Goal: Communication & Community: Share content

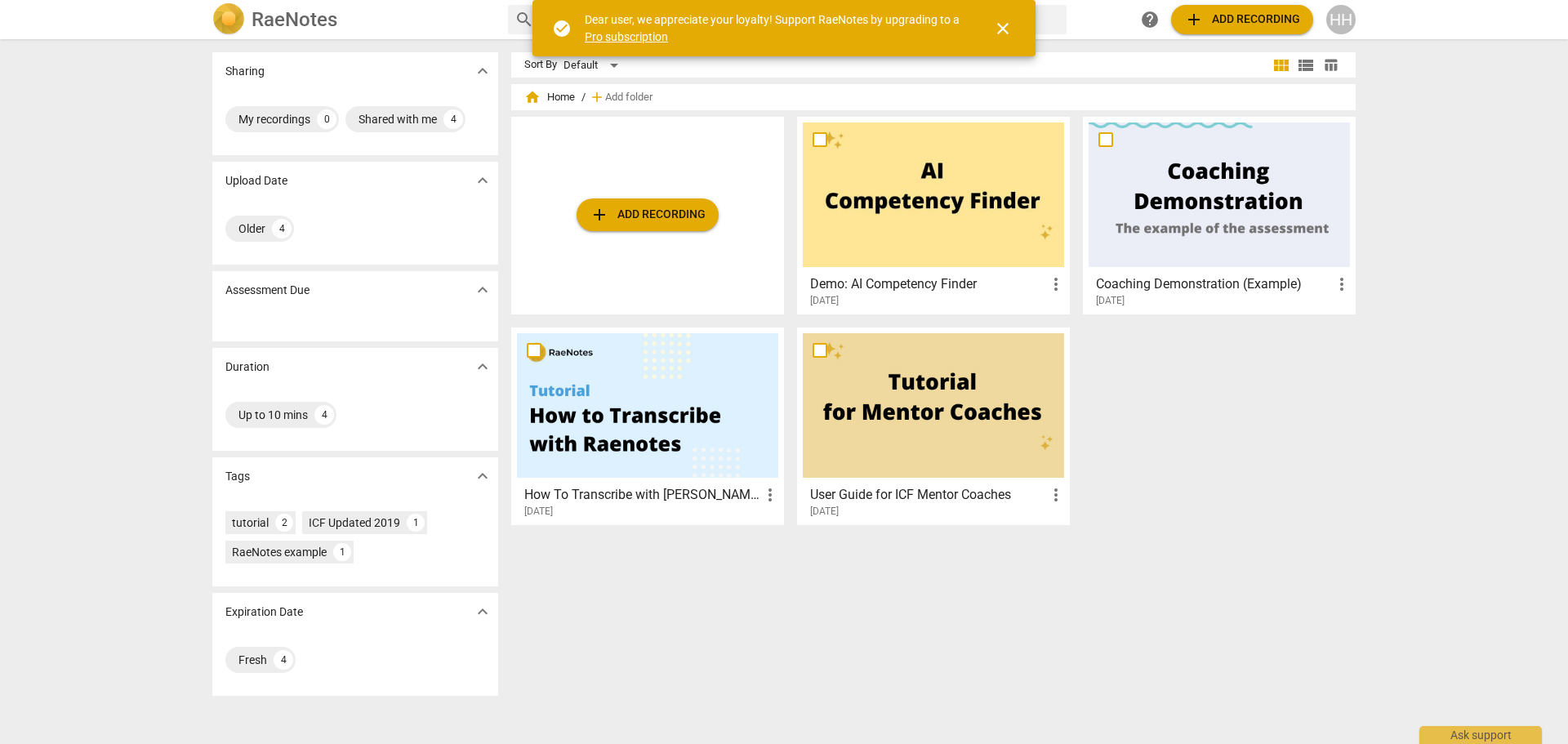
click at [1005, 25] on span "close" at bounding box center [1002, 29] width 20 height 20
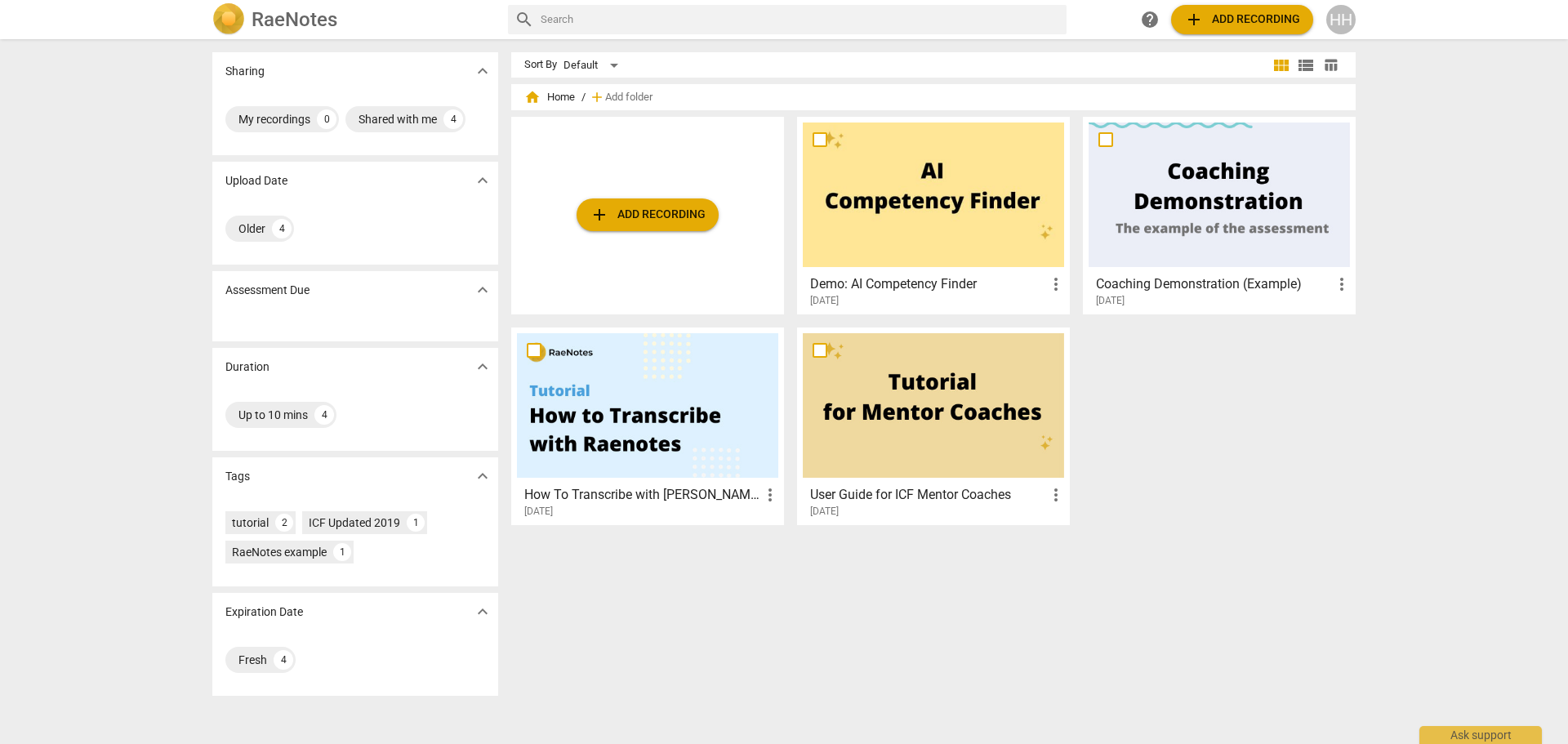
click at [1238, 18] on span "add Add recording" at bounding box center [1242, 19] width 116 height 20
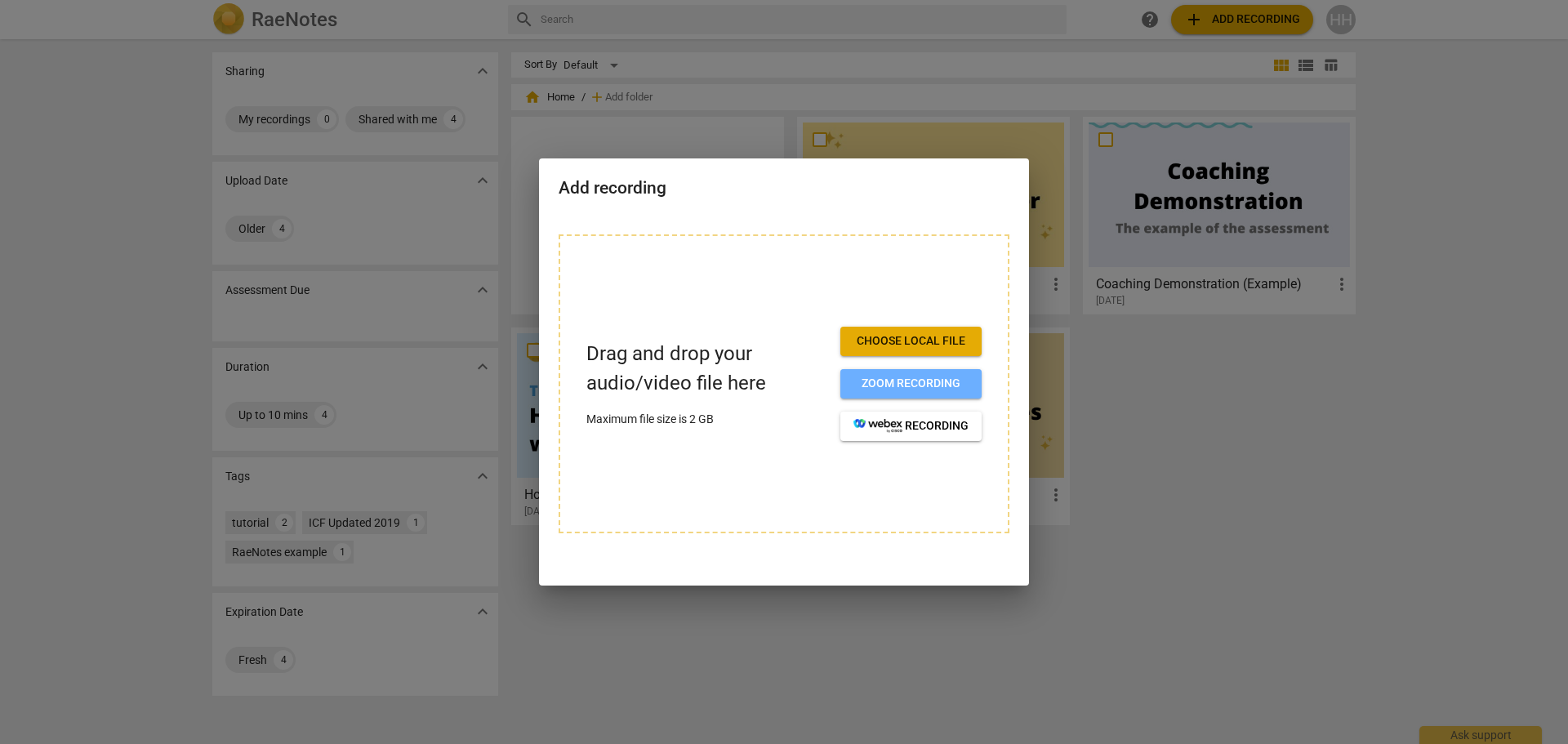
click at [920, 385] on span "Zoom recording" at bounding box center [911, 383] width 115 height 16
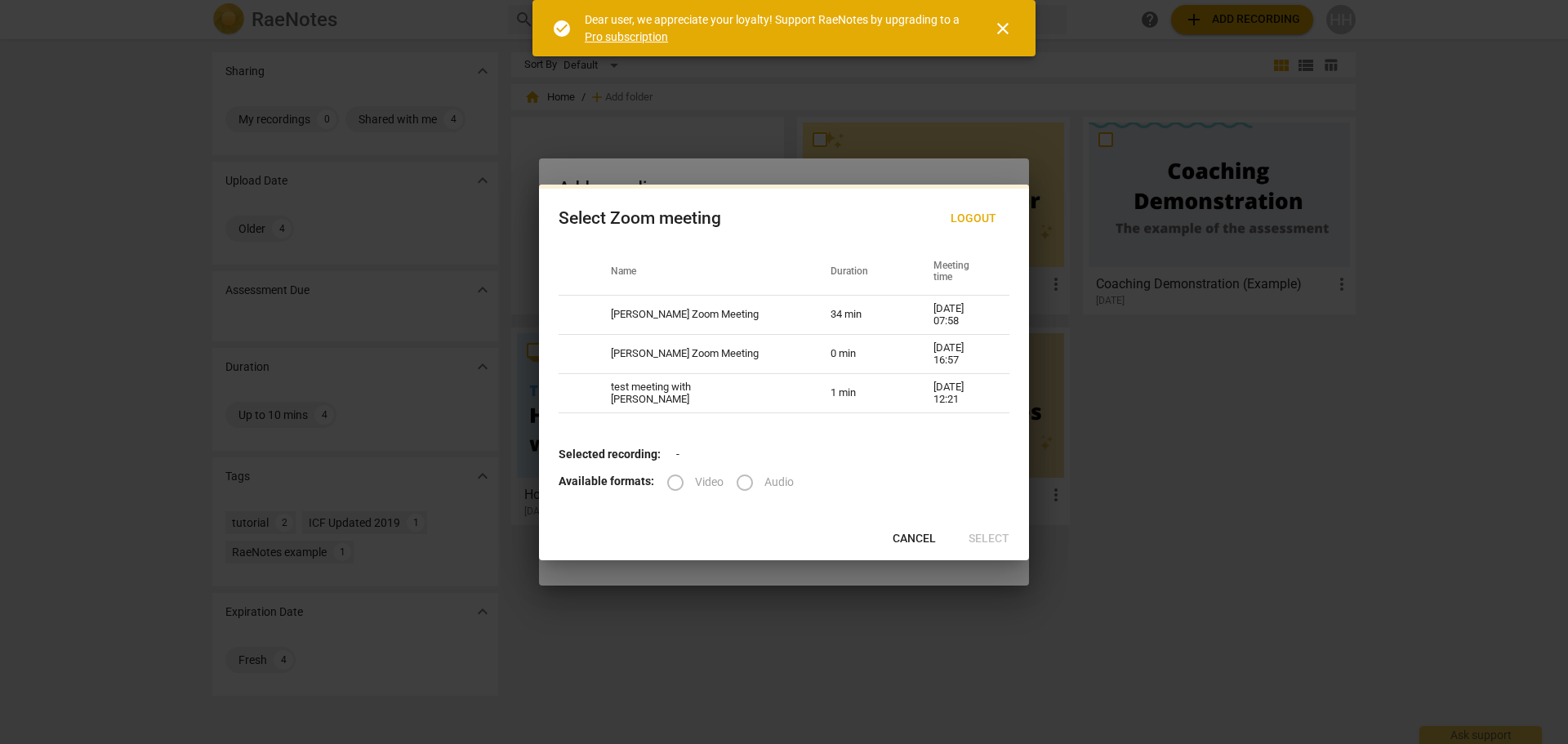
click at [839, 313] on td "34 min" at bounding box center [862, 315] width 103 height 39
radio input "true"
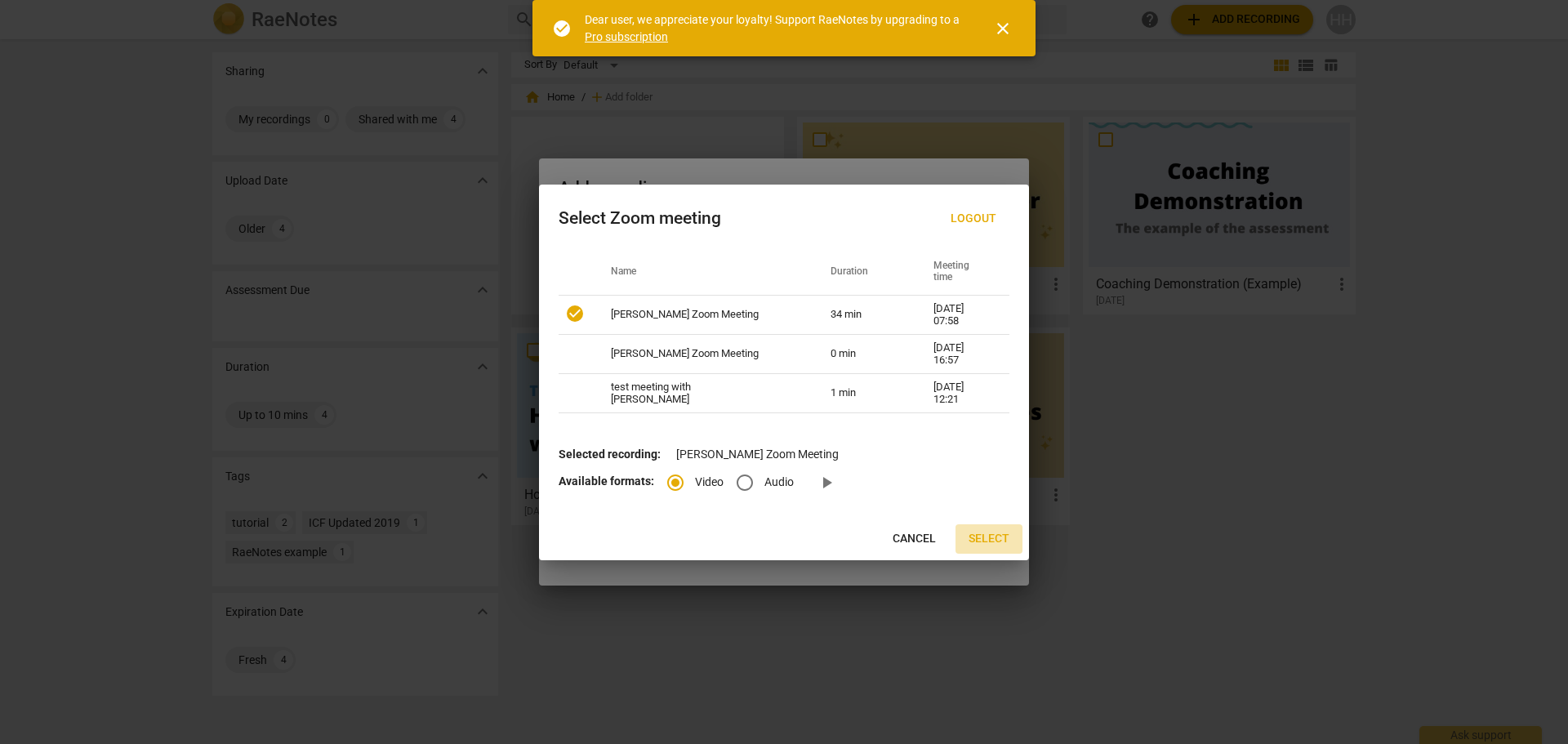
click at [975, 538] on span "Select" at bounding box center [989, 539] width 41 height 16
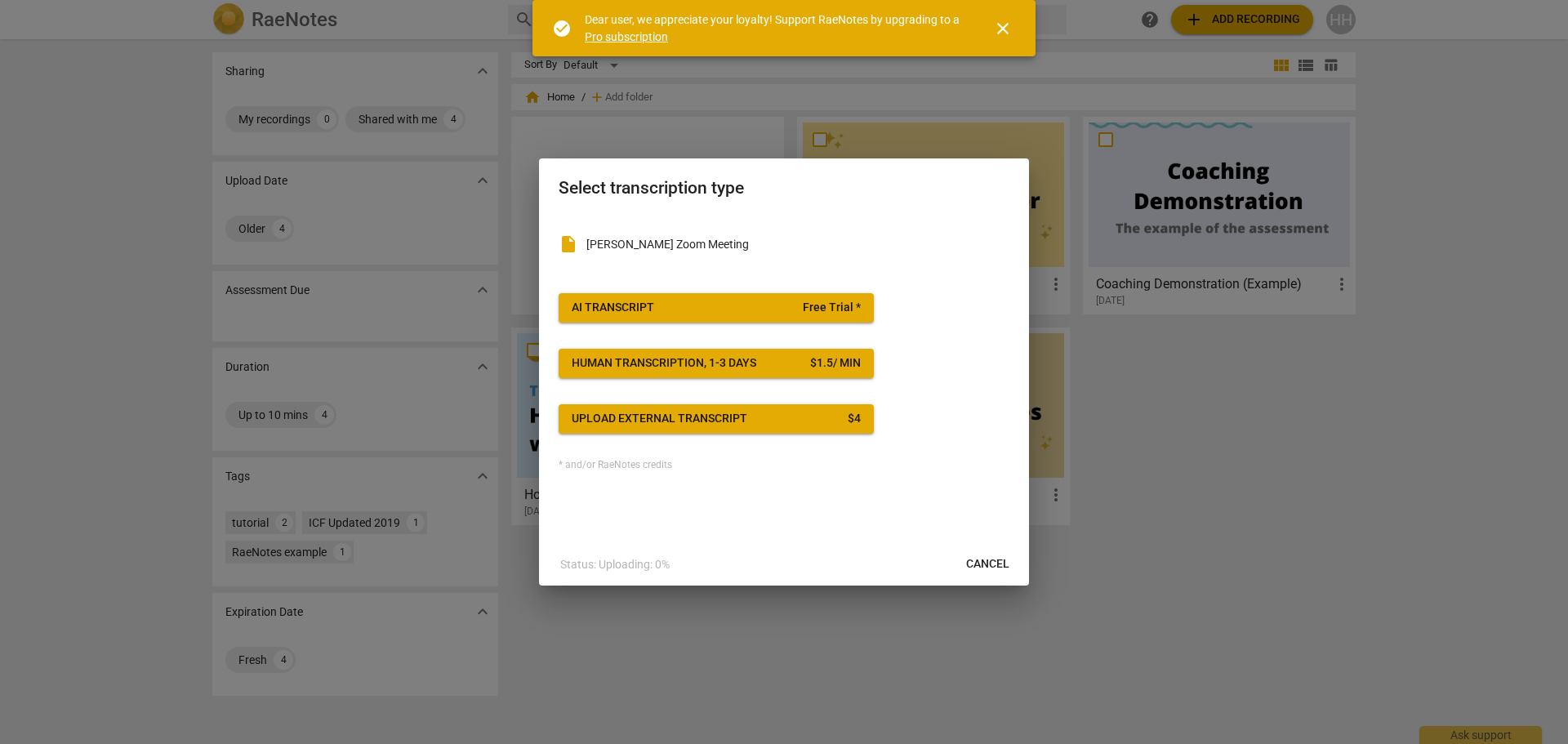
click at [646, 307] on div "AI Transcript" at bounding box center [612, 308] width 82 height 16
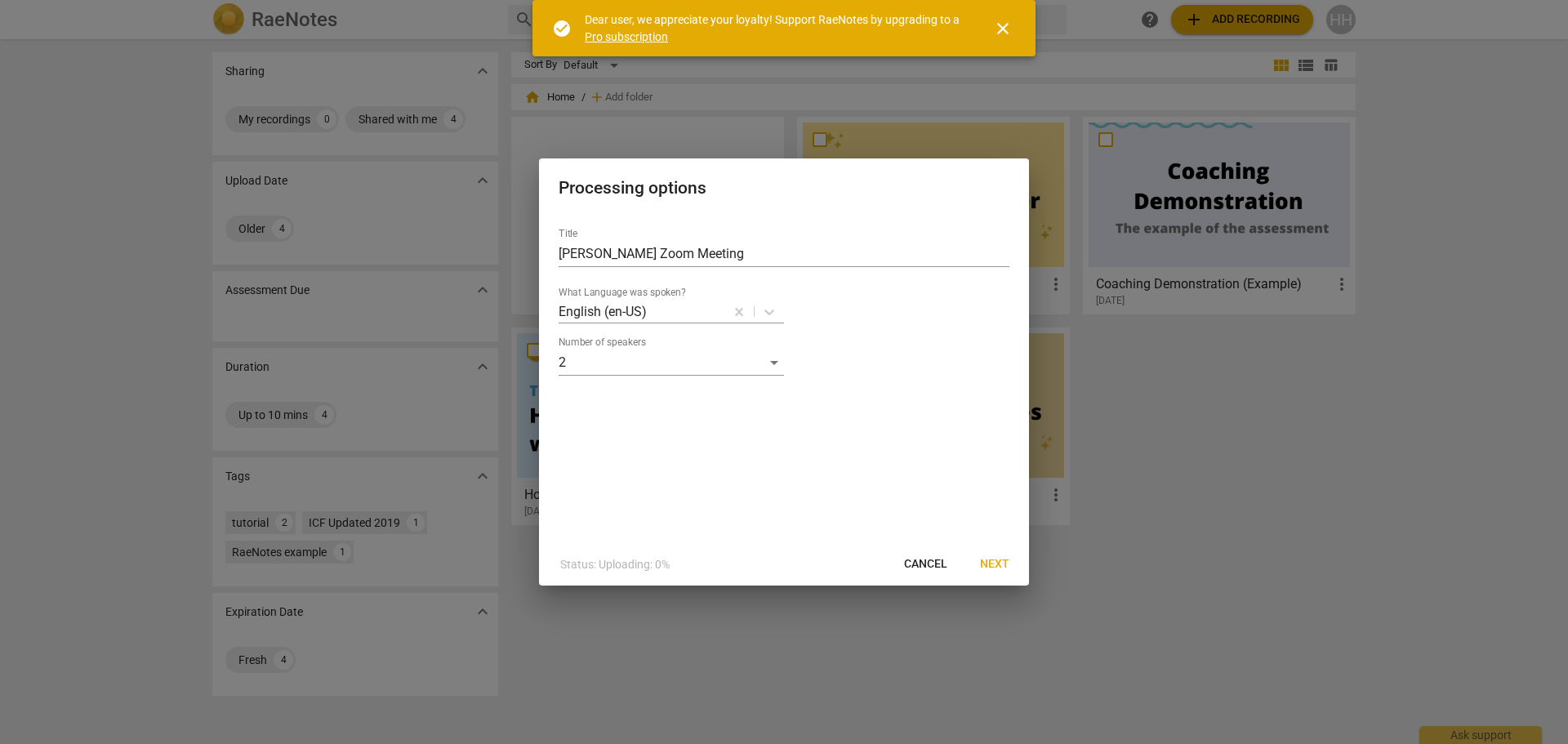
click at [992, 560] on span "Next" at bounding box center [995, 564] width 29 height 16
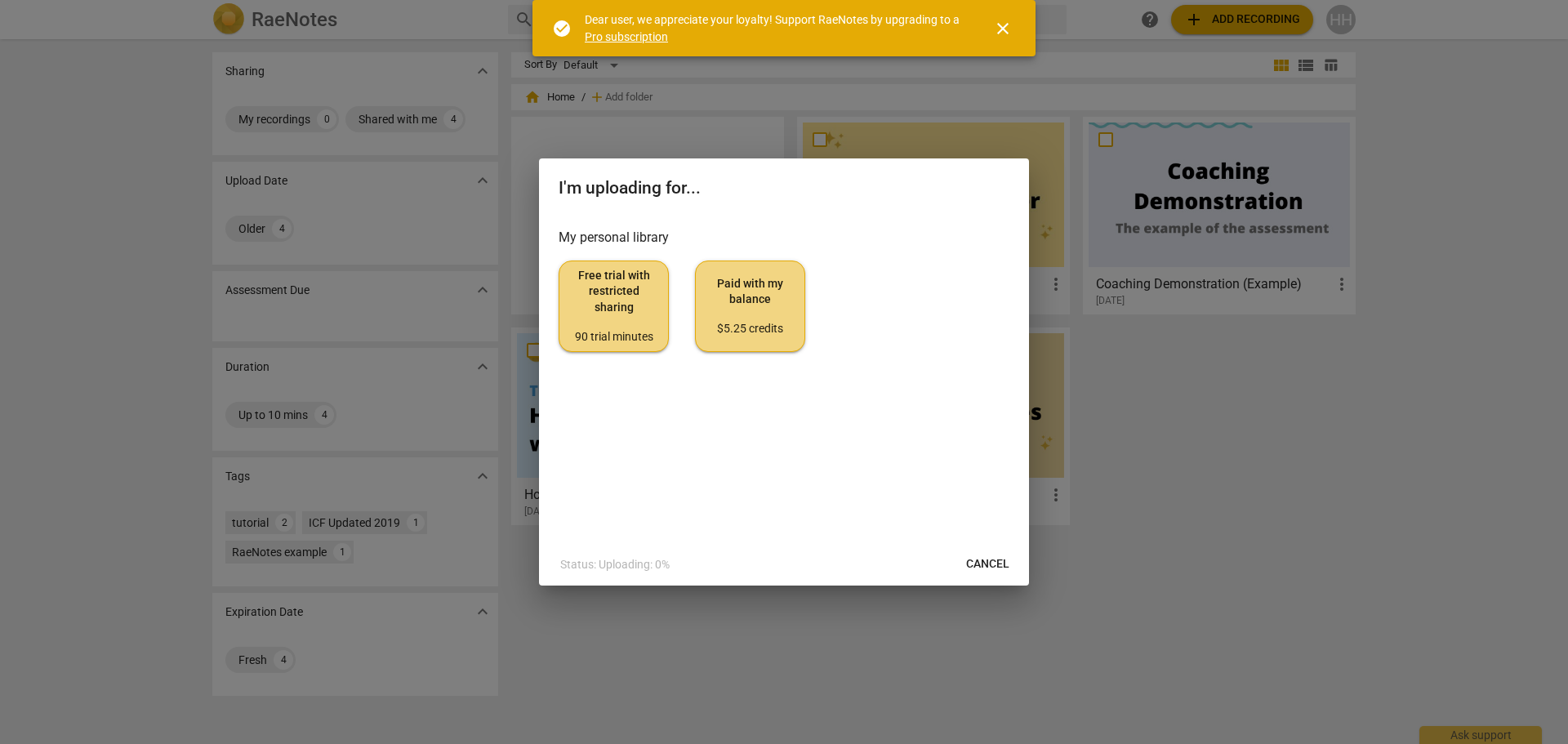
click at [634, 324] on span "Free trial with restricted sharing 90 trial minutes" at bounding box center [613, 306] width 82 height 77
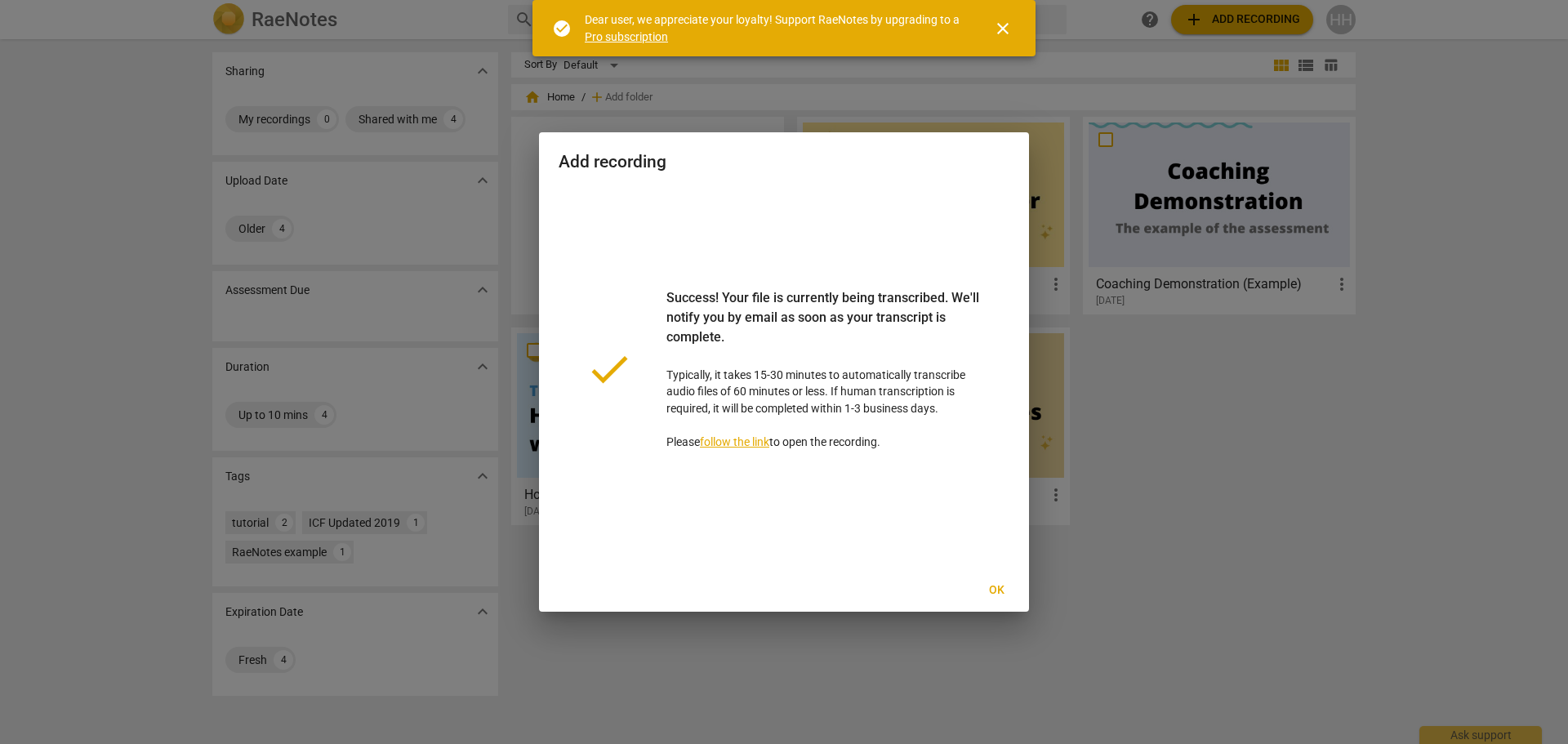
click at [994, 587] on span "Ok" at bounding box center [996, 590] width 26 height 16
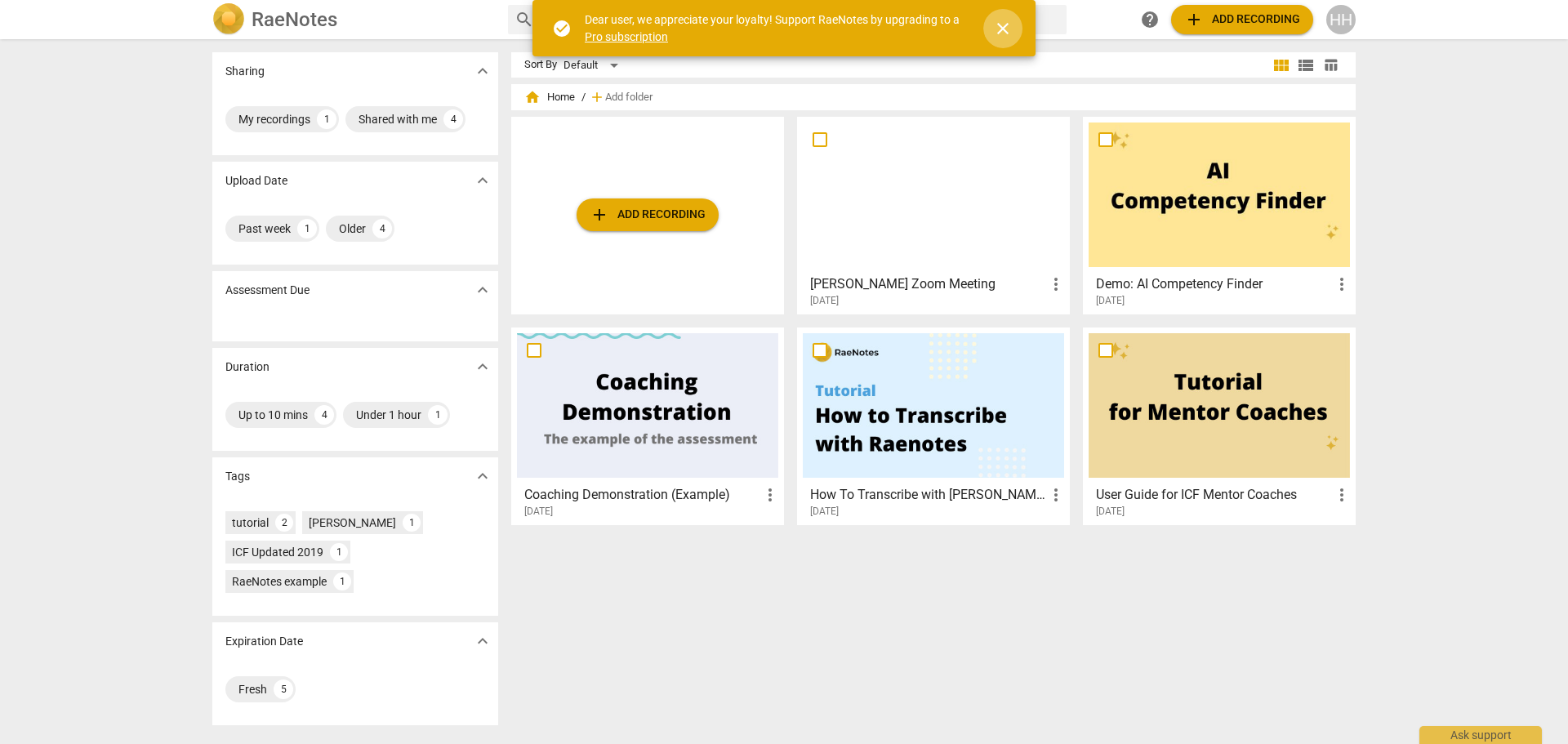
click at [1004, 29] on span "close" at bounding box center [1002, 29] width 20 height 20
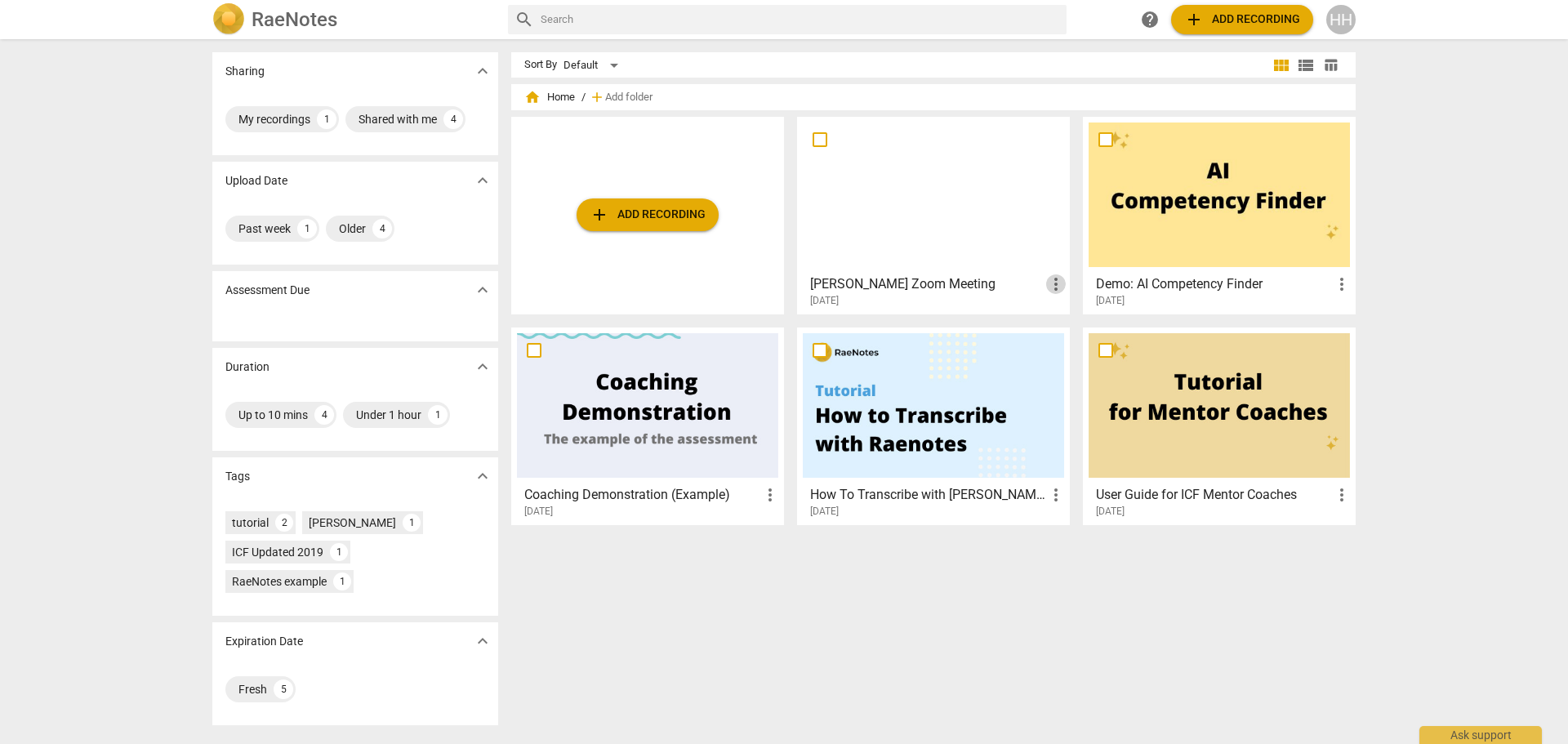
click at [1053, 286] on span "more_vert" at bounding box center [1056, 284] width 20 height 20
click at [957, 168] on div at bounding box center [784, 372] width 1568 height 744
click at [1341, 21] on div "HH" at bounding box center [1341, 20] width 29 height 29
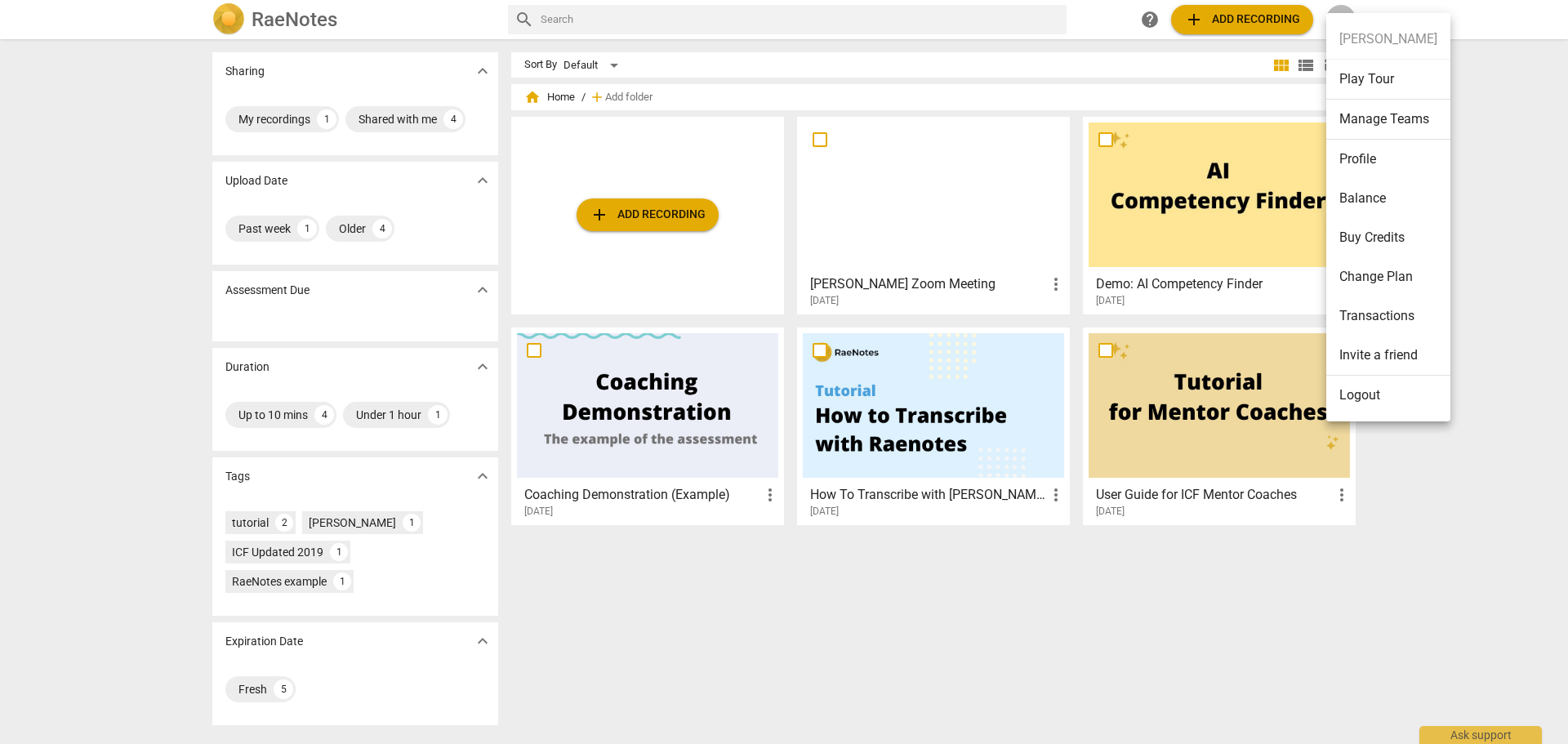
click at [1342, 10] on div at bounding box center [784, 372] width 1568 height 744
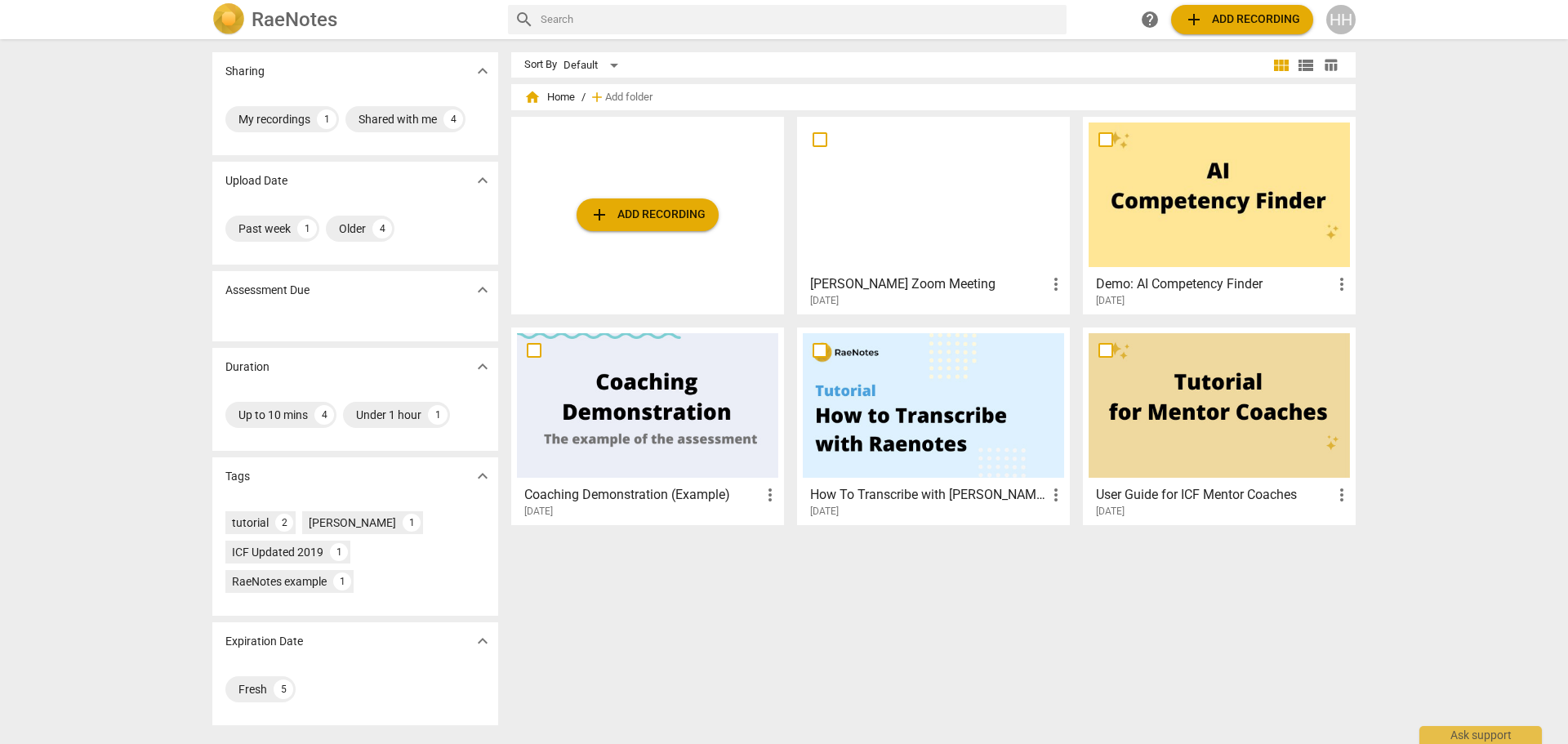
click at [1462, 735] on div "Ask support" at bounding box center [1481, 735] width 123 height 18
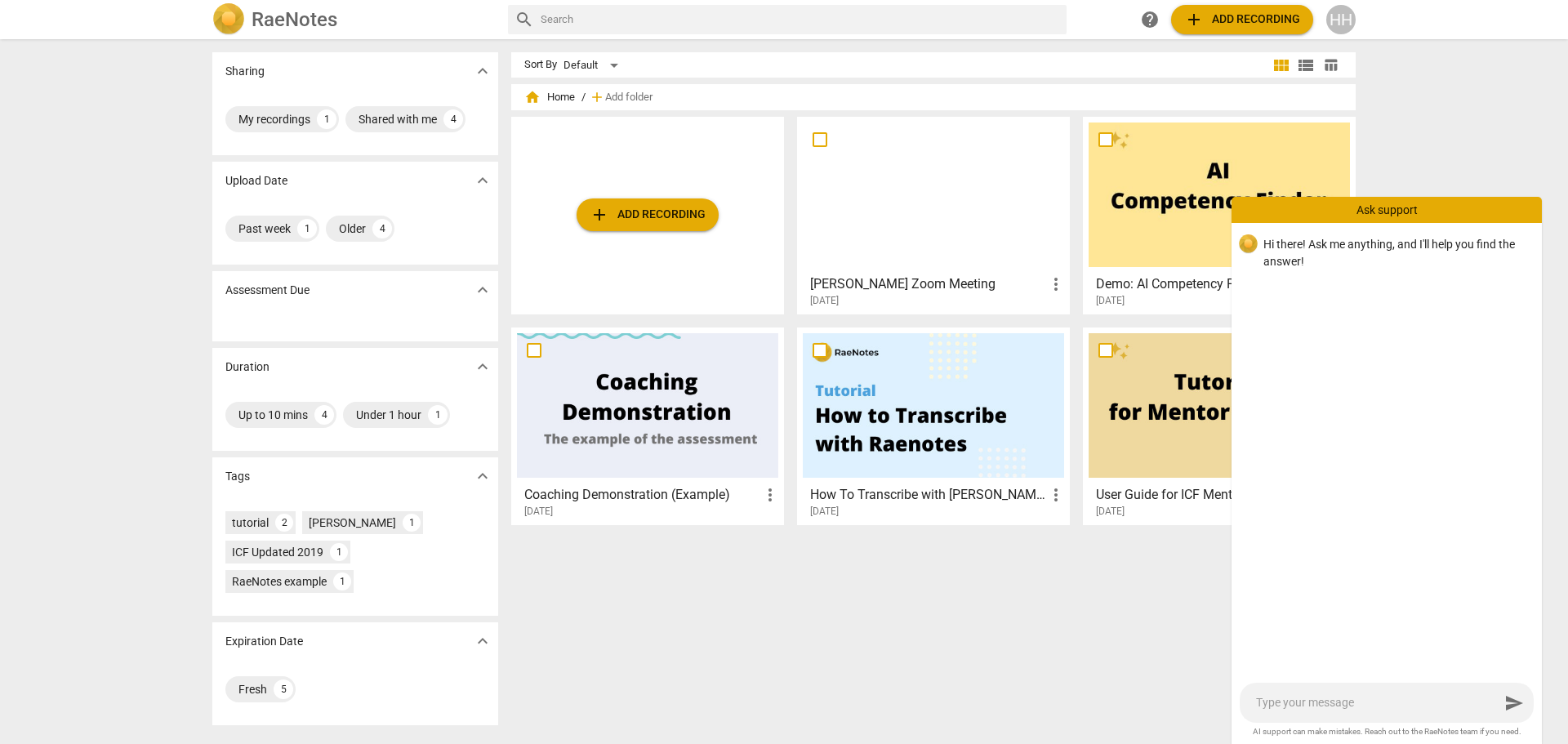
type textarea "h"
type textarea "ho"
type textarea "how"
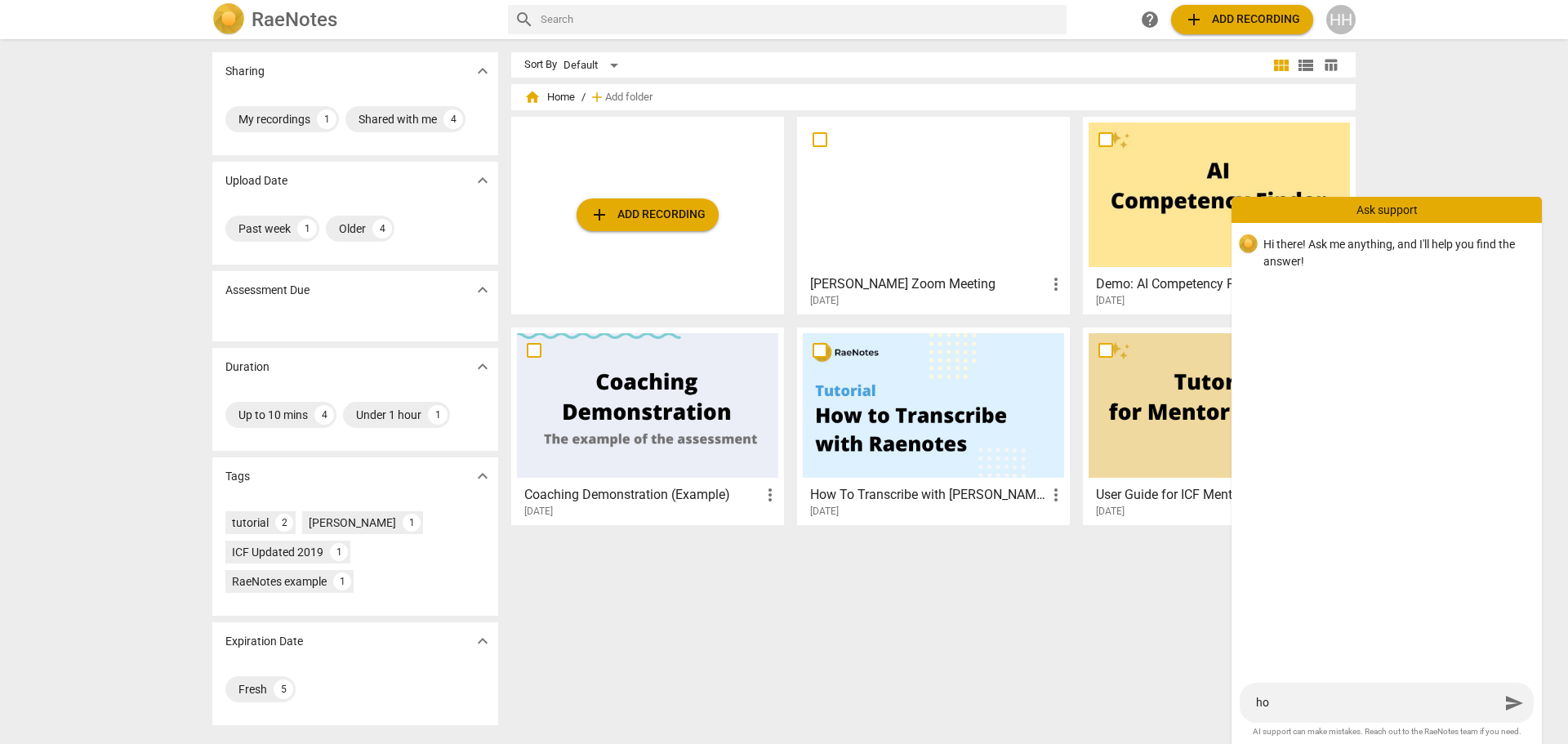
type textarea "how"
type textarea "how d"
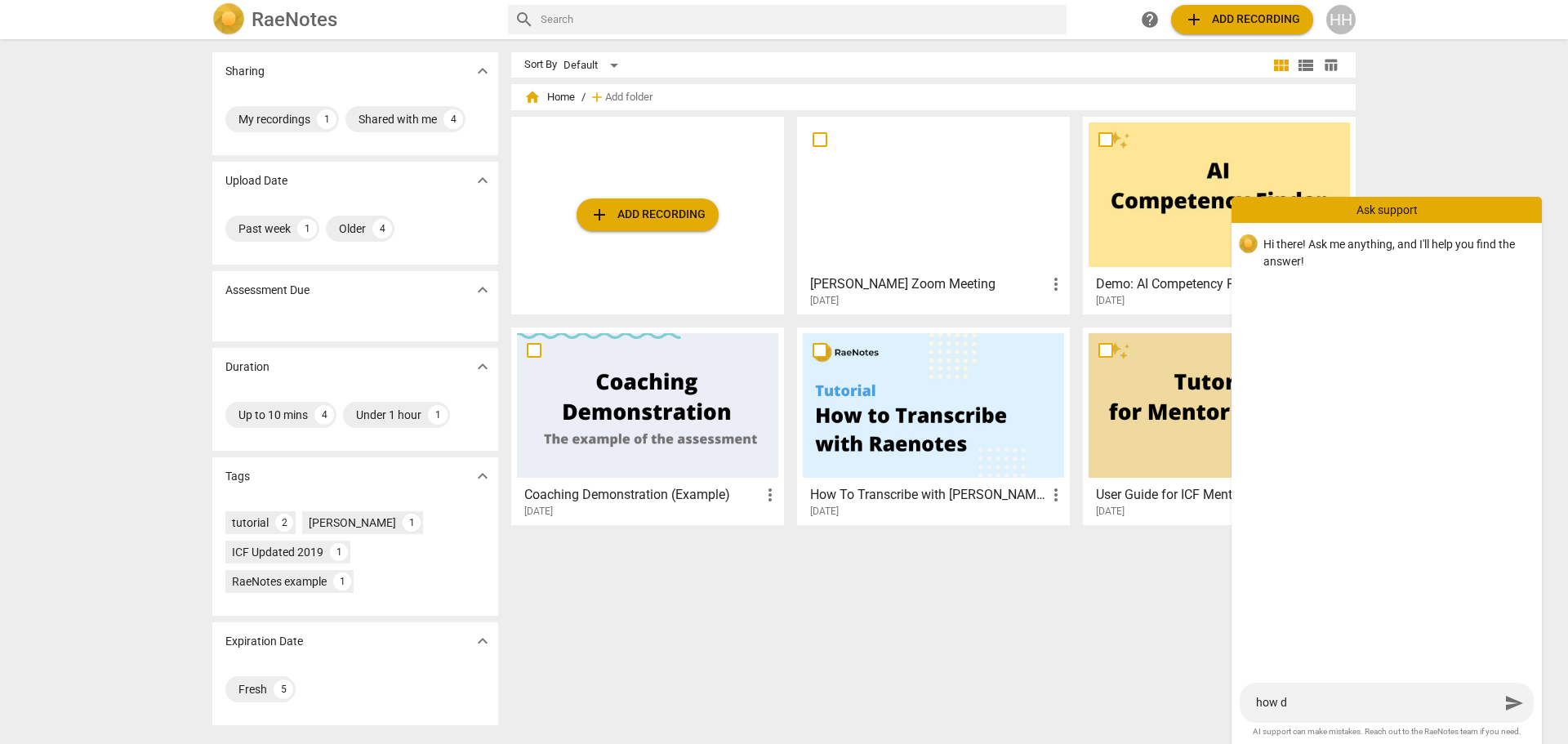
type textarea "how do"
type textarea "how do I"
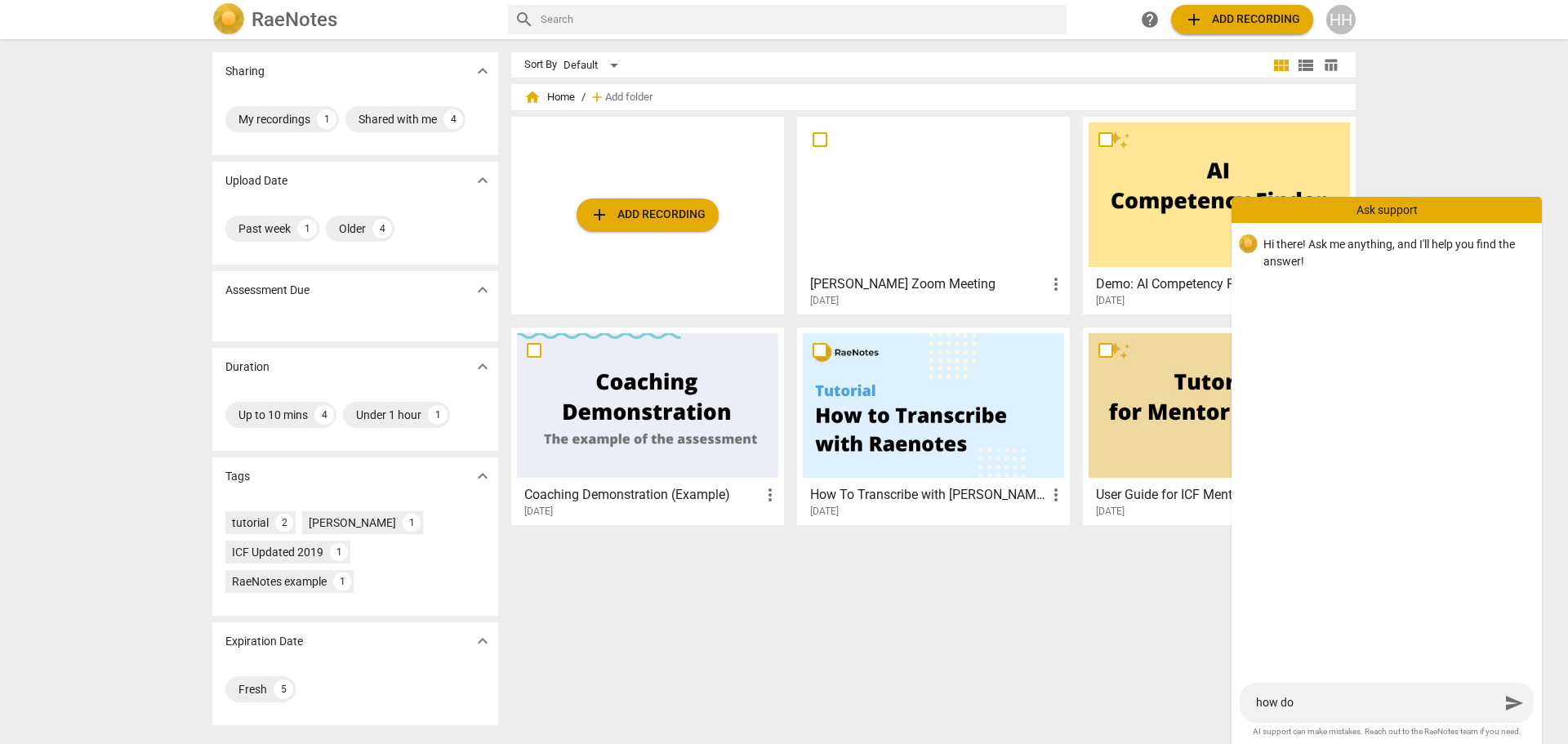
type textarea "how do I"
type textarea "how do I s"
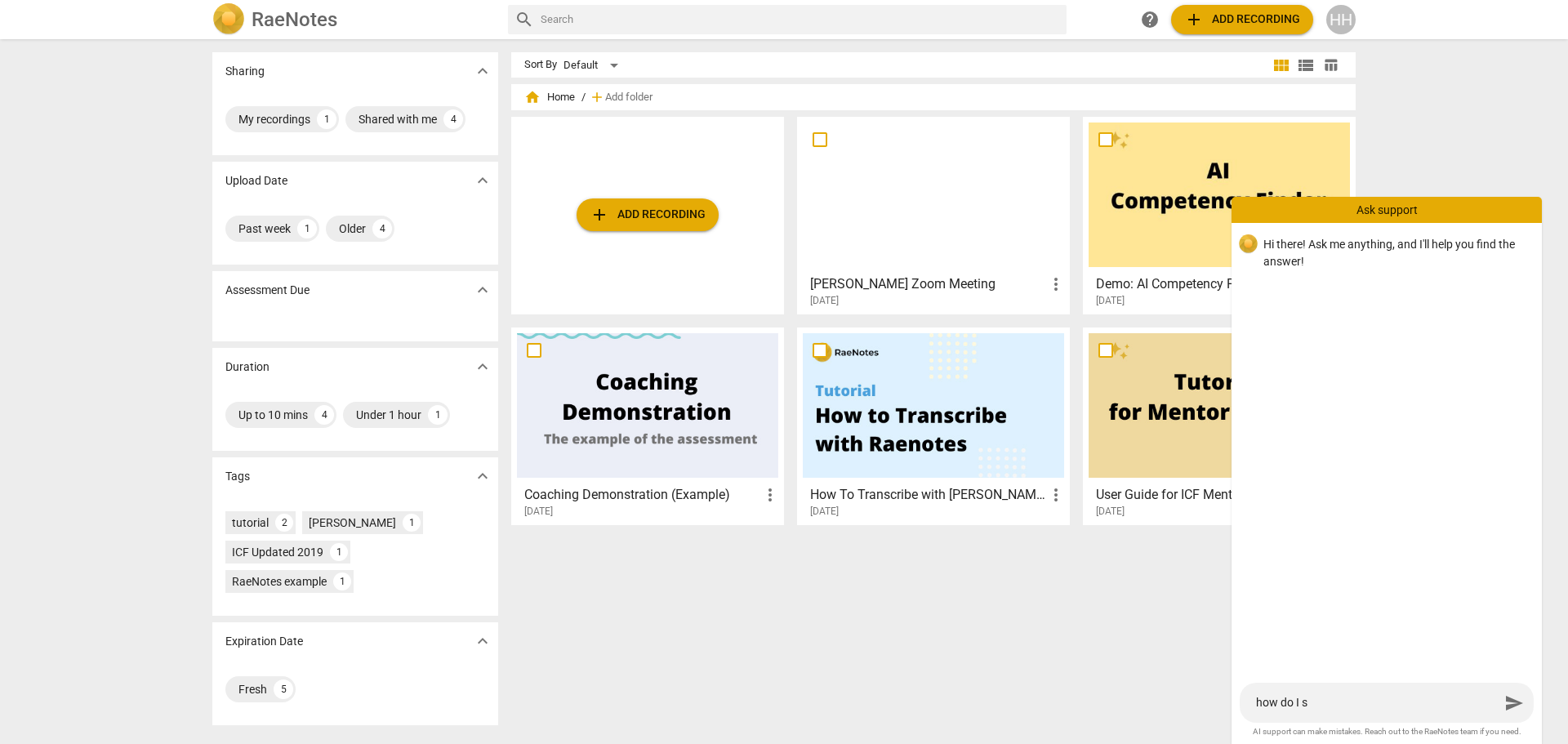
type textarea "how do I sh"
type textarea "how do I sha"
type textarea "how do I shar"
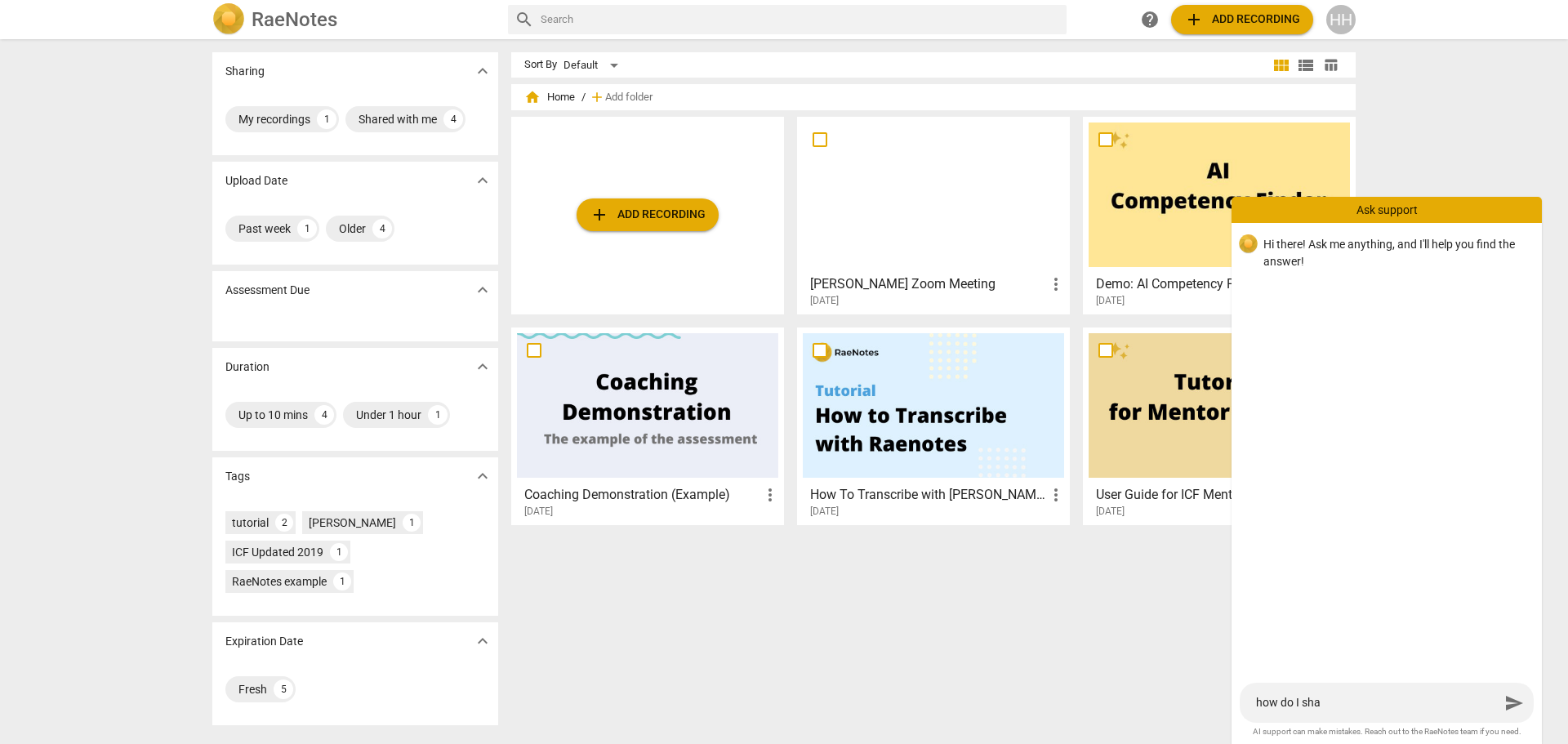
type textarea "how do I shar"
type textarea "how do I share"
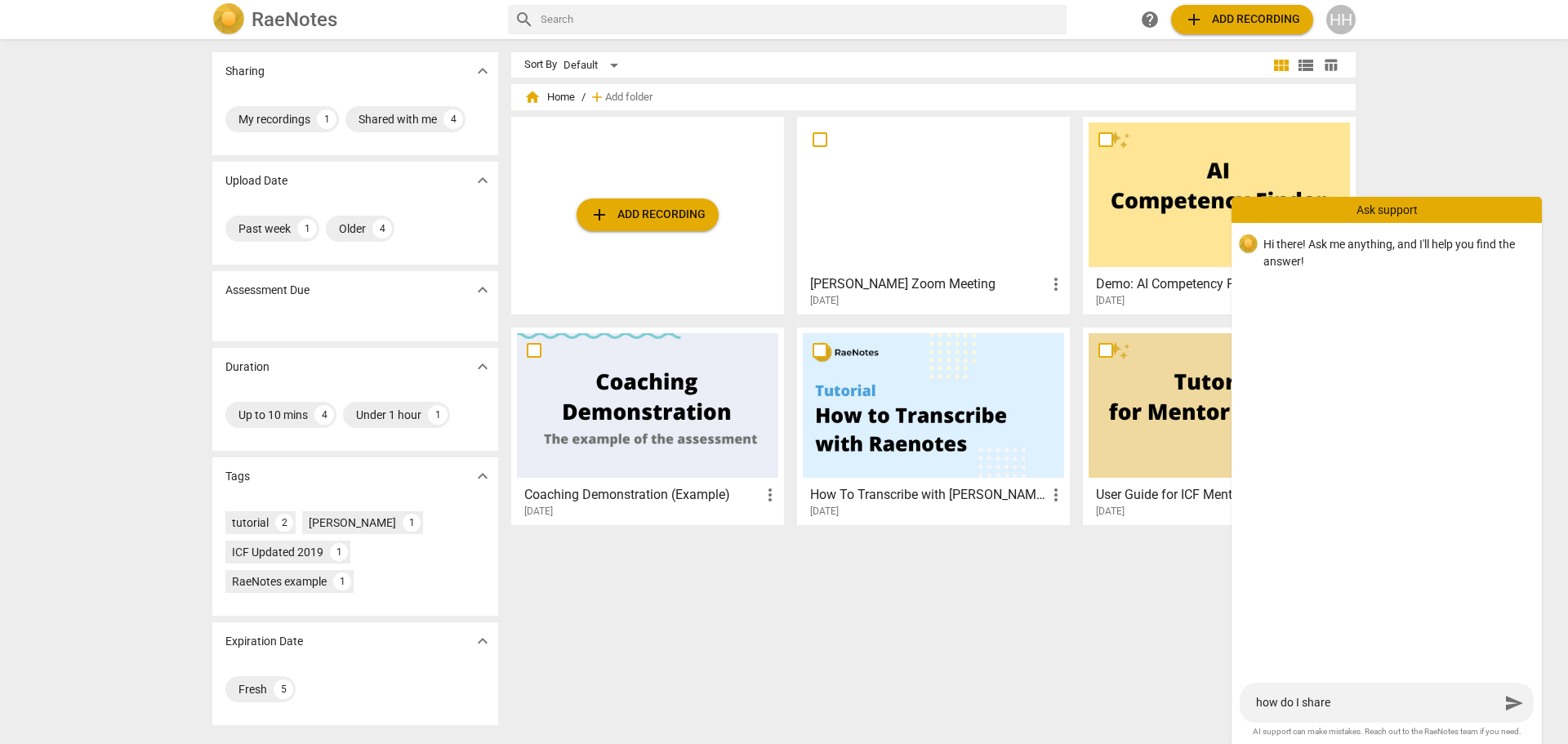
type textarea "how do I share a"
type textarea "how do I share an"
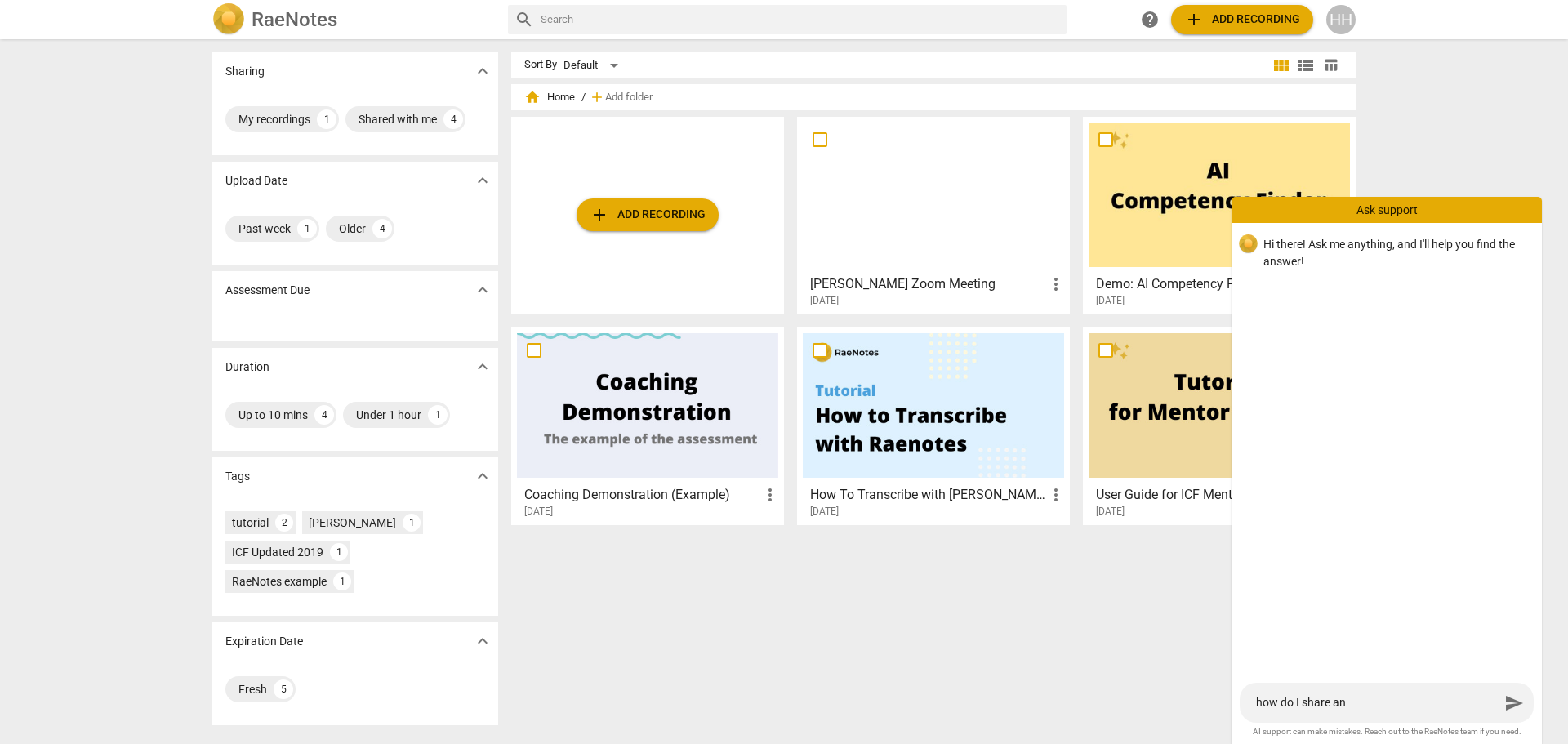
type textarea "how do I share an"
type textarea "how do I share an u"
type textarea "how do I share an up"
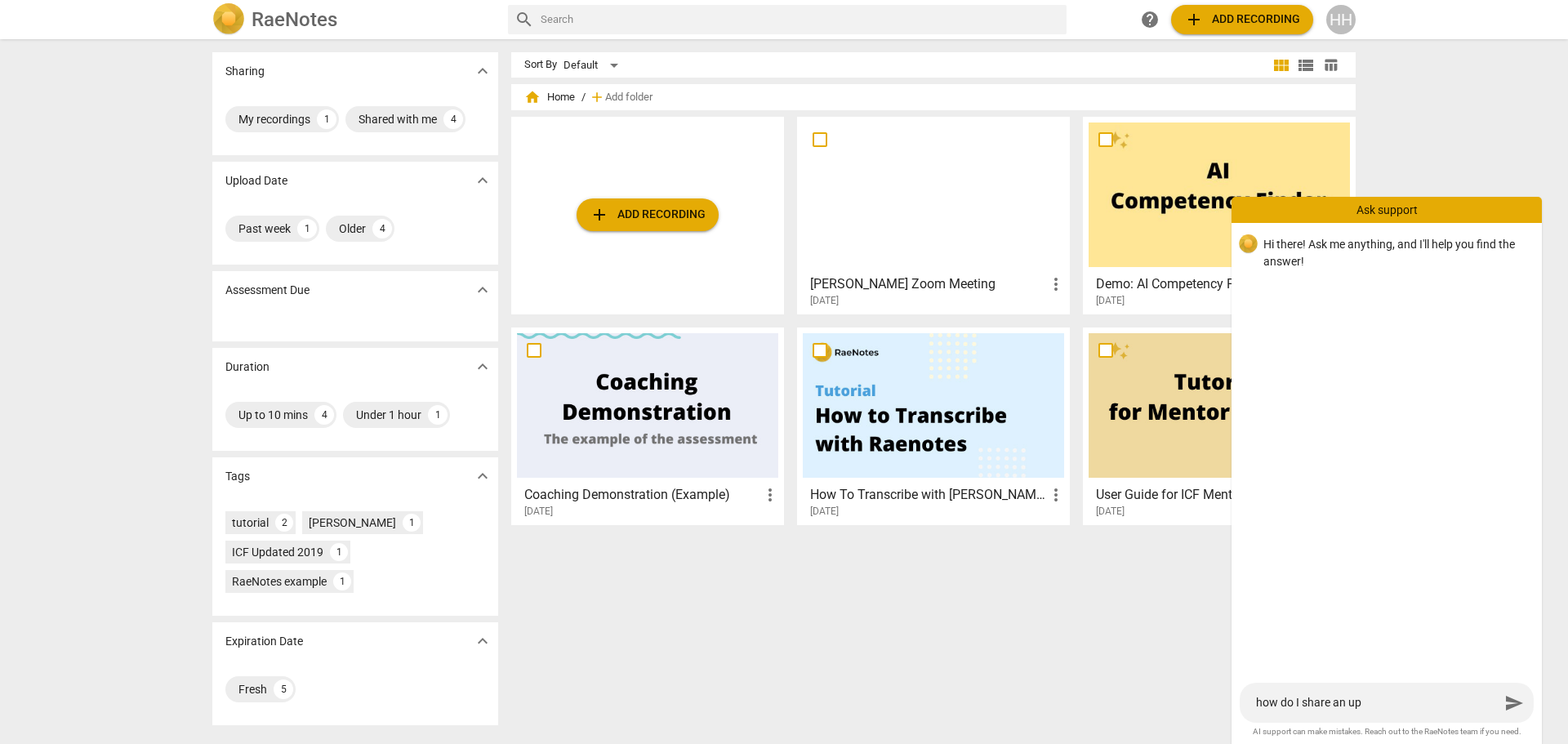
type textarea "how do I share an upl"
type textarea "how do I share an uplo"
type textarea "how do I share an uploa"
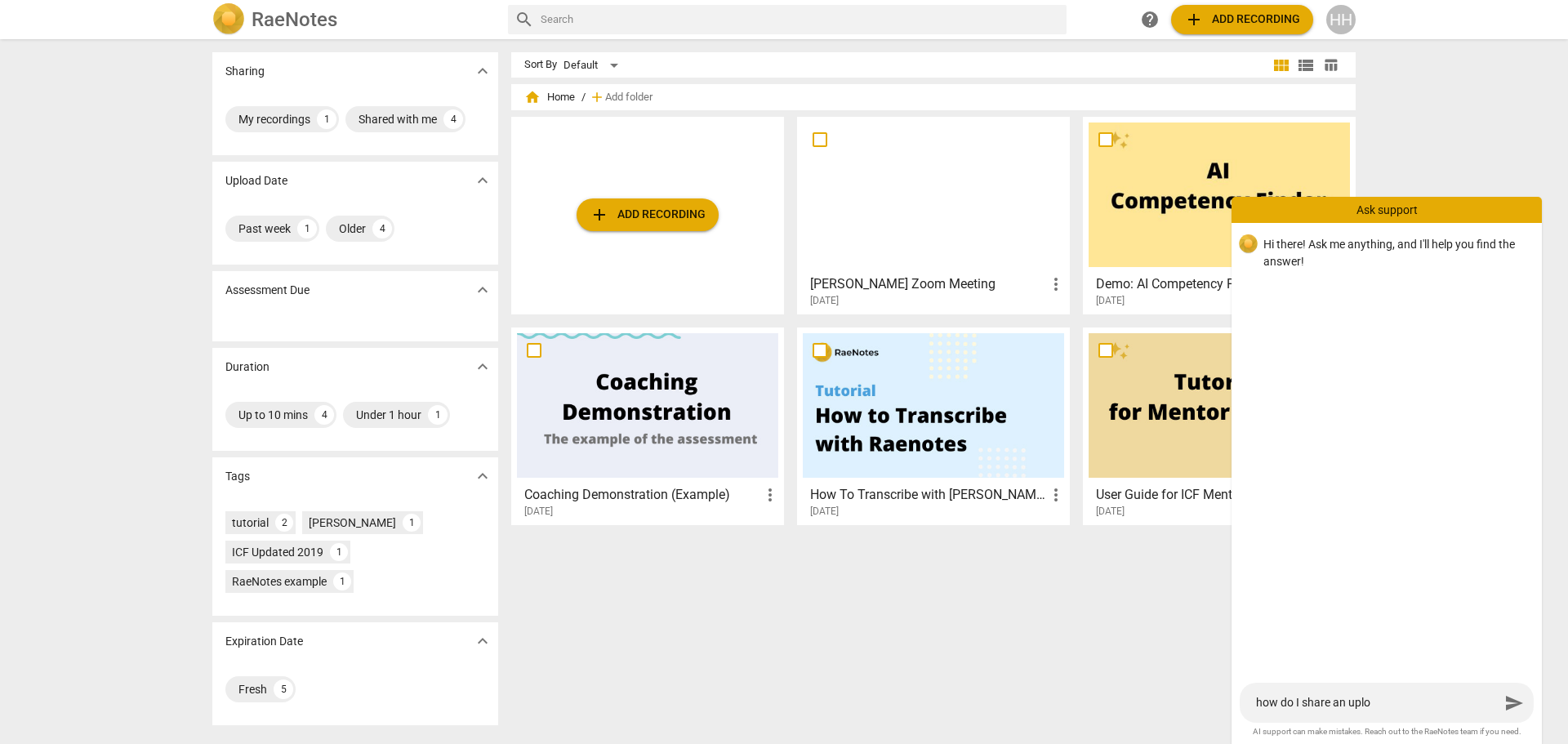
type textarea "how do I share an uploa"
type textarea "how do I share an upload"
type textarea "how do I share an uploade"
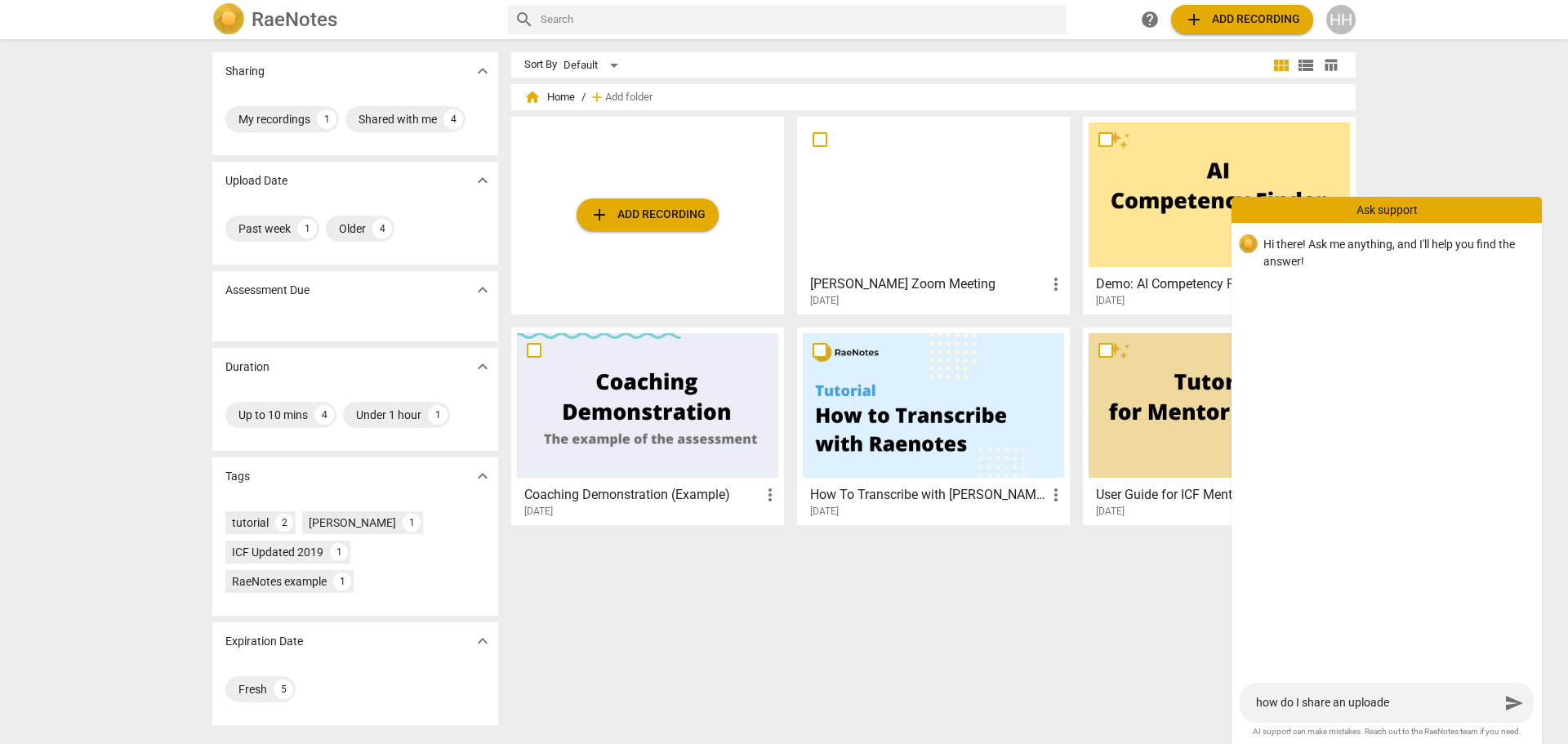
type textarea "how do I share an uploaded"
type textarea "how do I share an uploaded v"
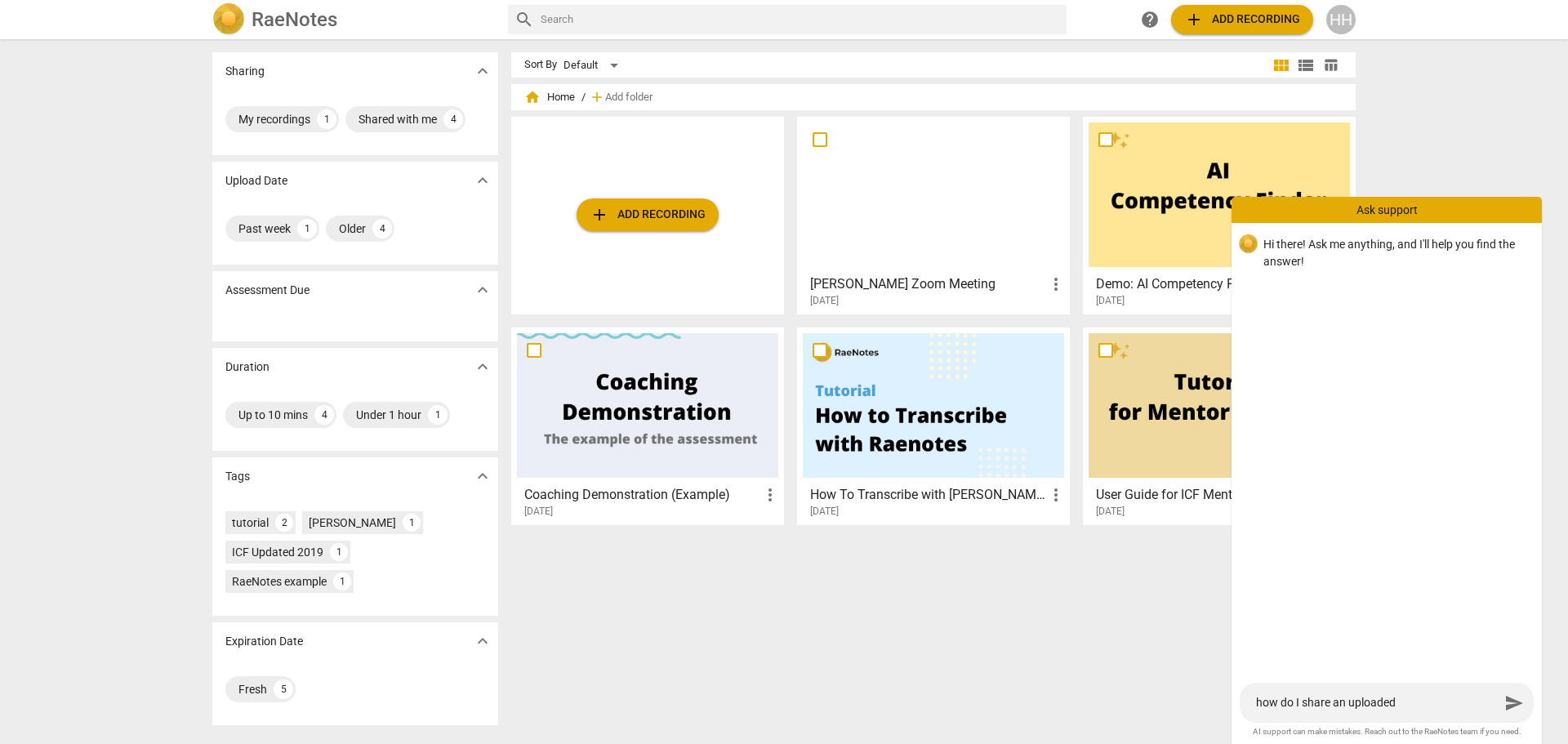
type textarea "how do I share an uploaded v"
type textarea "how do I share an uploaded vi"
type textarea "how do I share an uploaded vid"
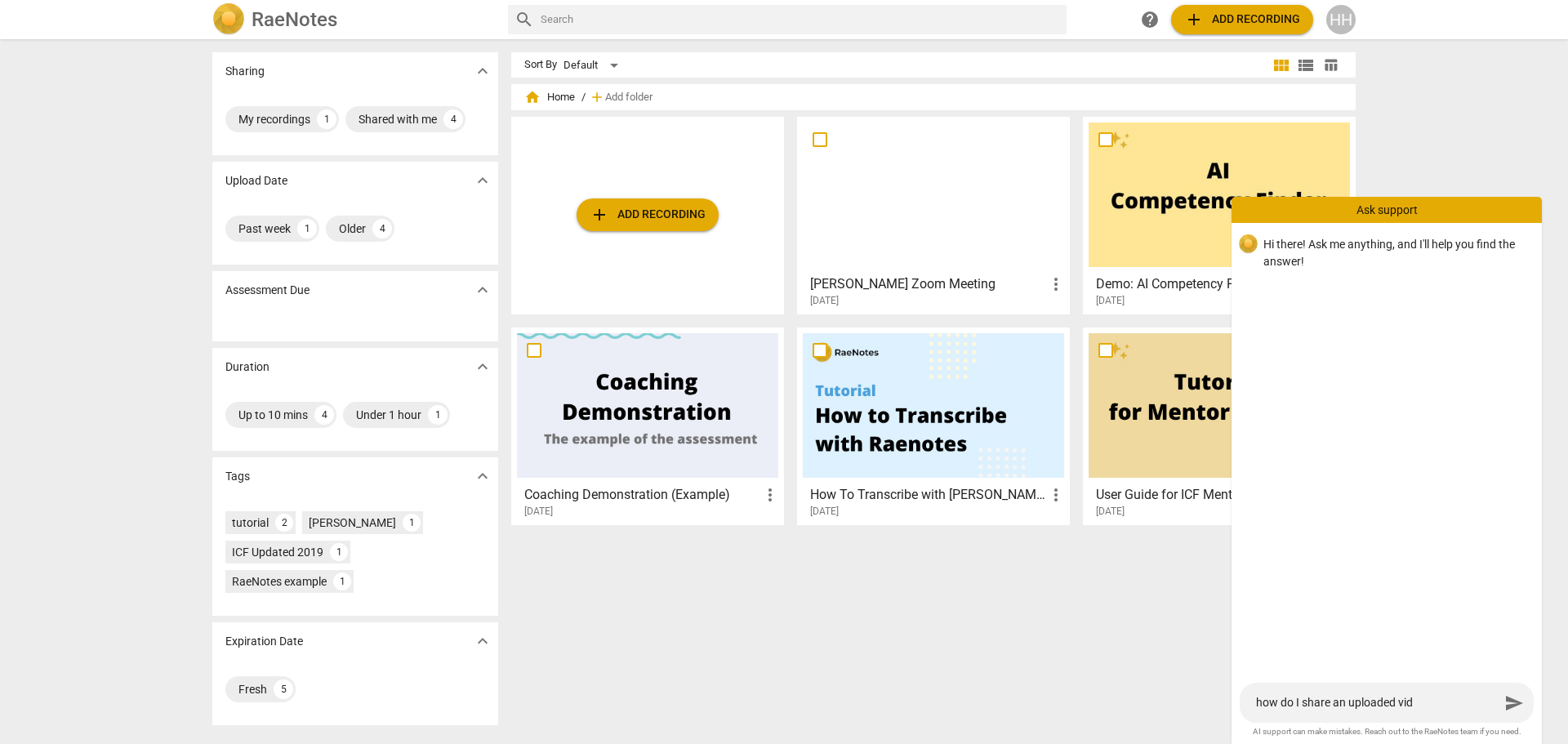
type textarea "how do I share an uploaded vide"
type textarea "how do I share an uploaded video"
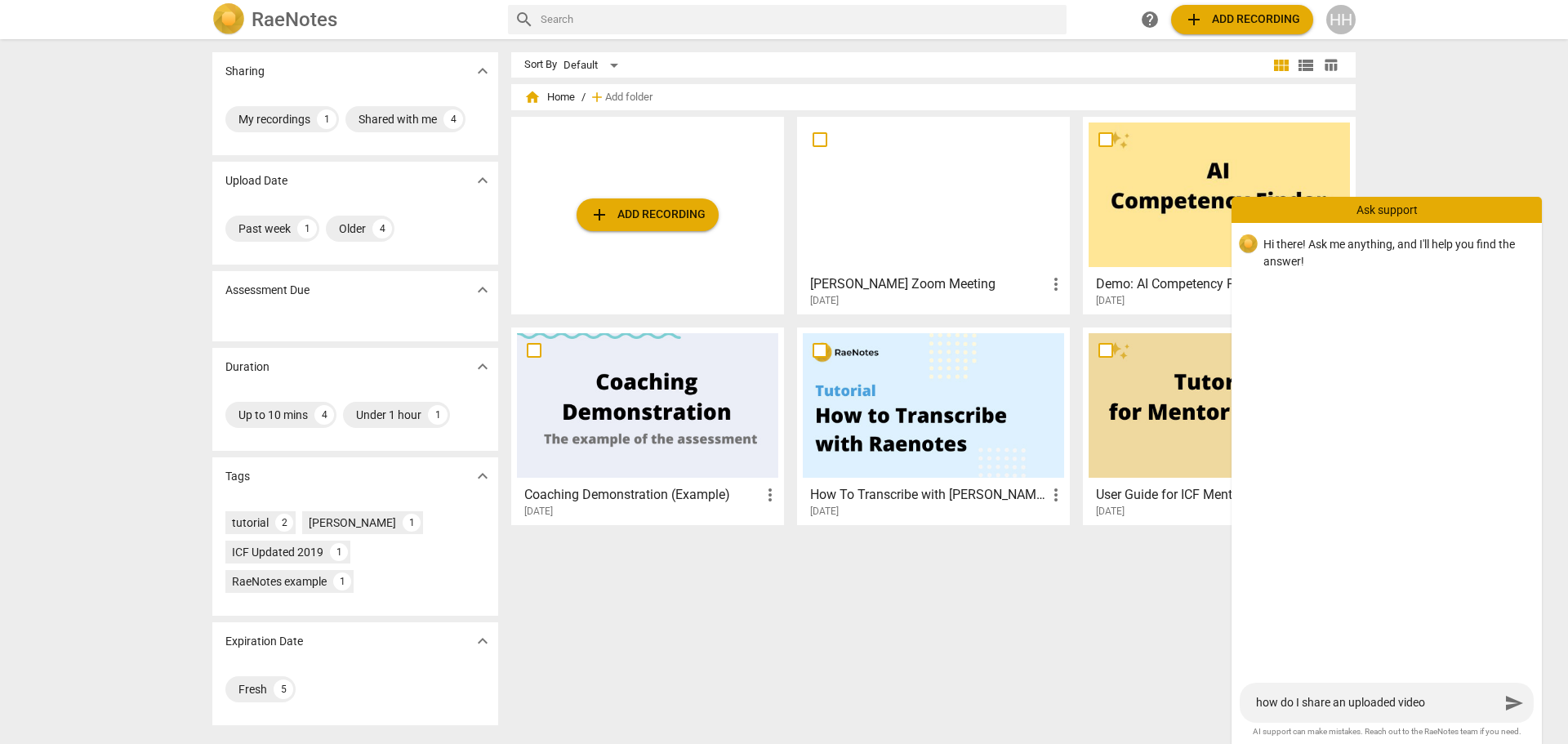
type textarea "how do I share an uploaded video"
type textarea "how do I share an uploaded video w"
type textarea "how do I share an uploaded video wi"
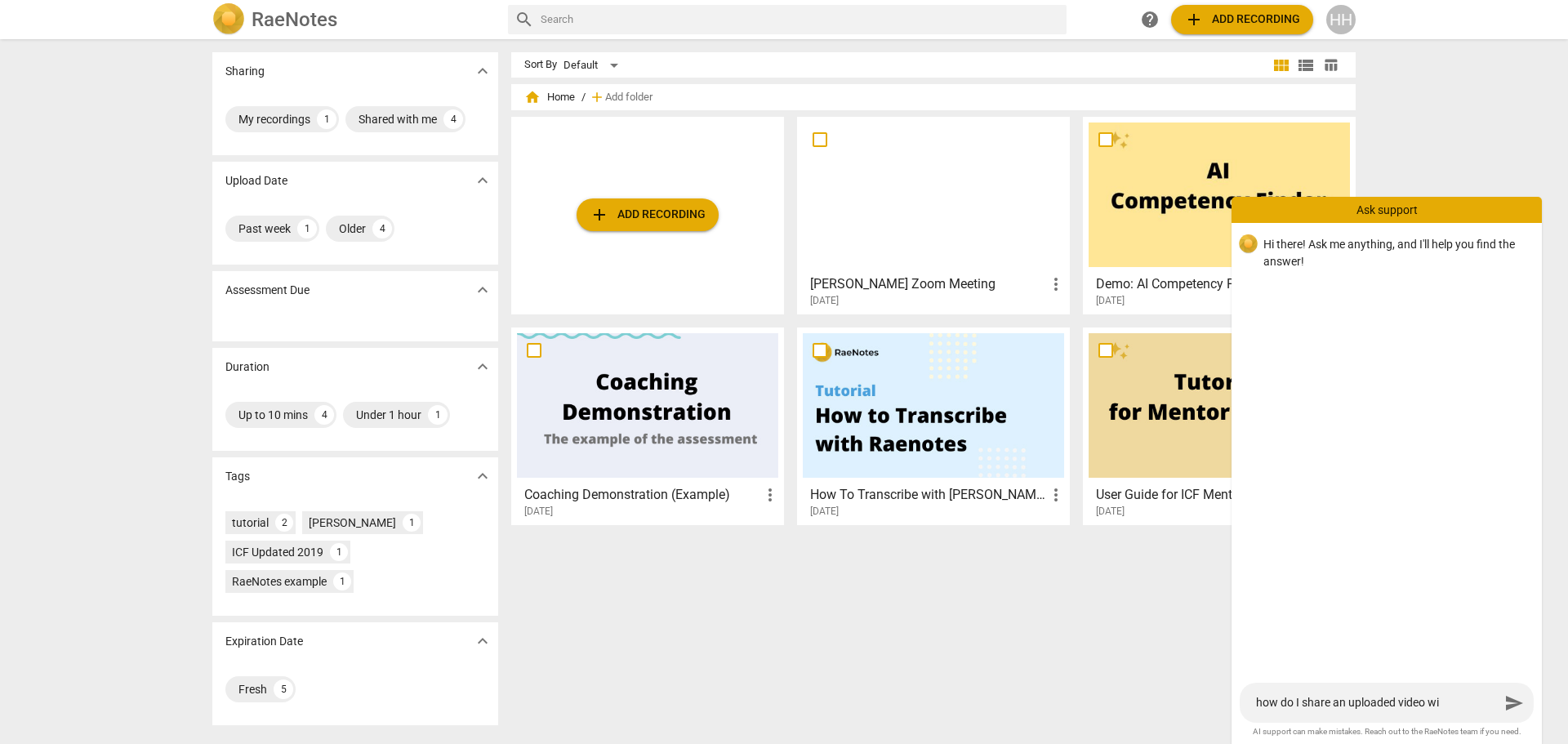
type textarea "how do I share an uploaded video w"
type textarea "how do I share an uploaded video"
type textarea "how do I share an uploaded video w"
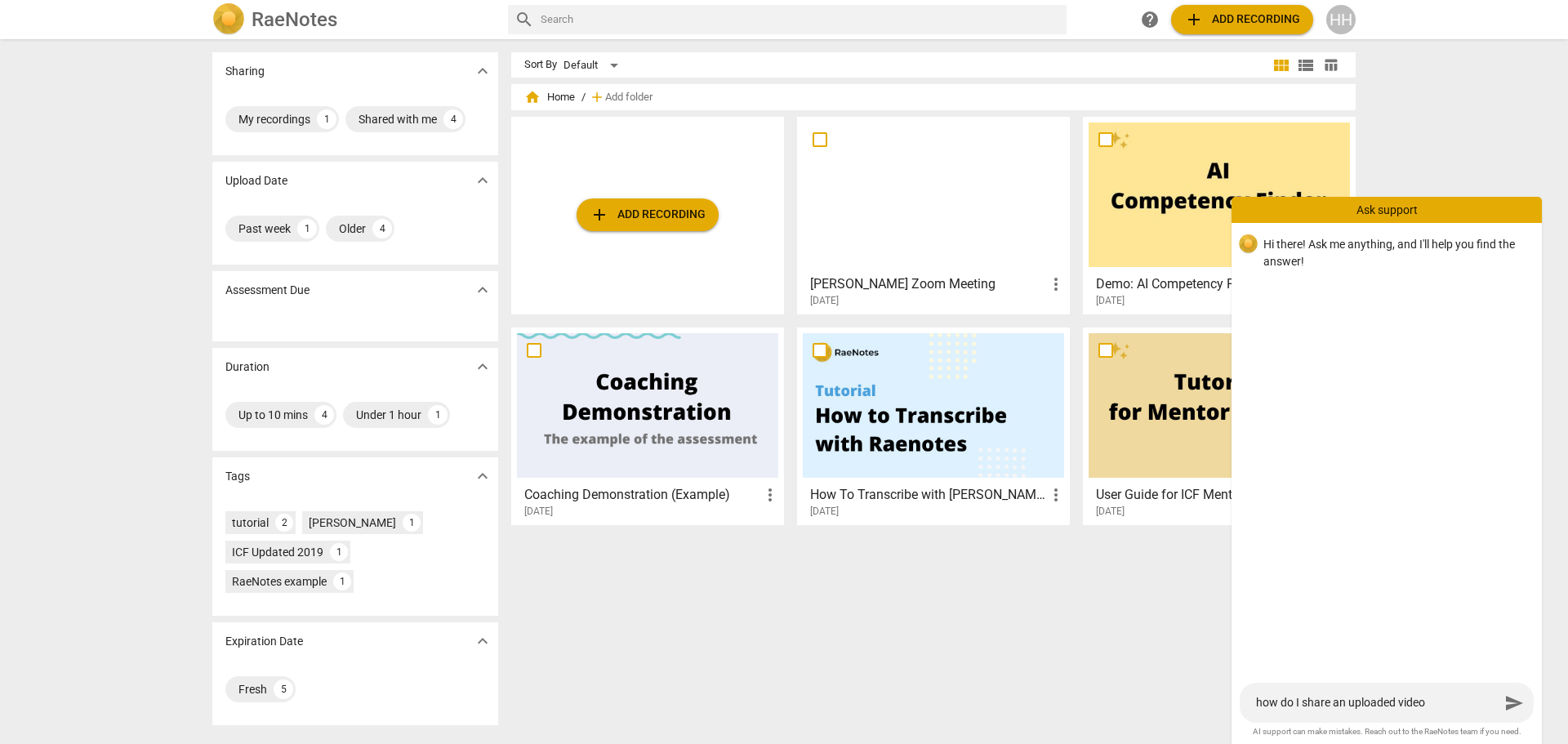
type textarea "how do I share an uploaded video w"
type textarea "how do I share an uploaded video wi"
type textarea "how do I share an uploaded video wit"
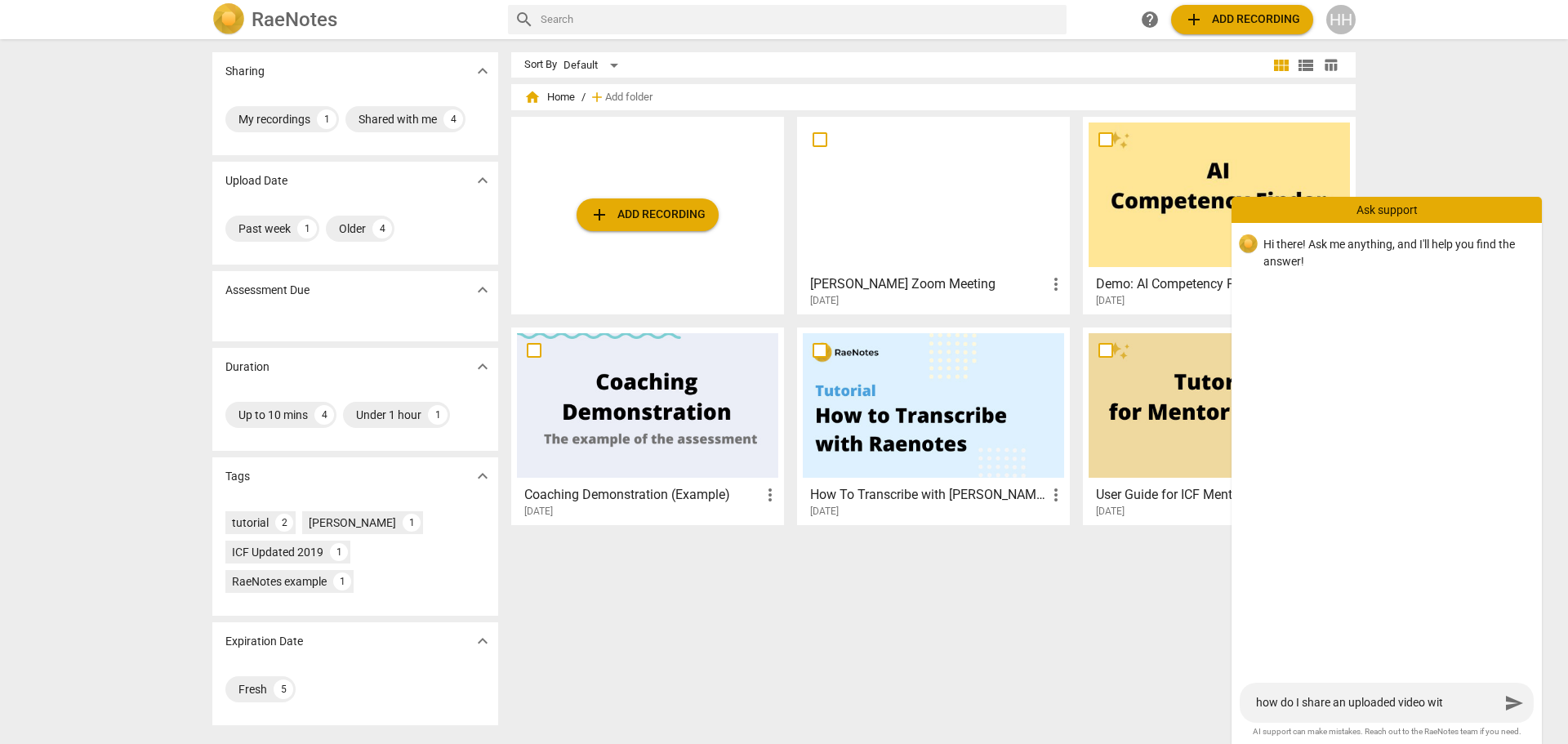
type textarea "how do I share an uploaded video with"
type textarea "how do I share an uploaded video with s"
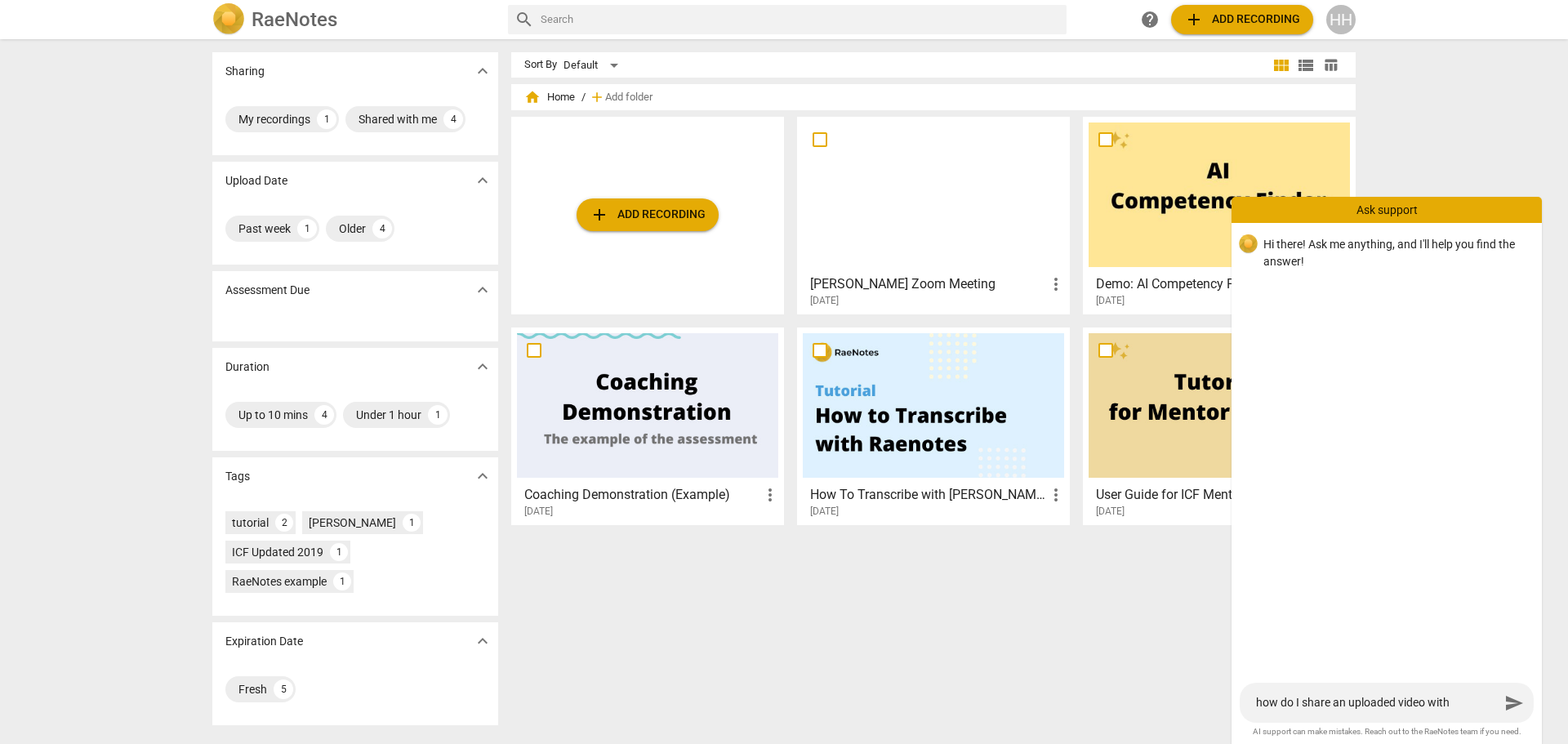
type textarea "how do I share an uploaded video with s"
type textarea "how do I share an uploaded video with so"
type textarea "how do I share an uploaded video with som"
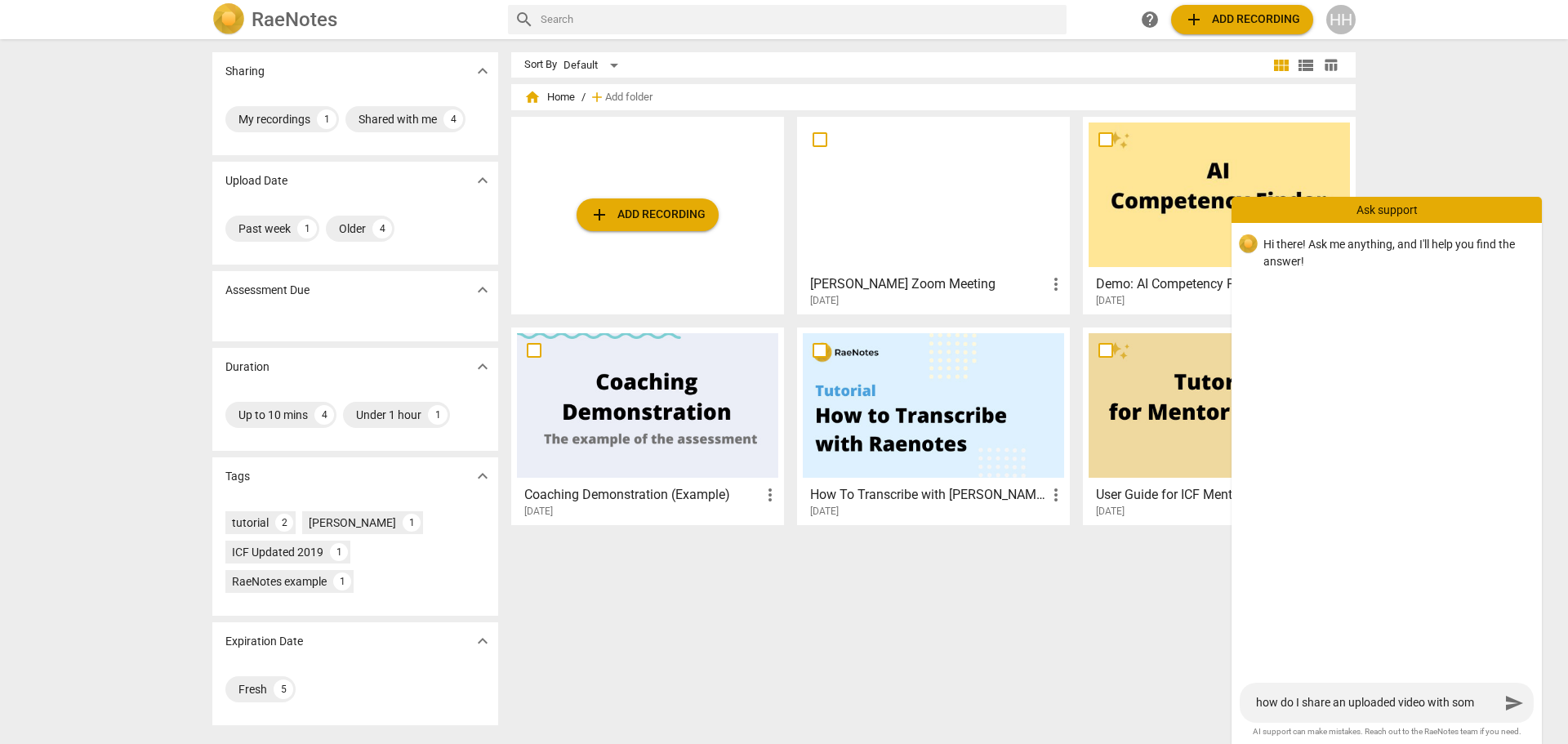
type textarea "how do I share an uploaded video with some"
type textarea "how do I share an uploaded video with someo"
type textarea "how do I share an uploaded video with someon"
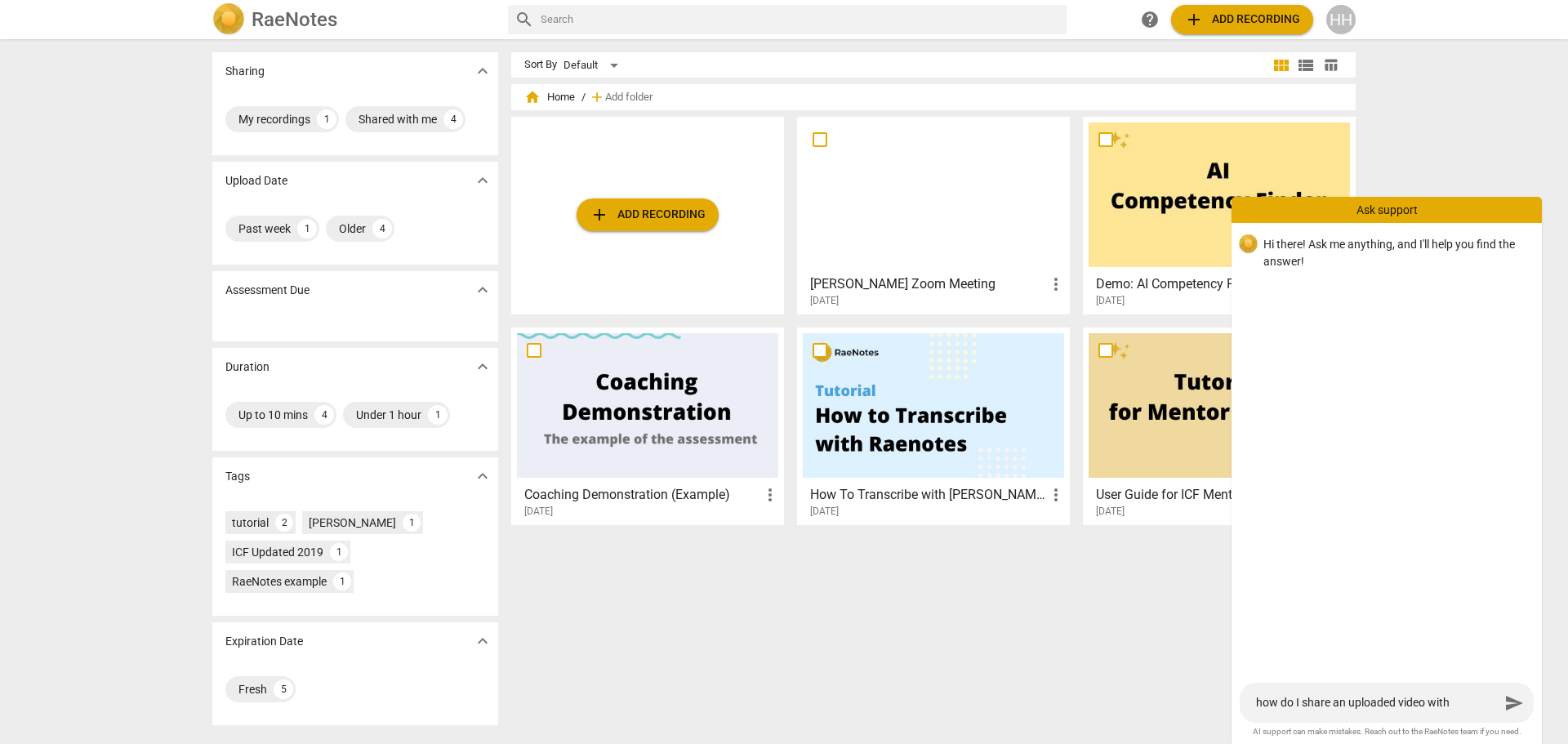
type textarea "how do I share an uploaded video with someon"
type textarea "how do I share an uploaded video with someone"
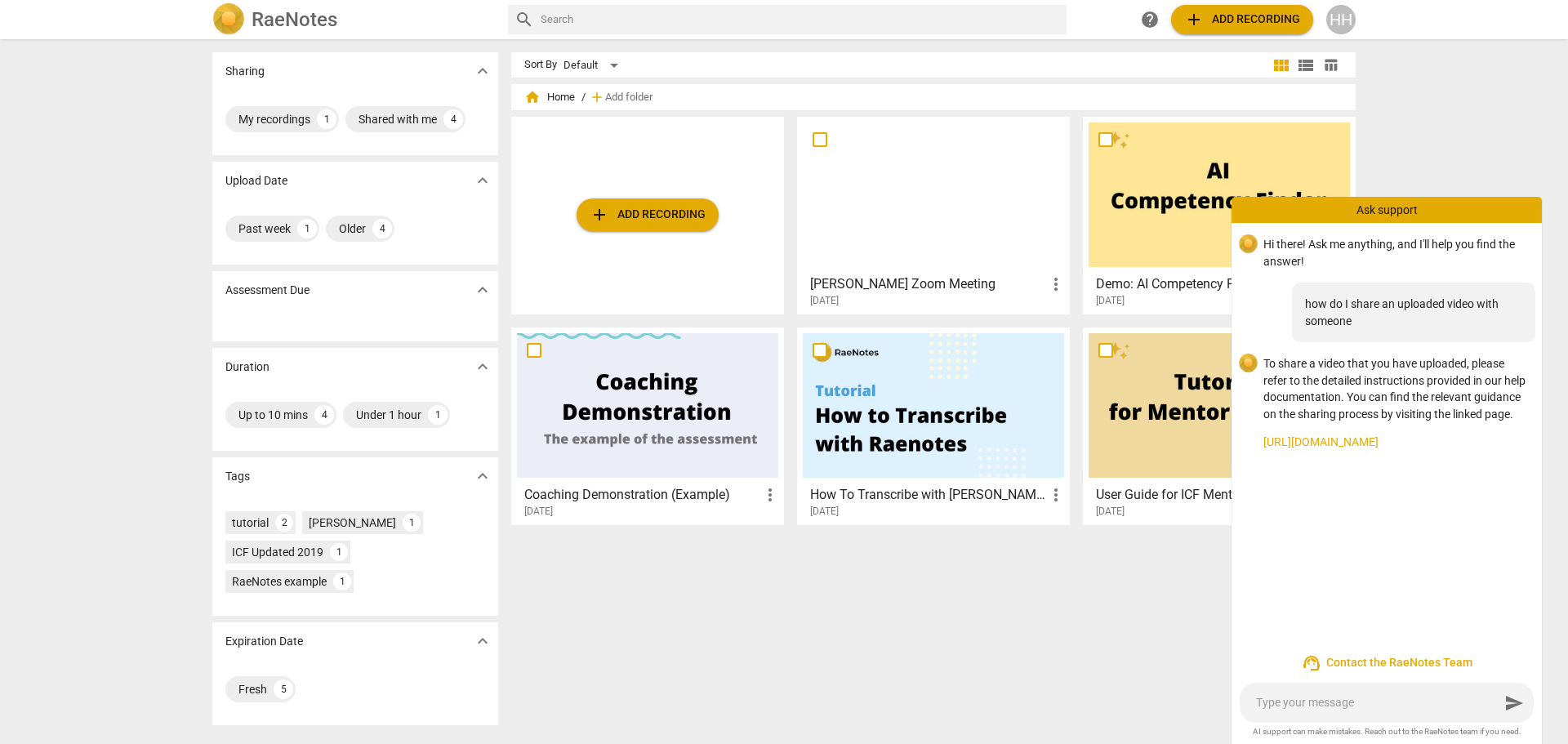
click at [1407, 438] on link "https://www.raenotes.com/help/icf_share.html" at bounding box center [1396, 442] width 266 height 17
click at [1002, 205] on div at bounding box center [933, 195] width 261 height 144
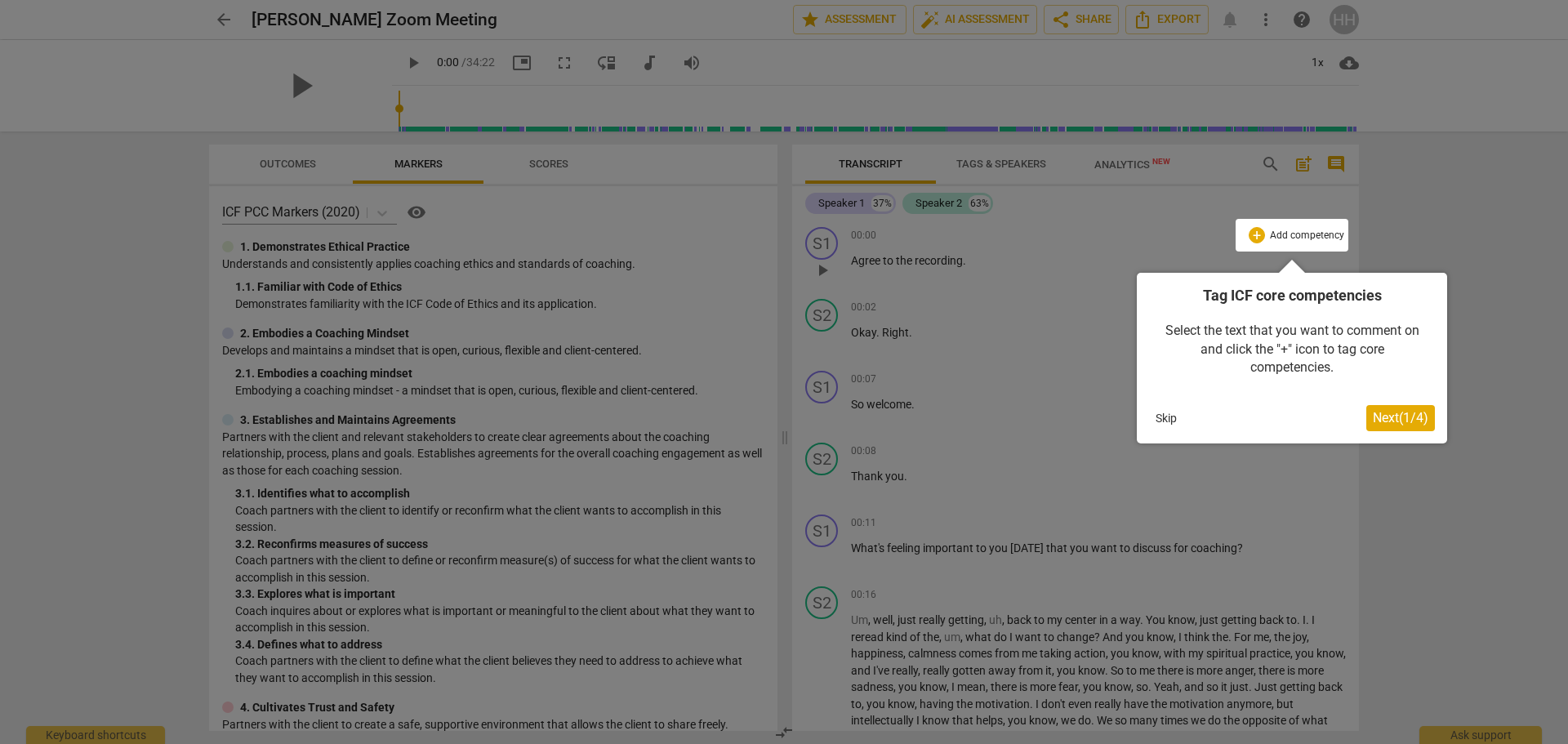
click at [1408, 411] on span "Next ( 1 / 4 )" at bounding box center [1401, 418] width 55 height 16
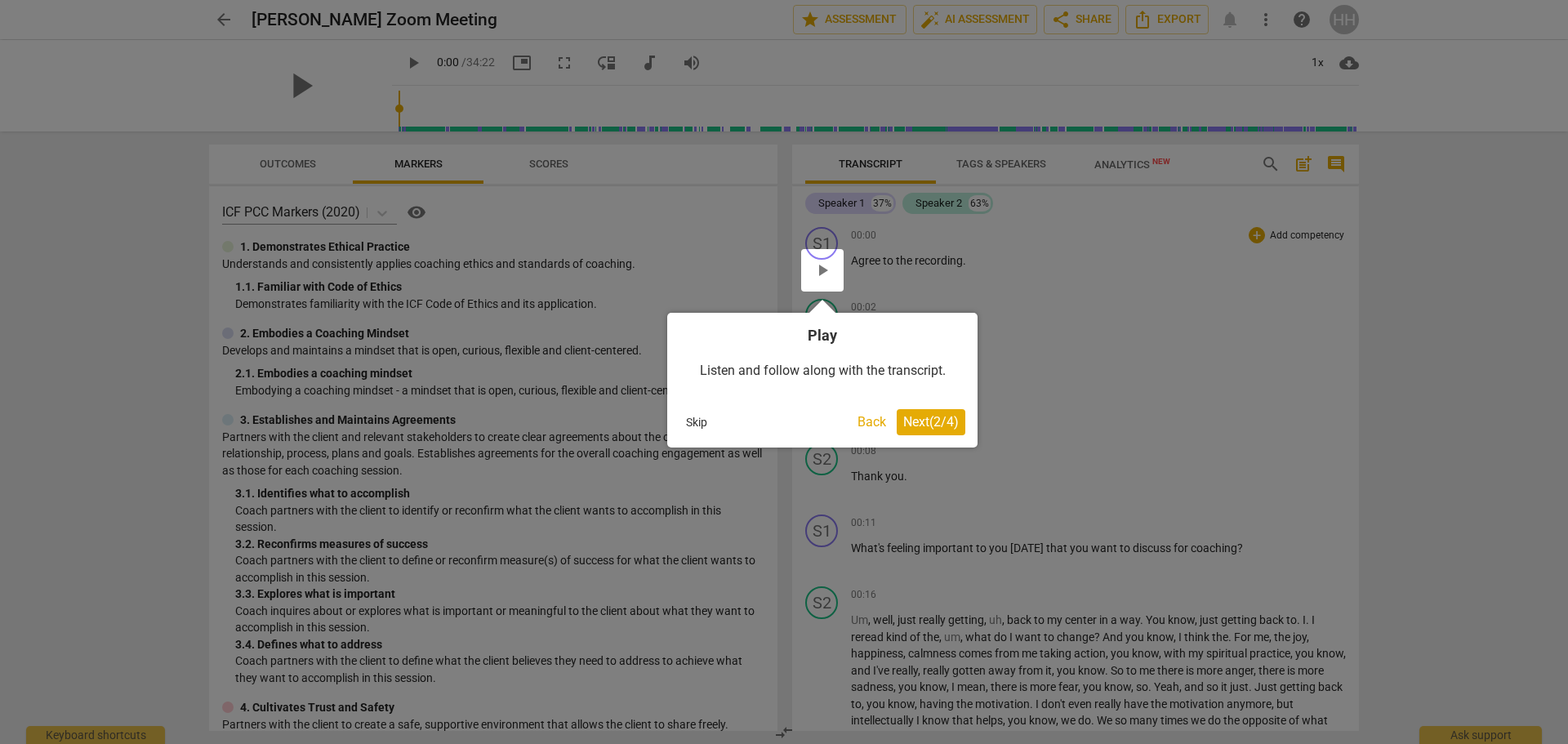
click at [935, 424] on span "Next ( 2 / 4 )" at bounding box center [931, 422] width 55 height 16
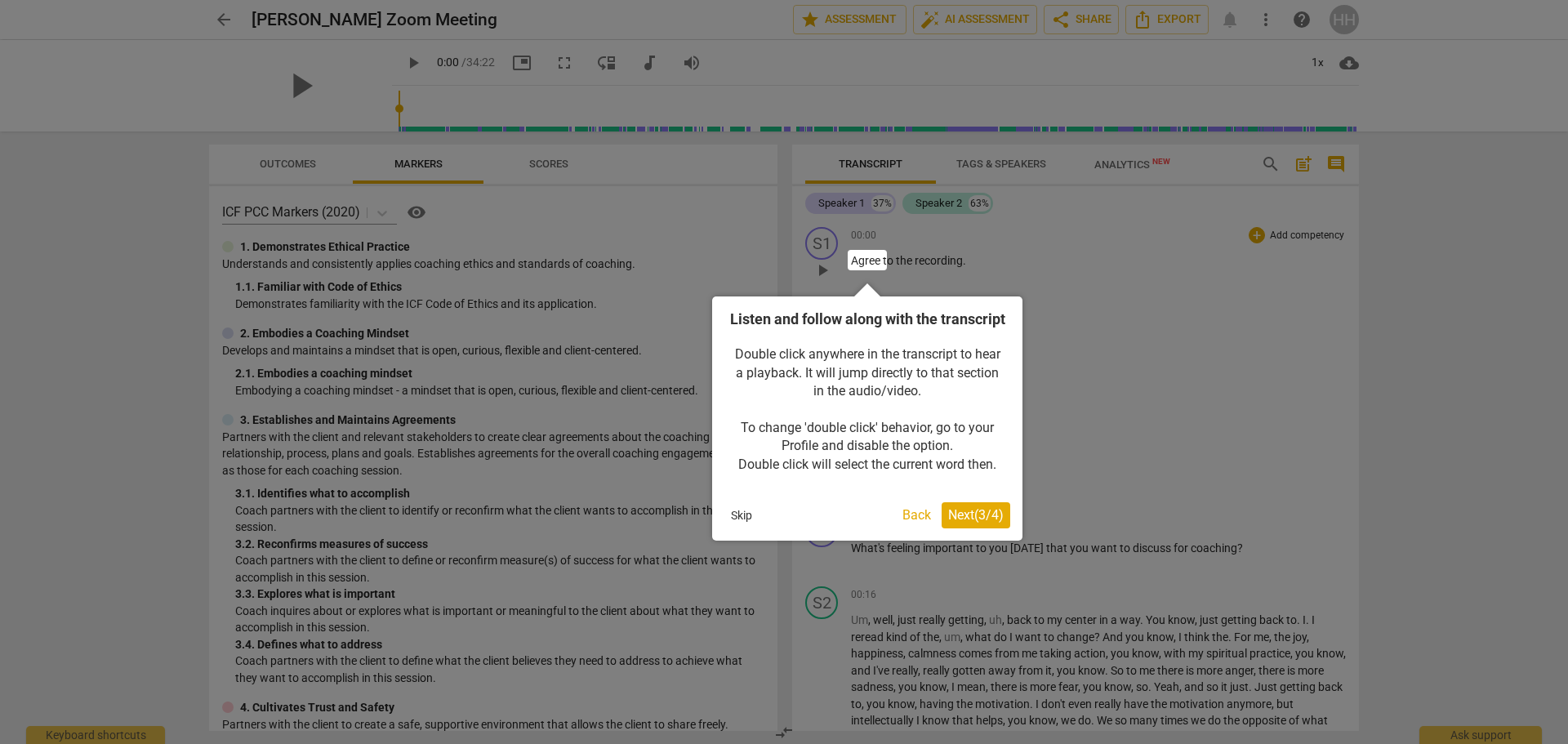
click at [985, 523] on span "Next ( 3 / 4 )" at bounding box center [976, 515] width 55 height 16
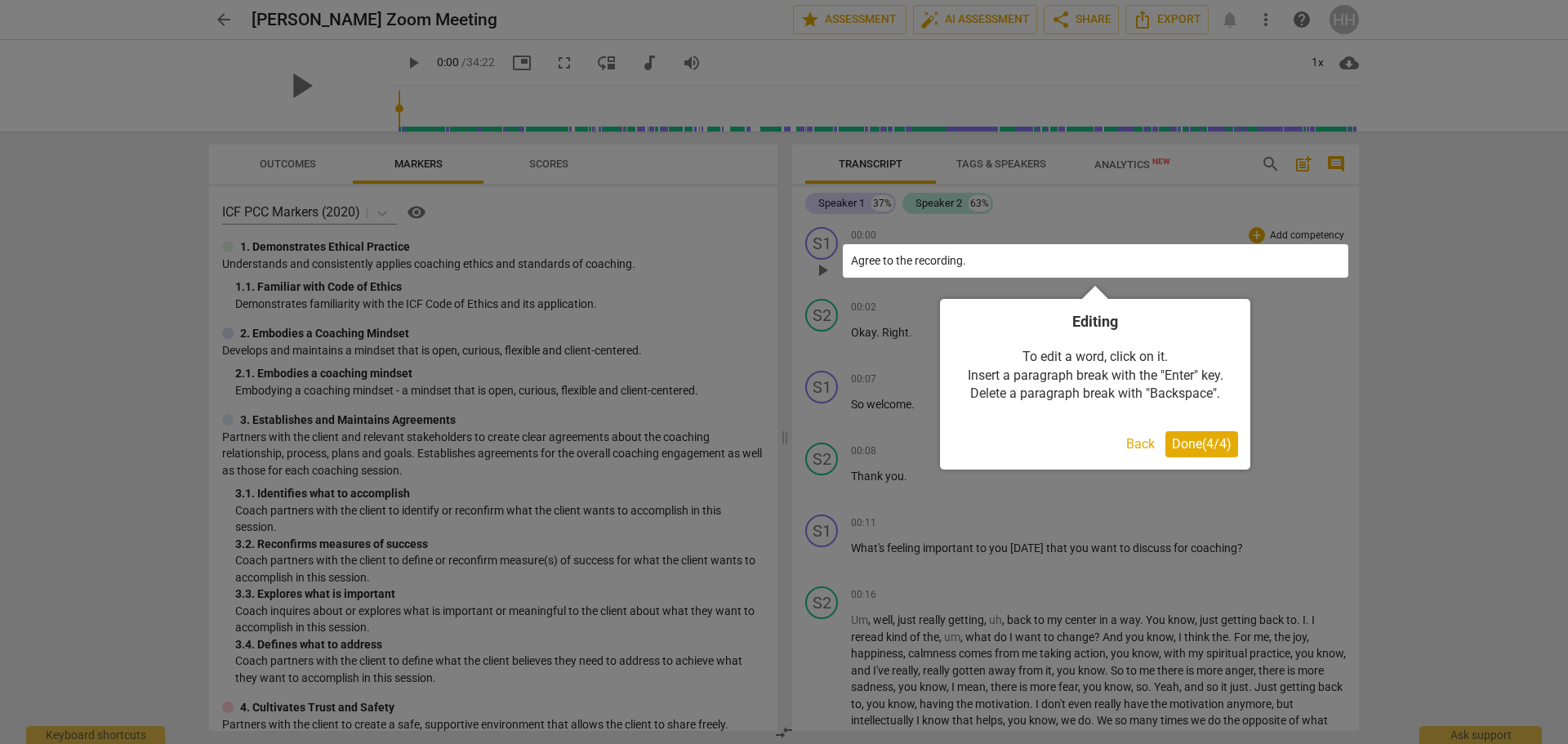
click at [1200, 444] on span "Done ( 4 / 4 )" at bounding box center [1201, 444] width 60 height 16
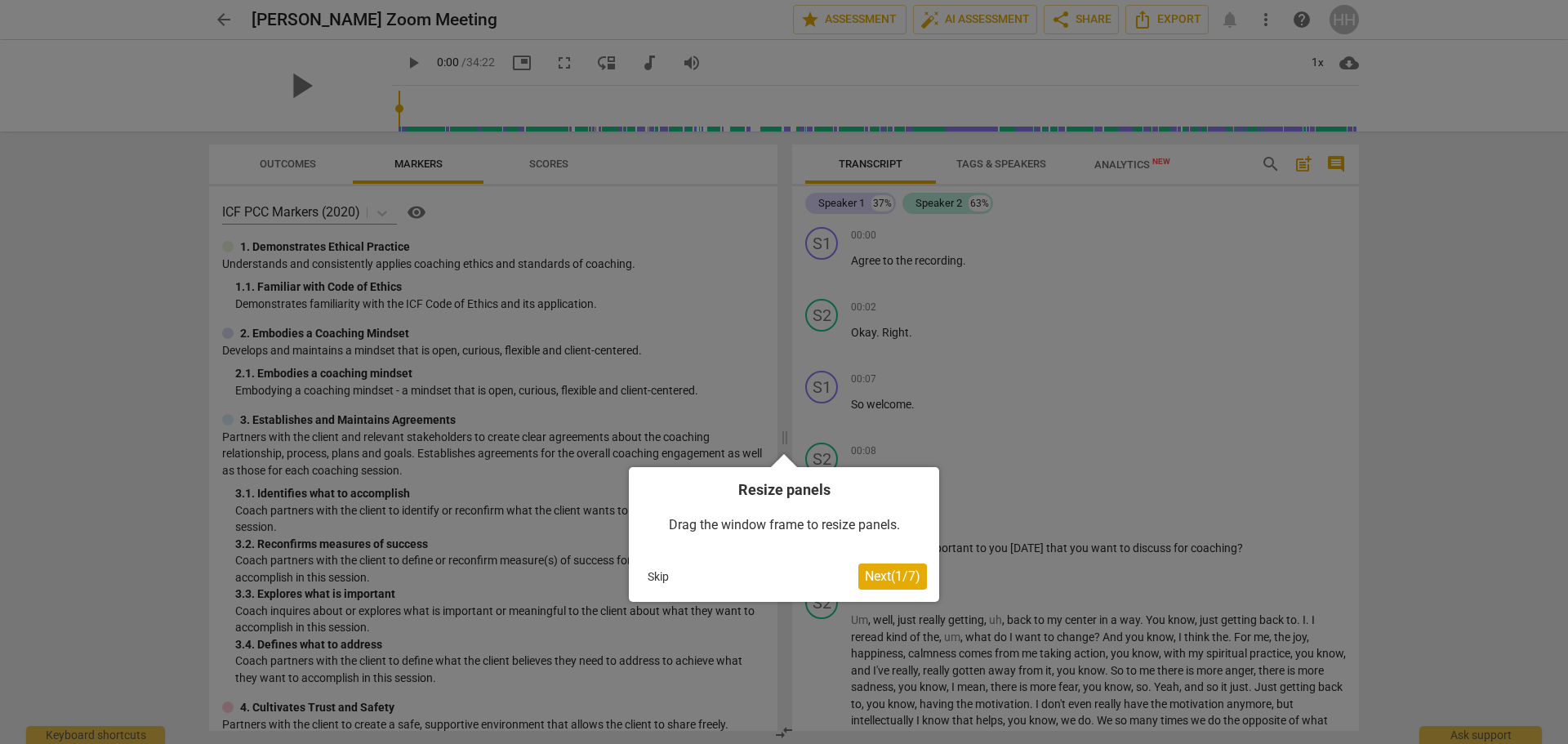
click at [895, 576] on span "Next ( 1 / 7 )" at bounding box center [893, 576] width 55 height 16
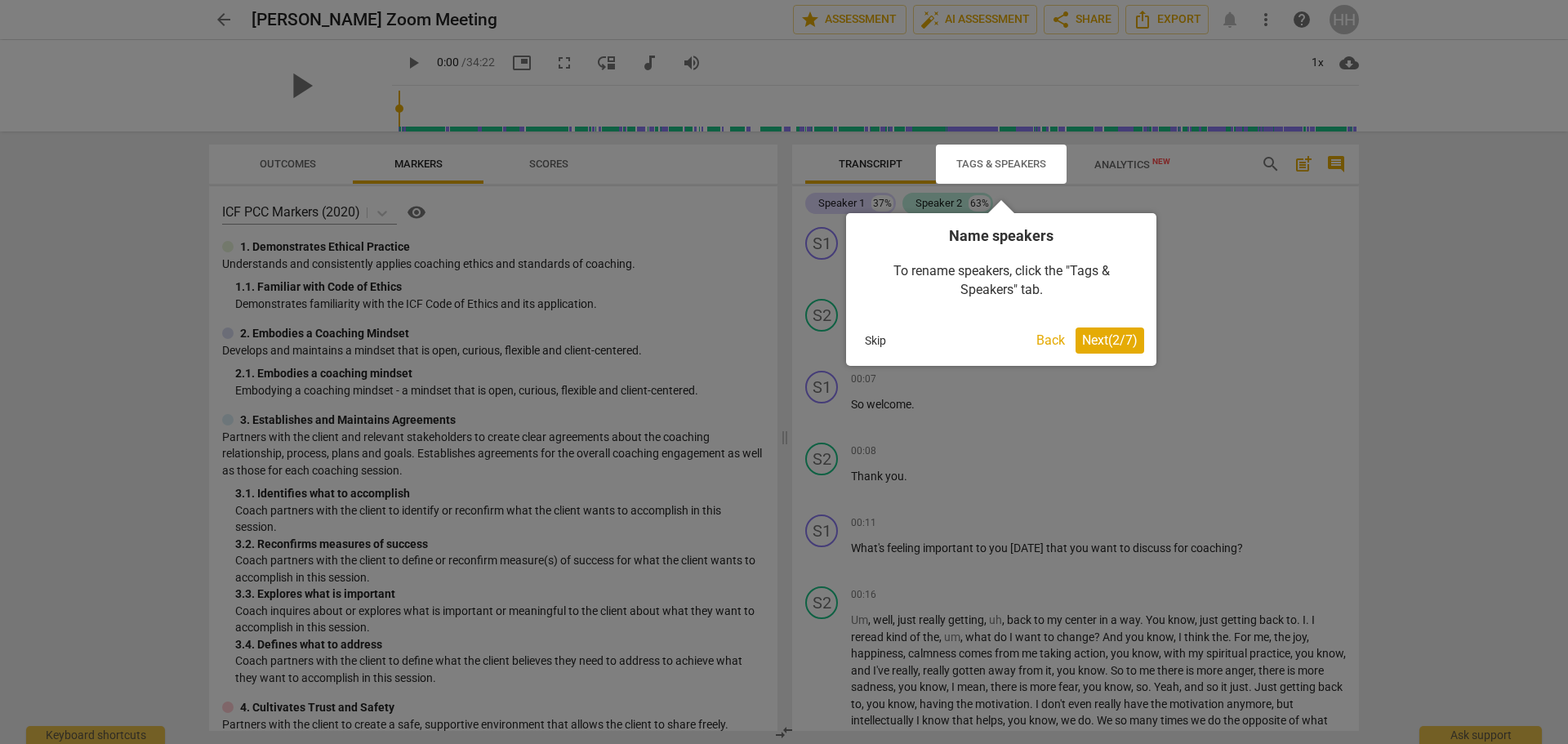
click at [1117, 337] on span "Next ( 2 / 7 )" at bounding box center [1110, 340] width 55 height 16
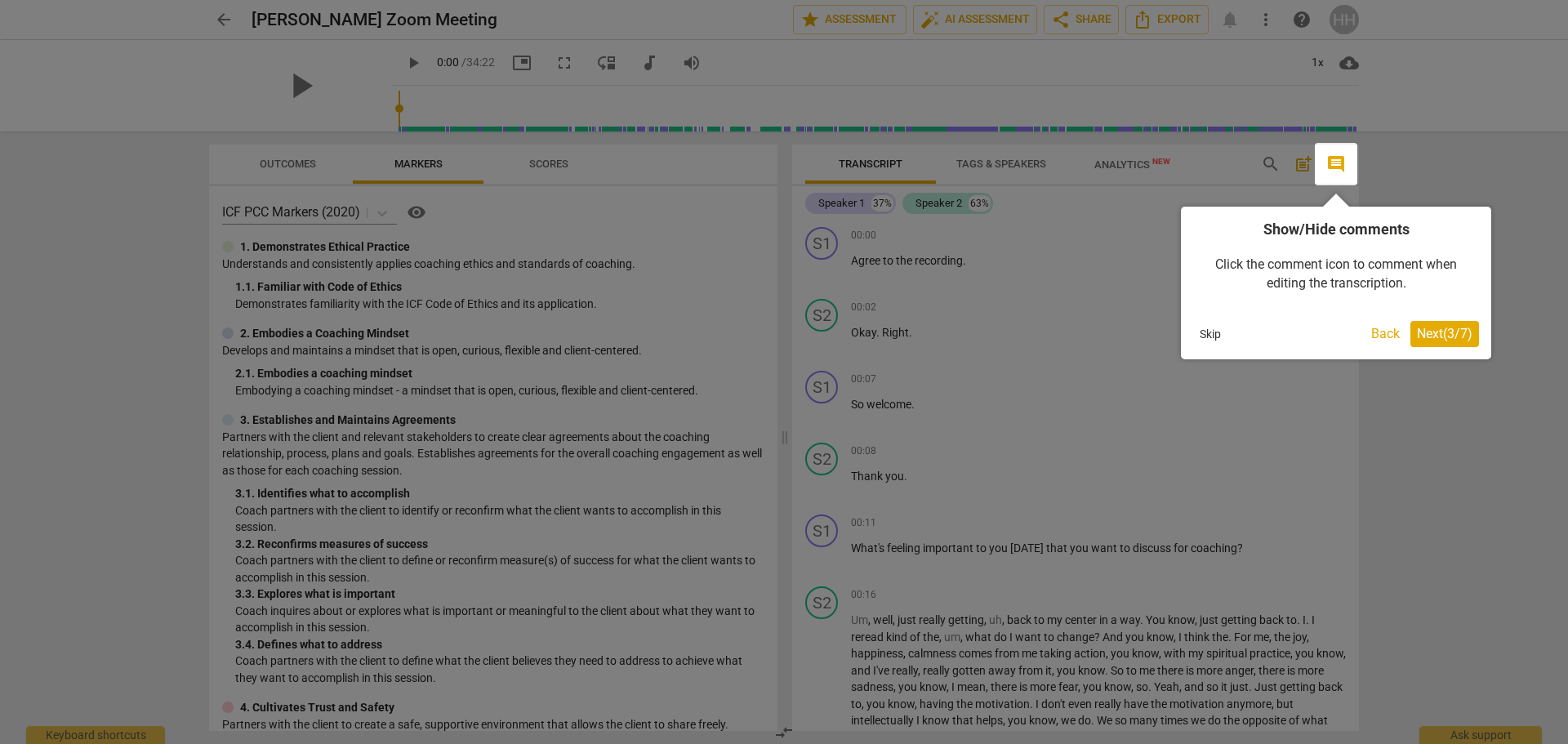
click at [1440, 330] on span "Next ( 3 / 7 )" at bounding box center [1445, 334] width 55 height 16
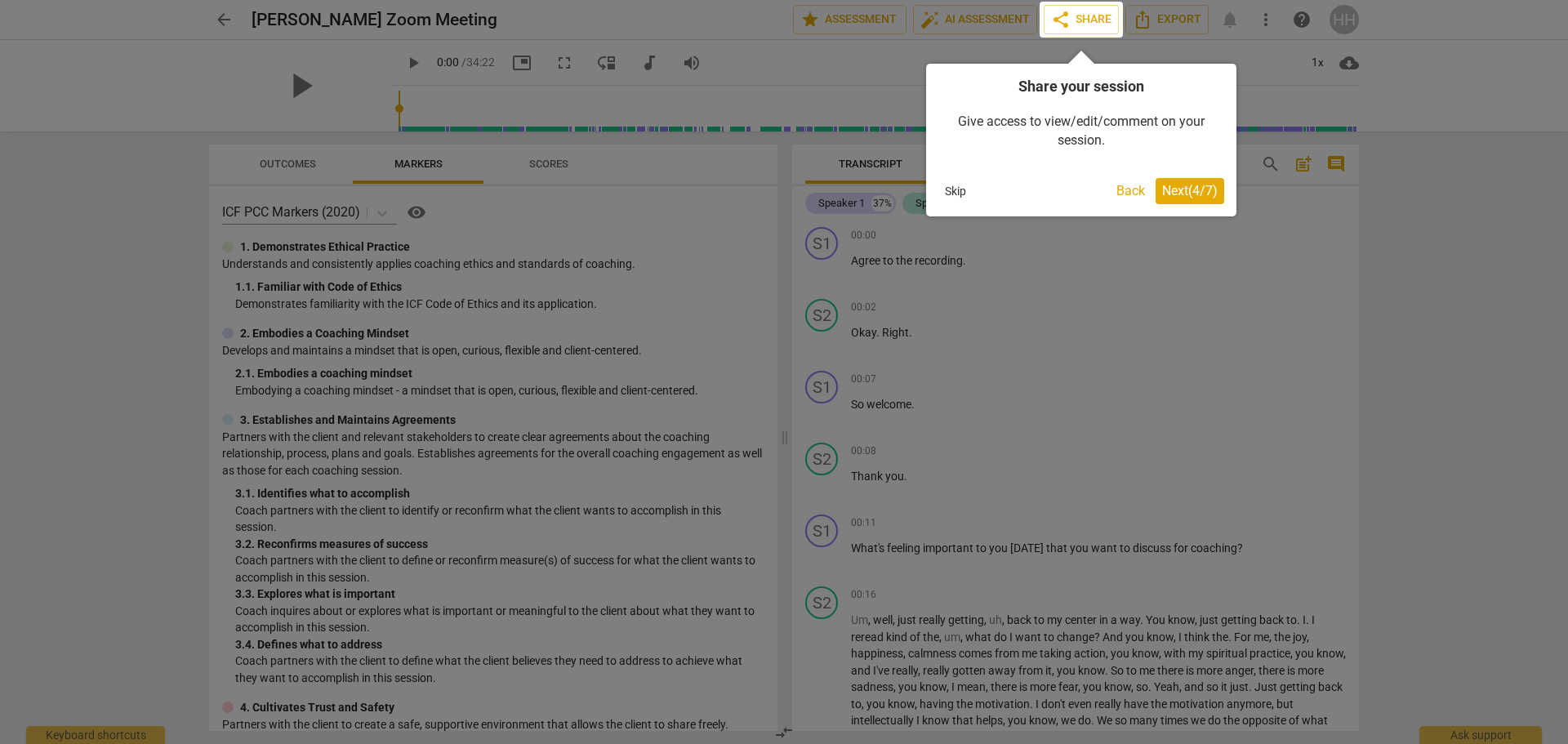
click at [1181, 193] on span "Next ( 4 / 7 )" at bounding box center [1190, 191] width 55 height 16
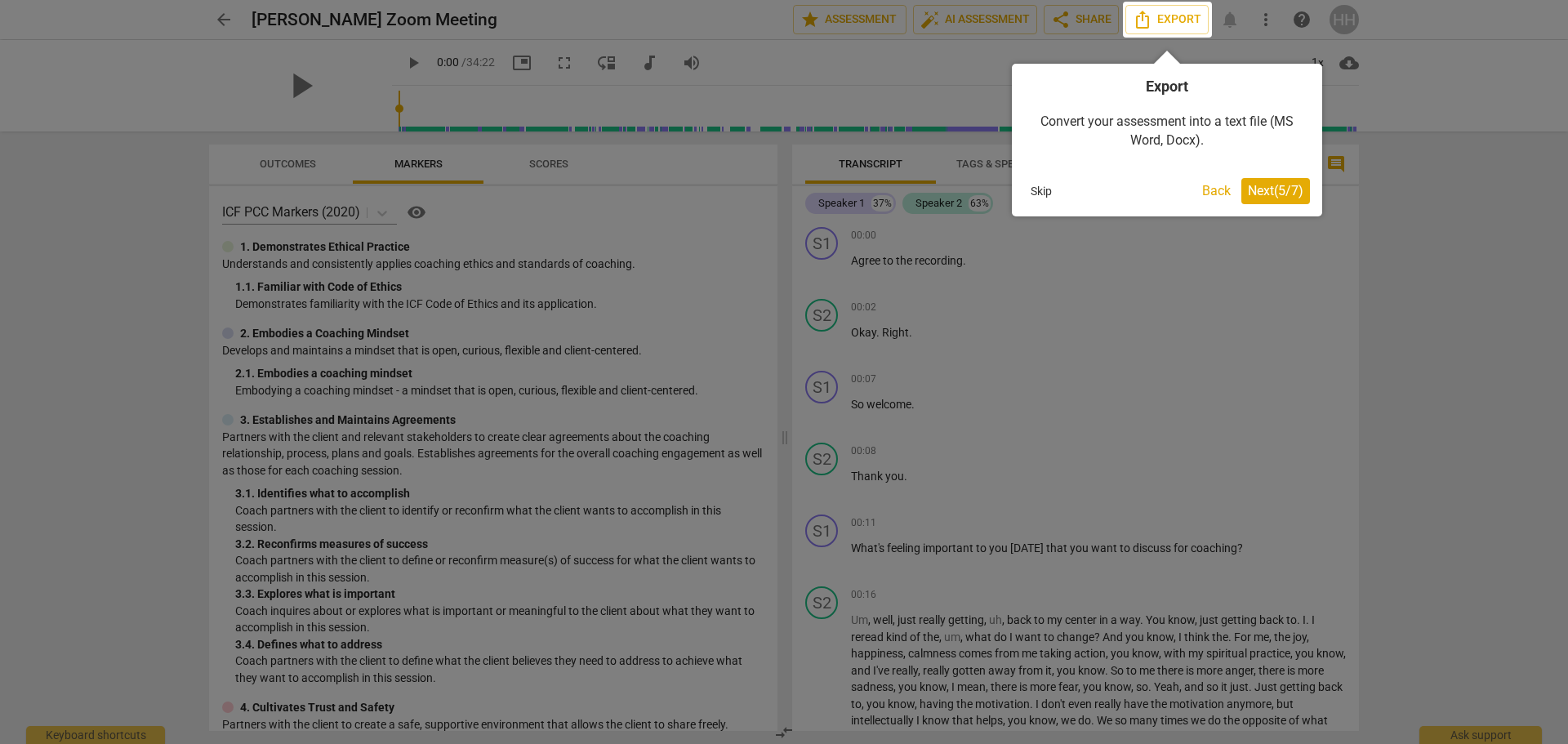
click at [1273, 189] on span "Next ( 5 / 7 )" at bounding box center [1276, 191] width 55 height 16
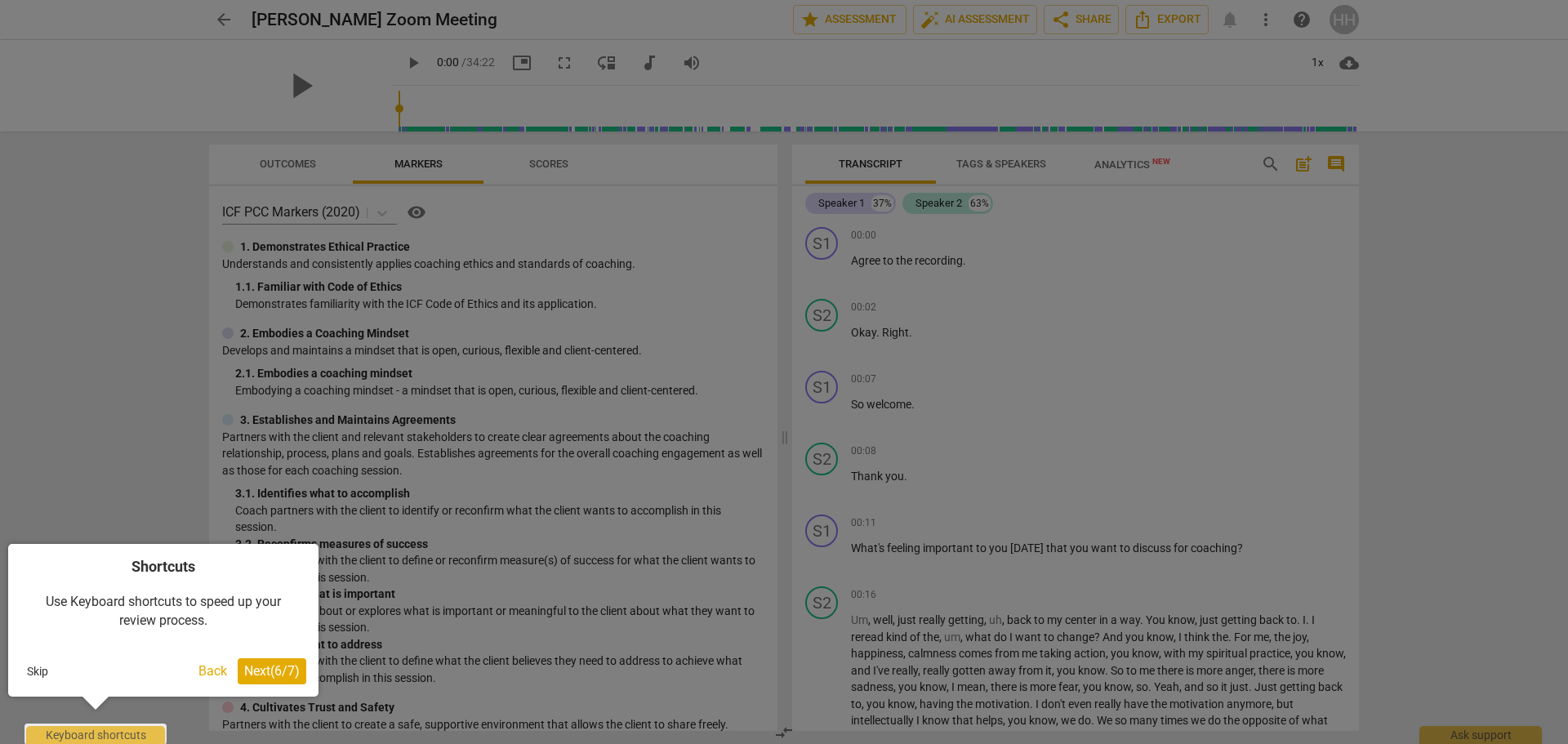
click at [276, 675] on span "Next ( 6 / 7 )" at bounding box center [272, 671] width 55 height 16
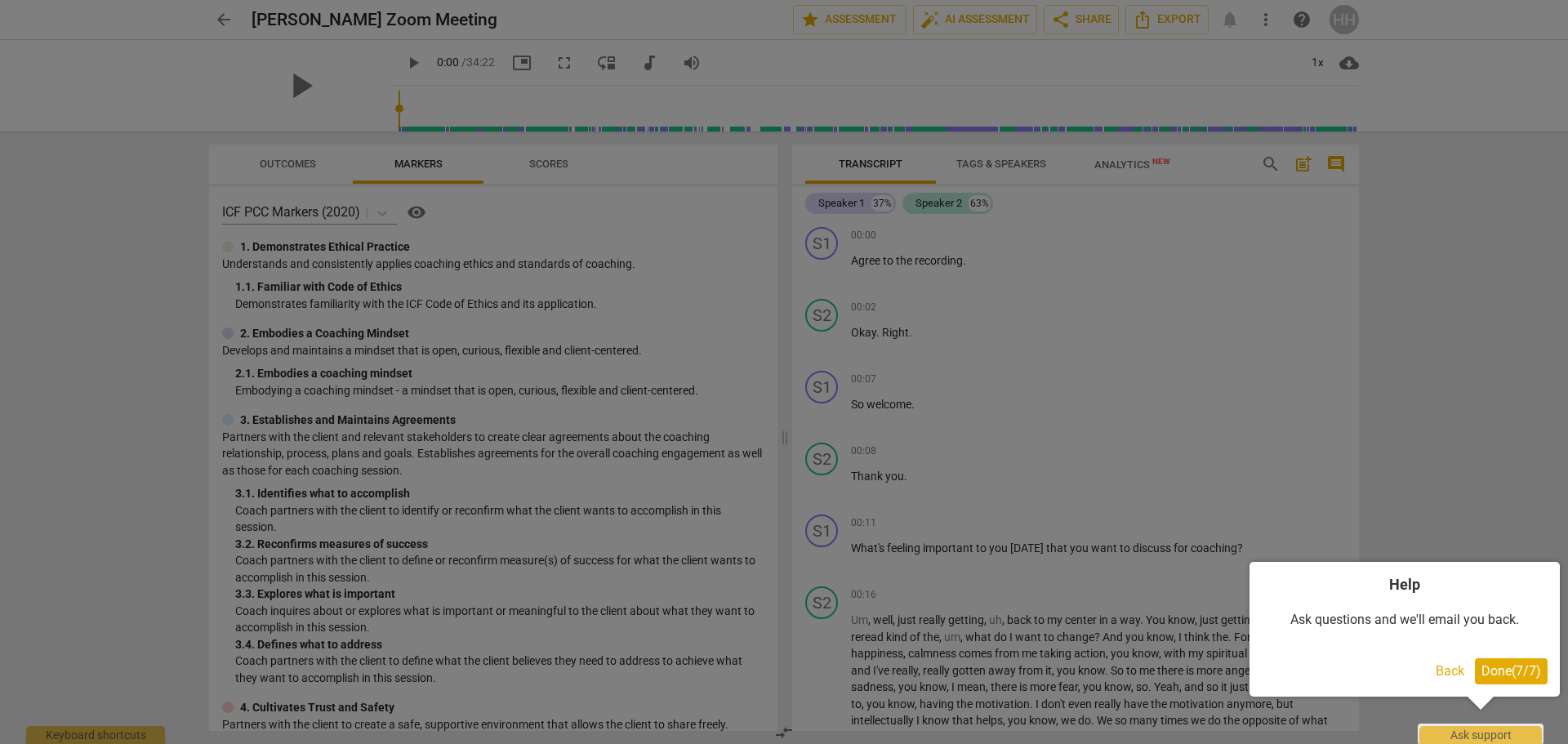
click at [1514, 669] on span "Done ( 7 / 7 )" at bounding box center [1511, 671] width 60 height 16
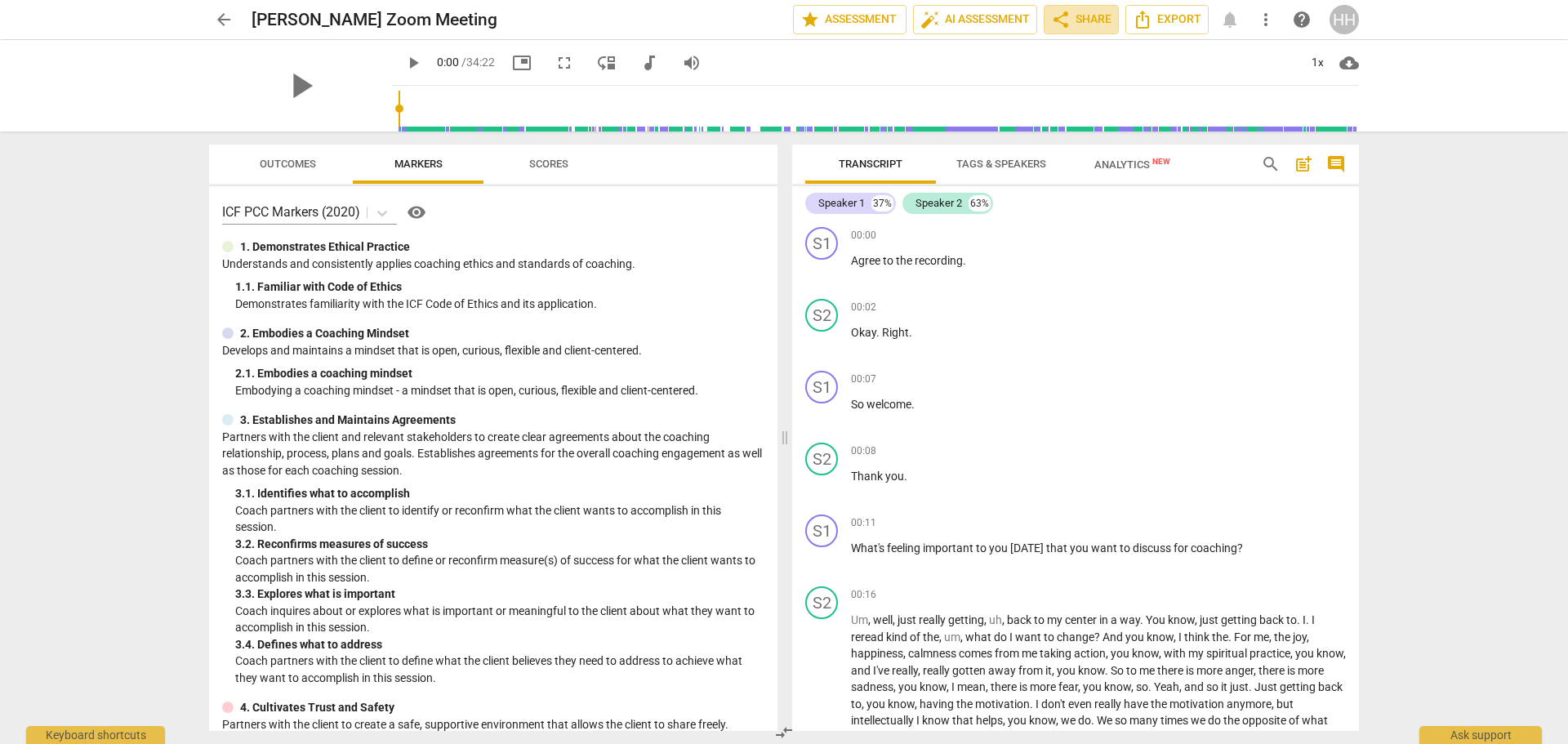
click at [1080, 22] on span "share Share" at bounding box center [1081, 19] width 61 height 20
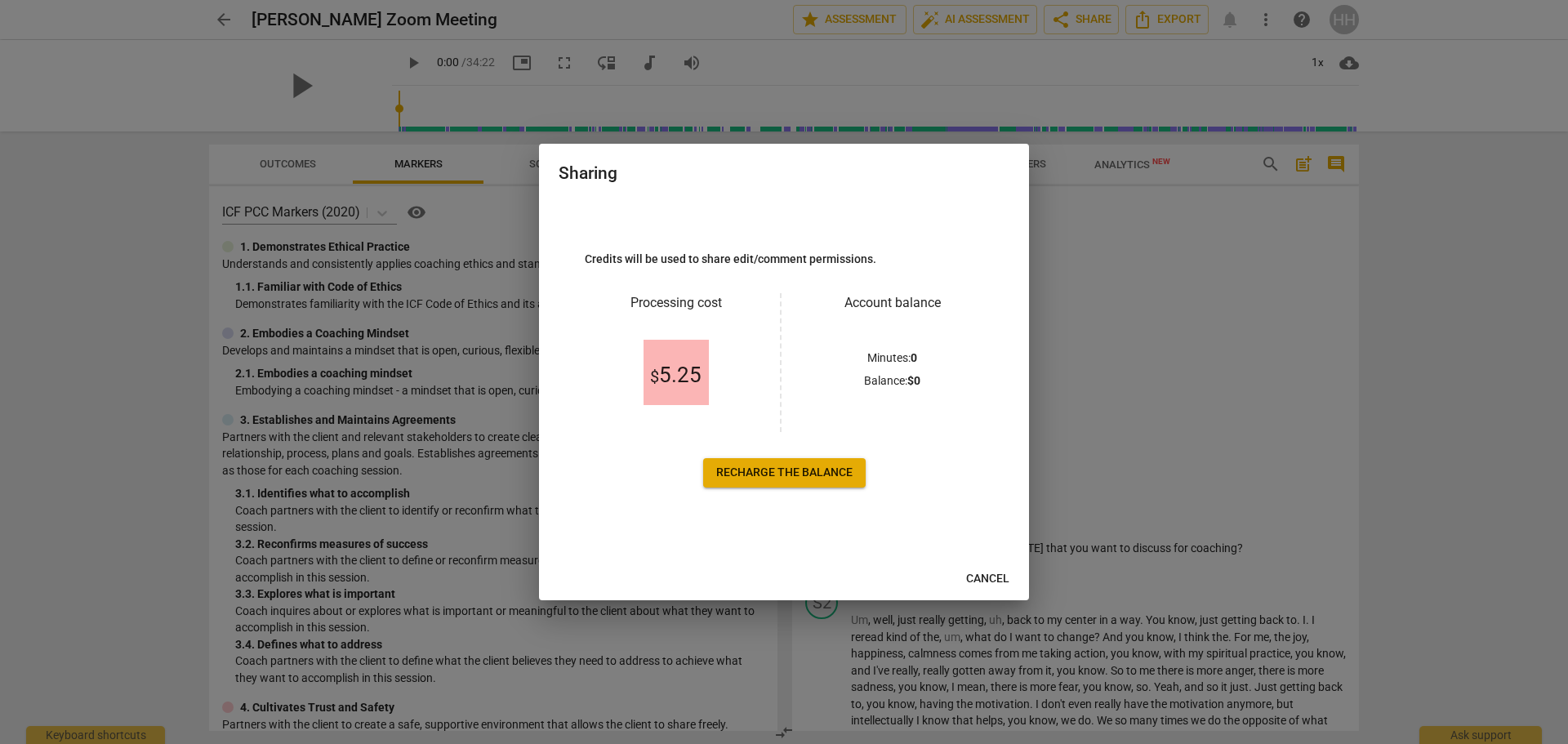
click at [816, 470] on span "Recharge the balance" at bounding box center [784, 472] width 137 height 16
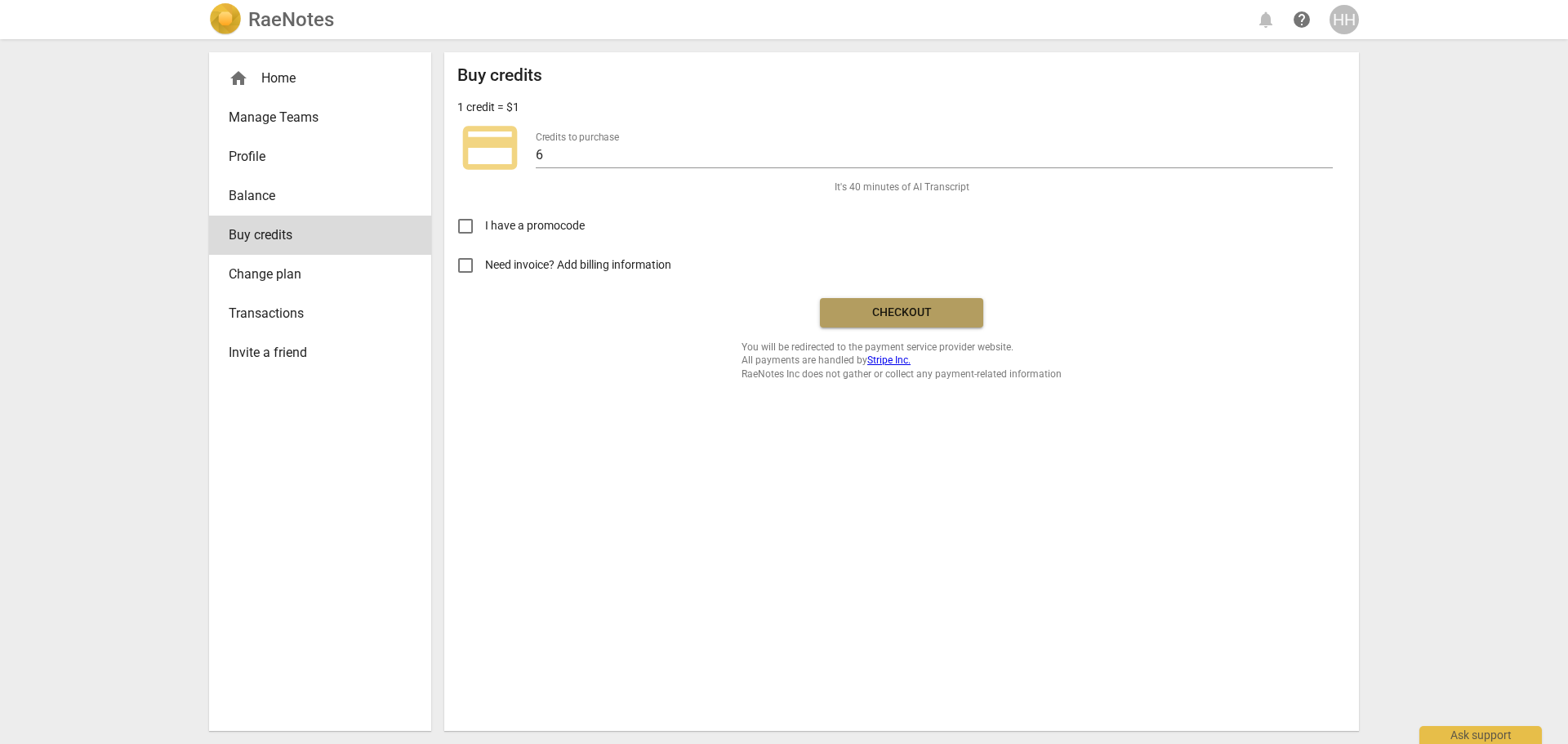
click at [904, 310] on span "Checkout" at bounding box center [901, 312] width 138 height 16
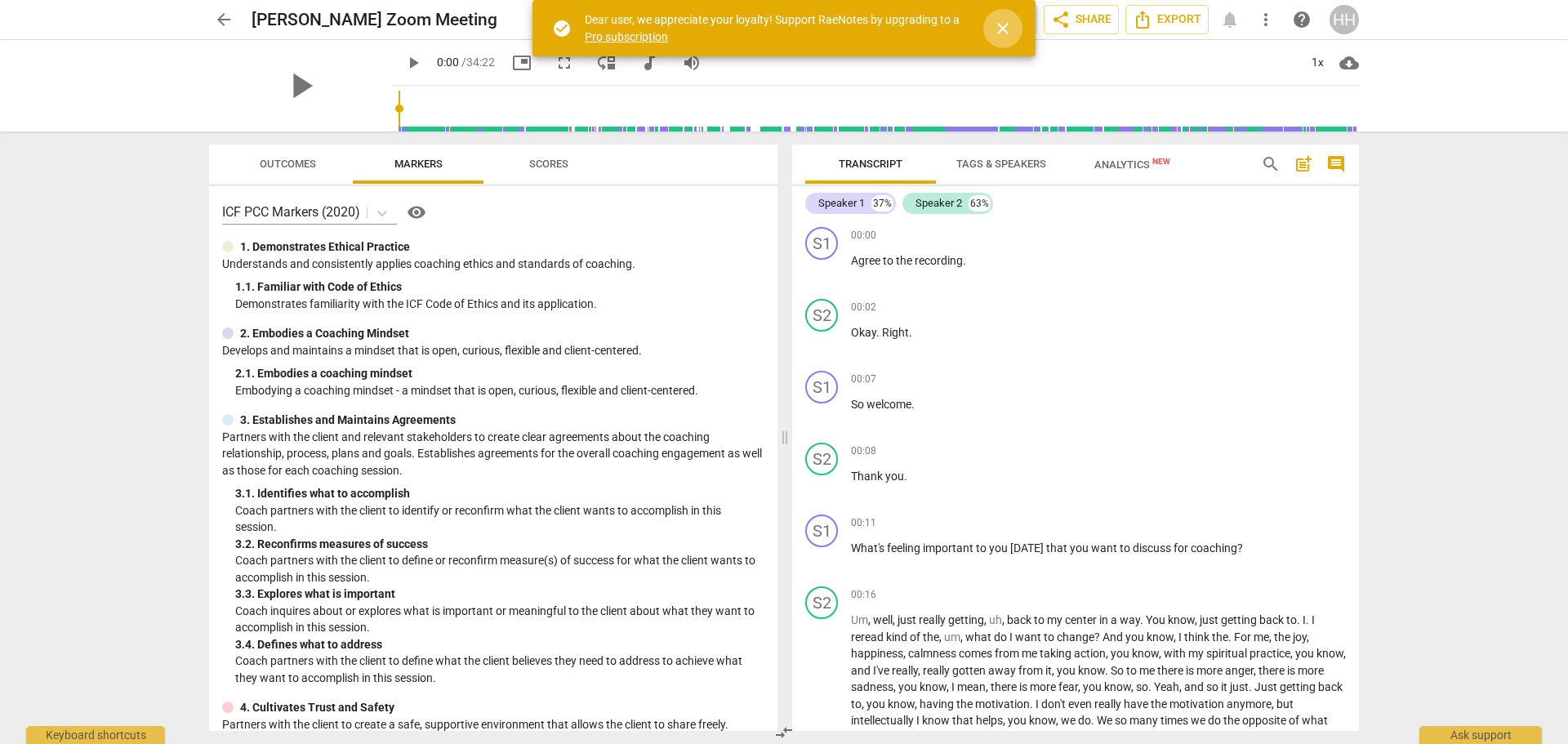
click at [1007, 30] on span "close" at bounding box center [1002, 29] width 20 height 20
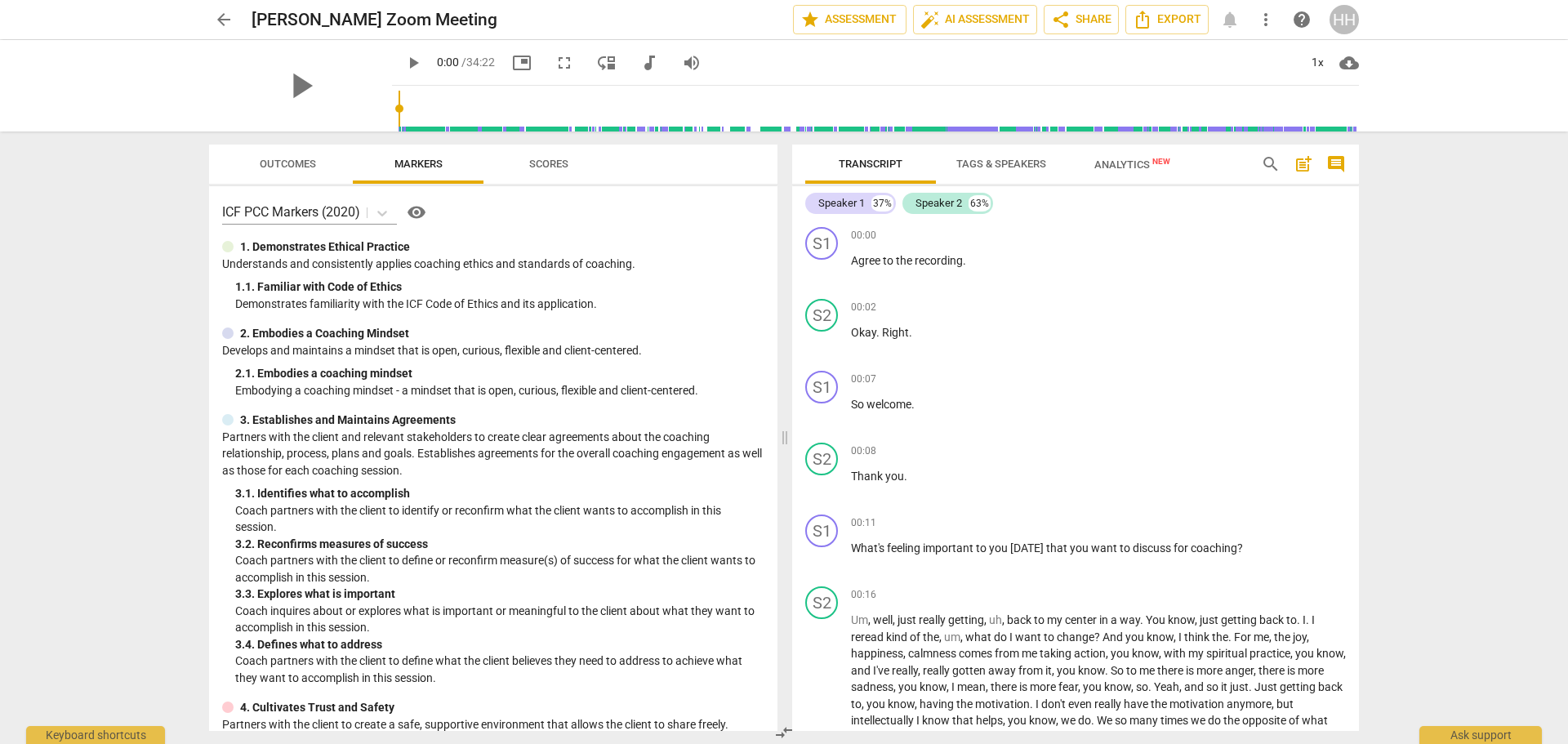
click at [1066, 15] on span "share" at bounding box center [1060, 19] width 20 height 20
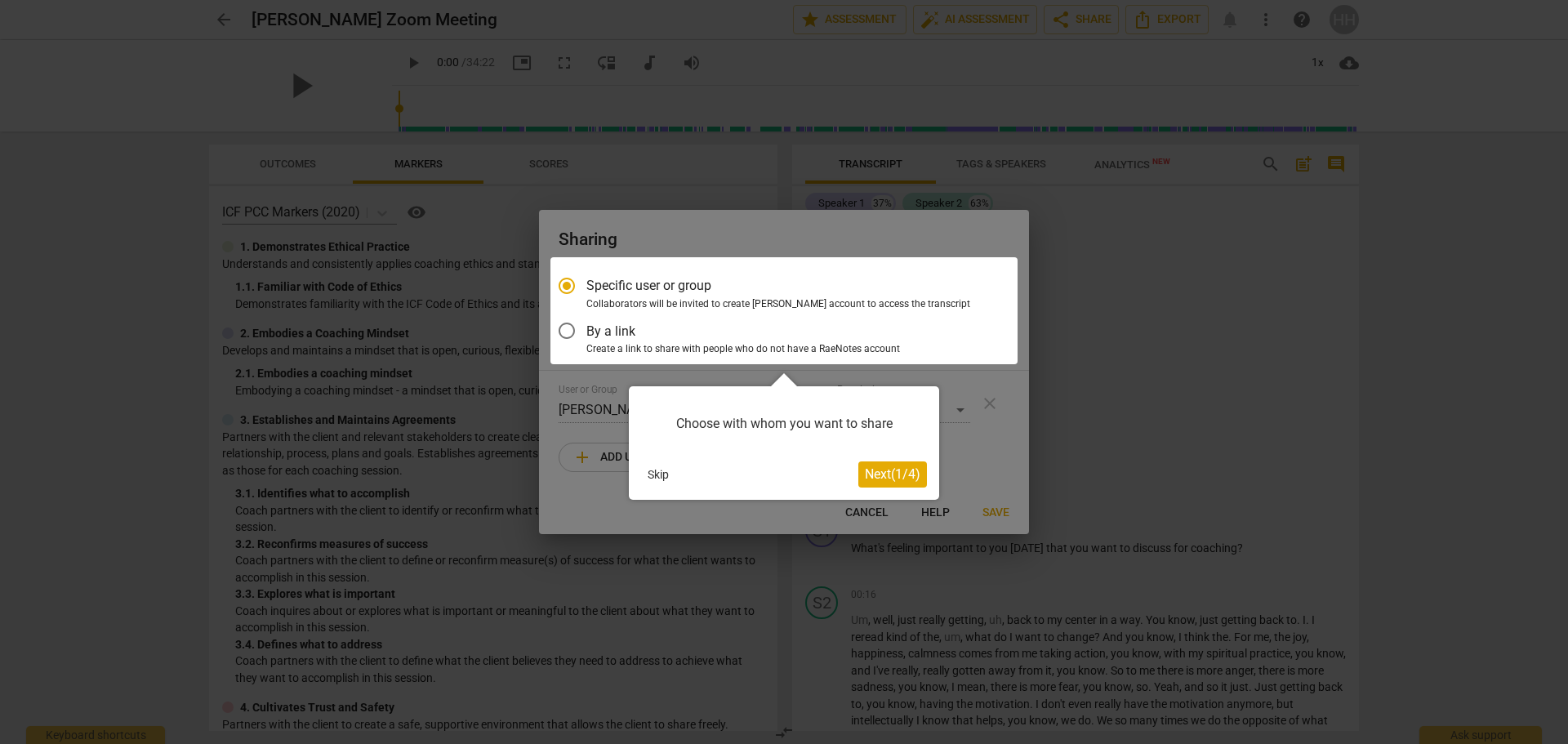
click at [879, 471] on span "Next ( 1 / 4 )" at bounding box center [893, 474] width 55 height 16
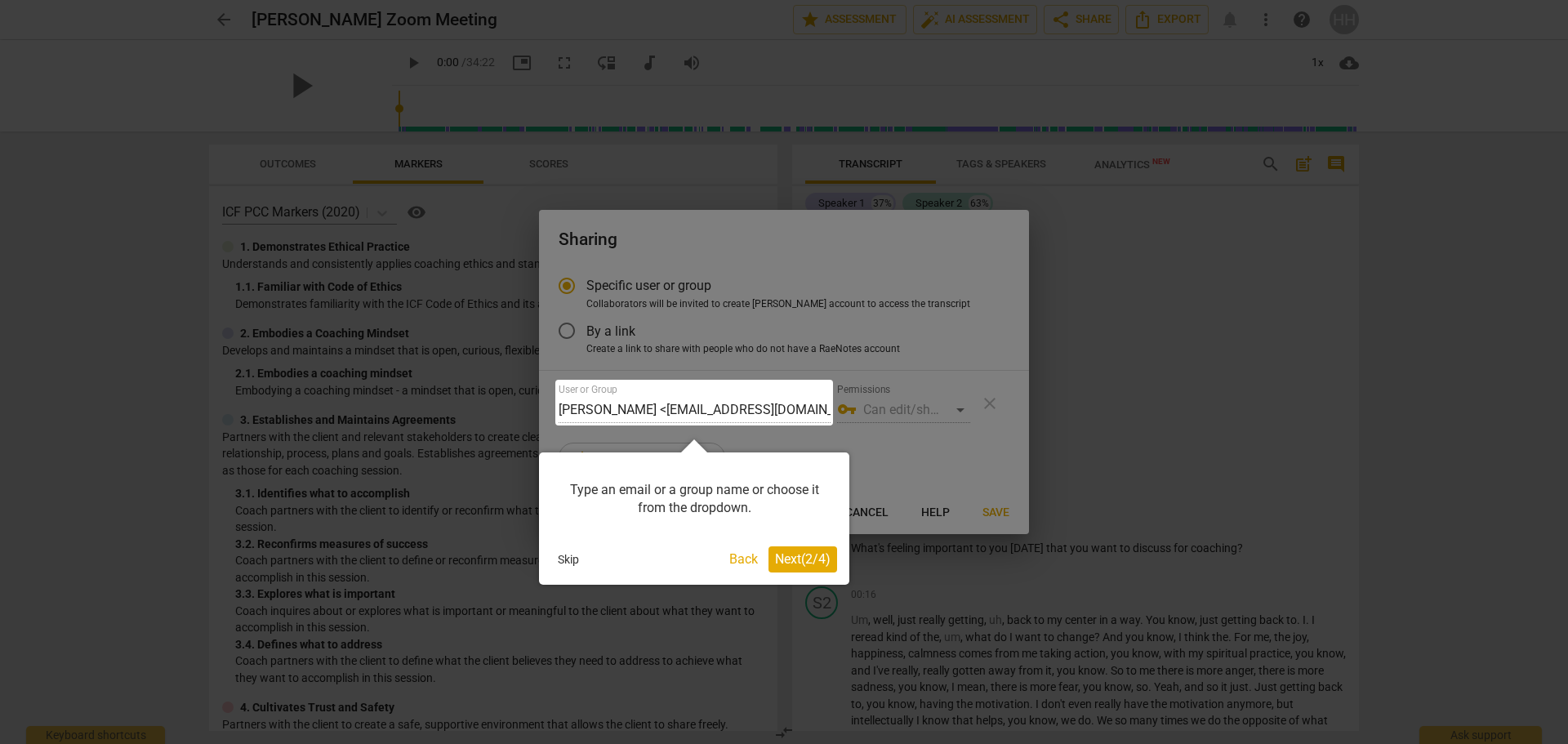
click at [809, 563] on span "Next ( 2 / 4 )" at bounding box center [803, 559] width 55 height 16
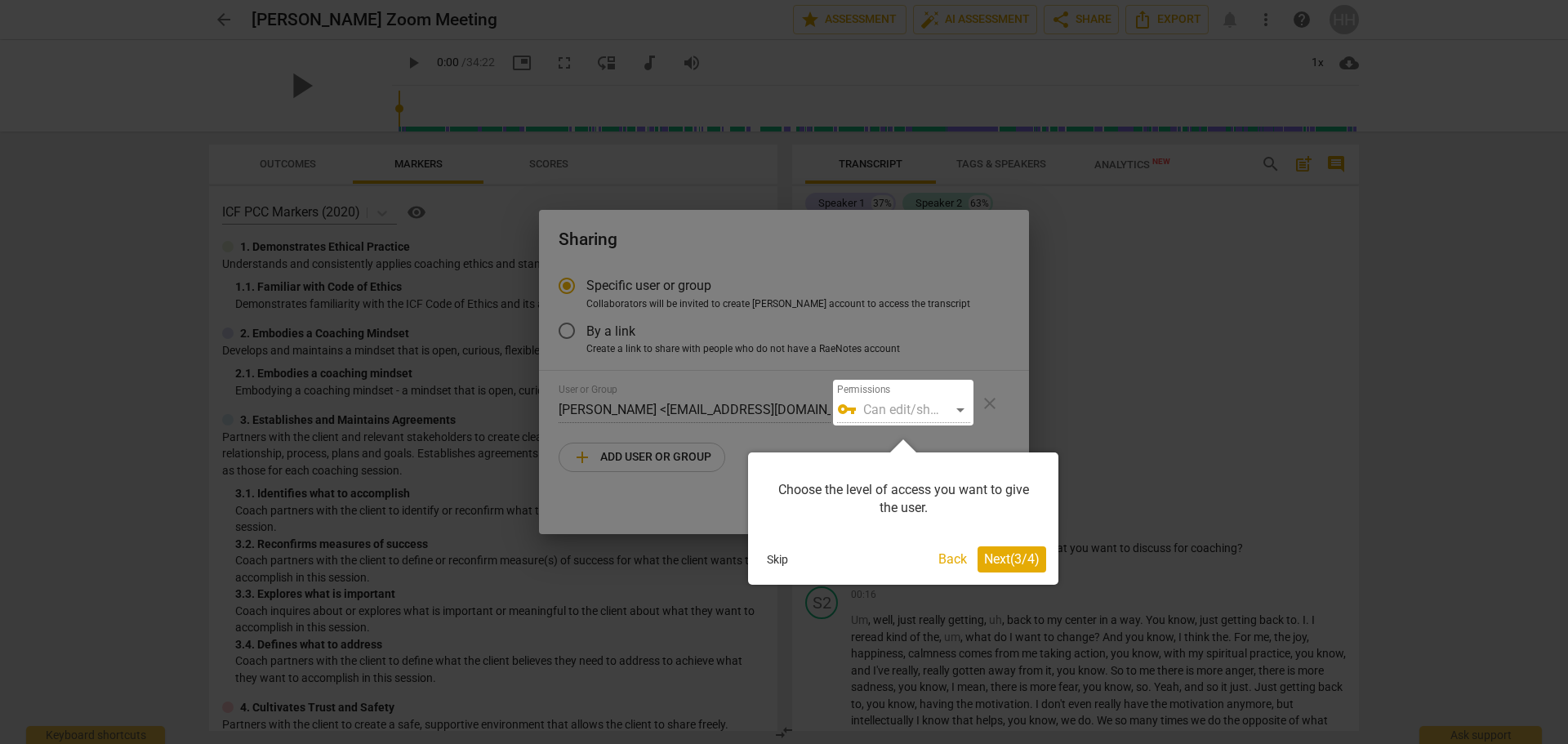
click at [996, 557] on span "Next ( 3 / 4 )" at bounding box center [1012, 559] width 55 height 16
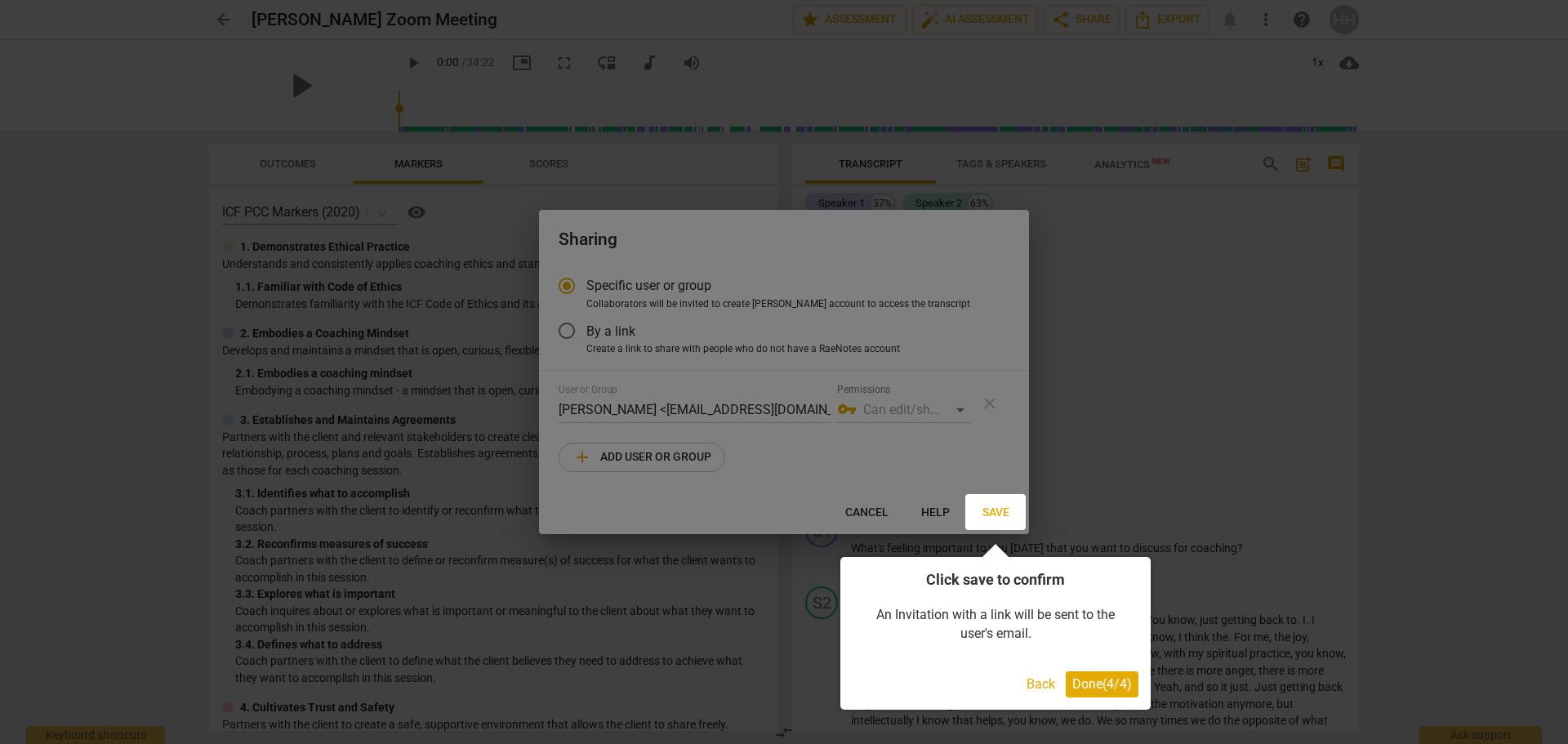
click at [1095, 683] on span "Done ( 4 / 4 )" at bounding box center [1102, 684] width 60 height 16
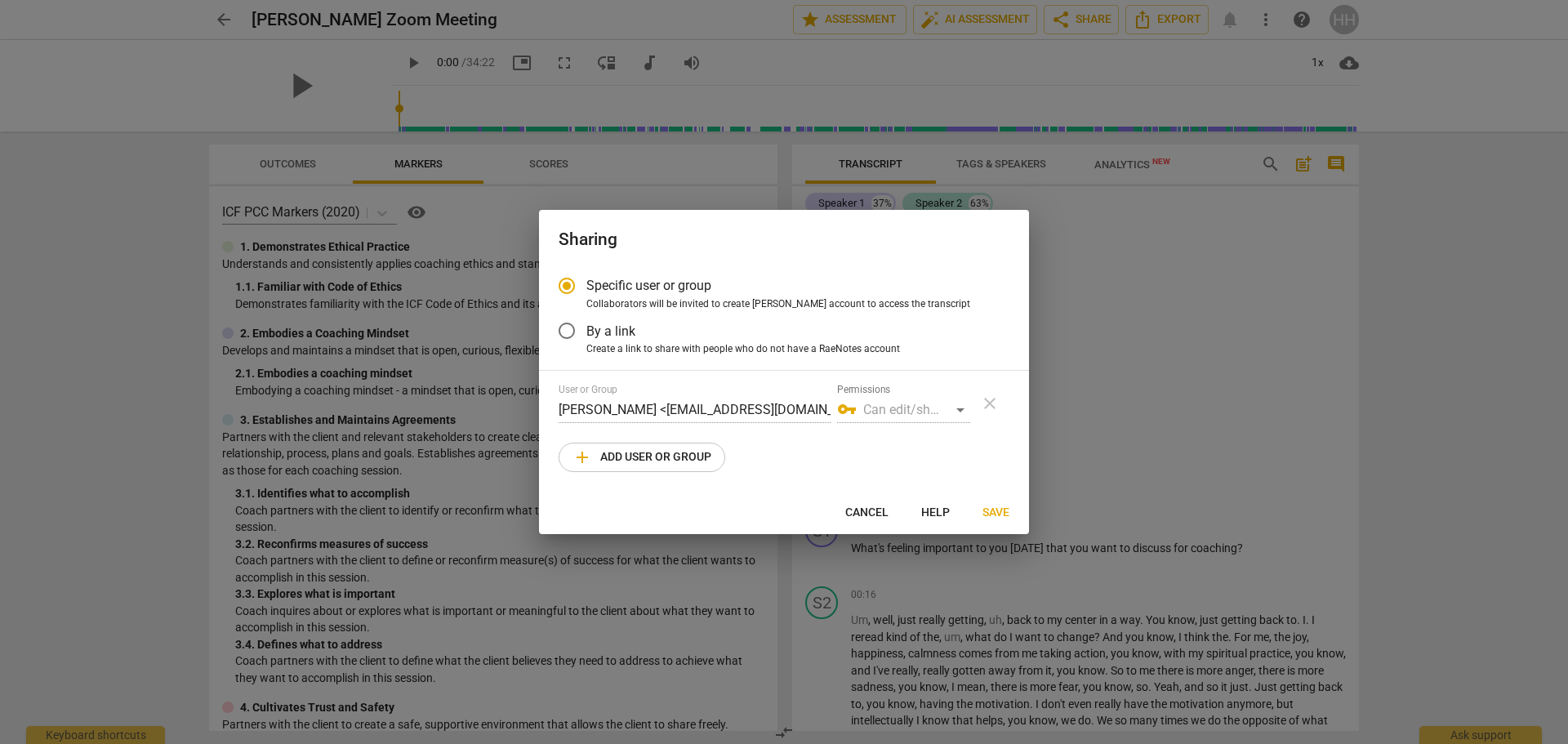
click at [640, 449] on span "add Add user or group" at bounding box center [642, 458] width 139 height 20
radio input "false"
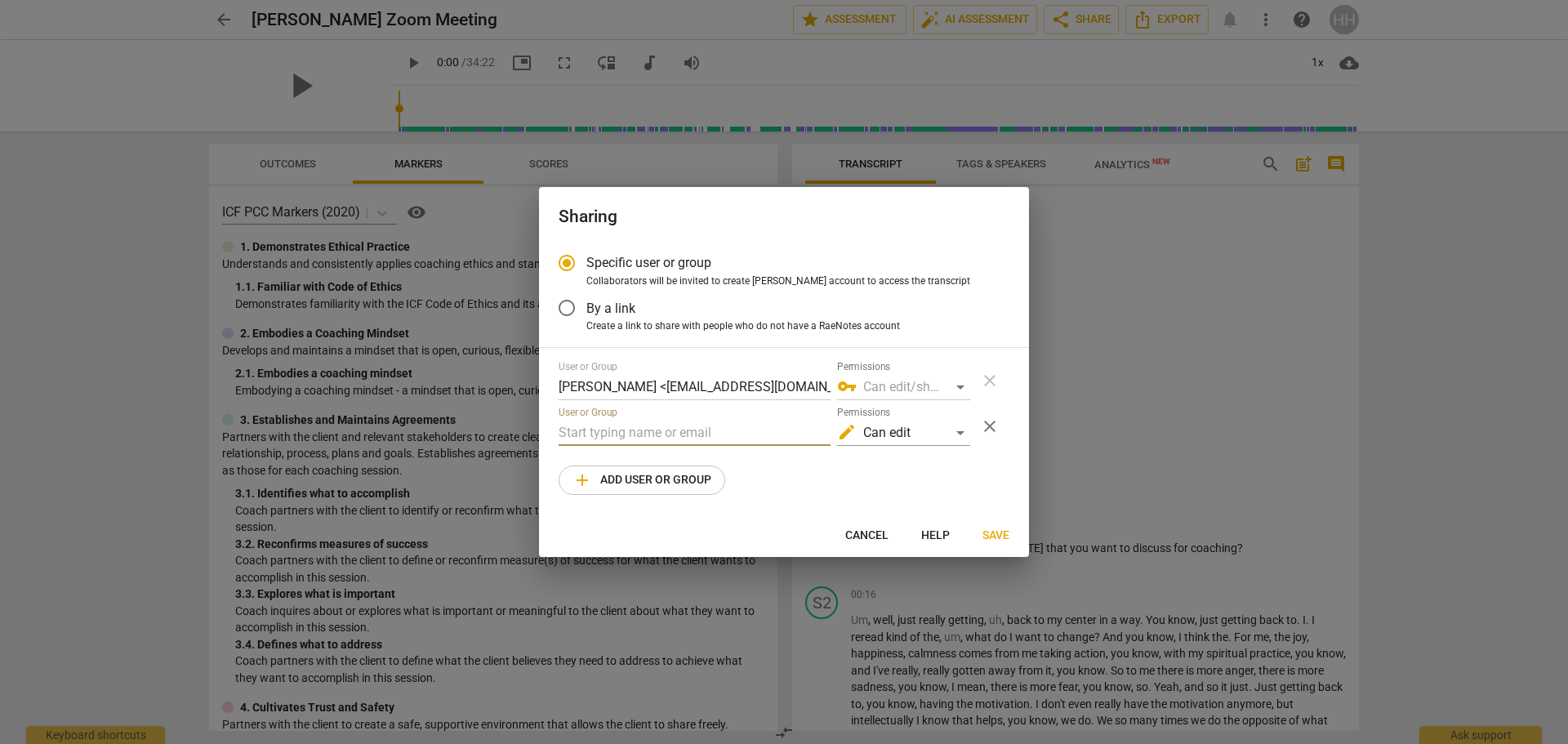
click at [611, 439] on input "text" at bounding box center [694, 433] width 272 height 26
paste input "kjlifesculptor@aol.com"
type input "kjlifesculptor@aol.com"
click at [962, 434] on div "edit Can edit" at bounding box center [904, 433] width 133 height 26
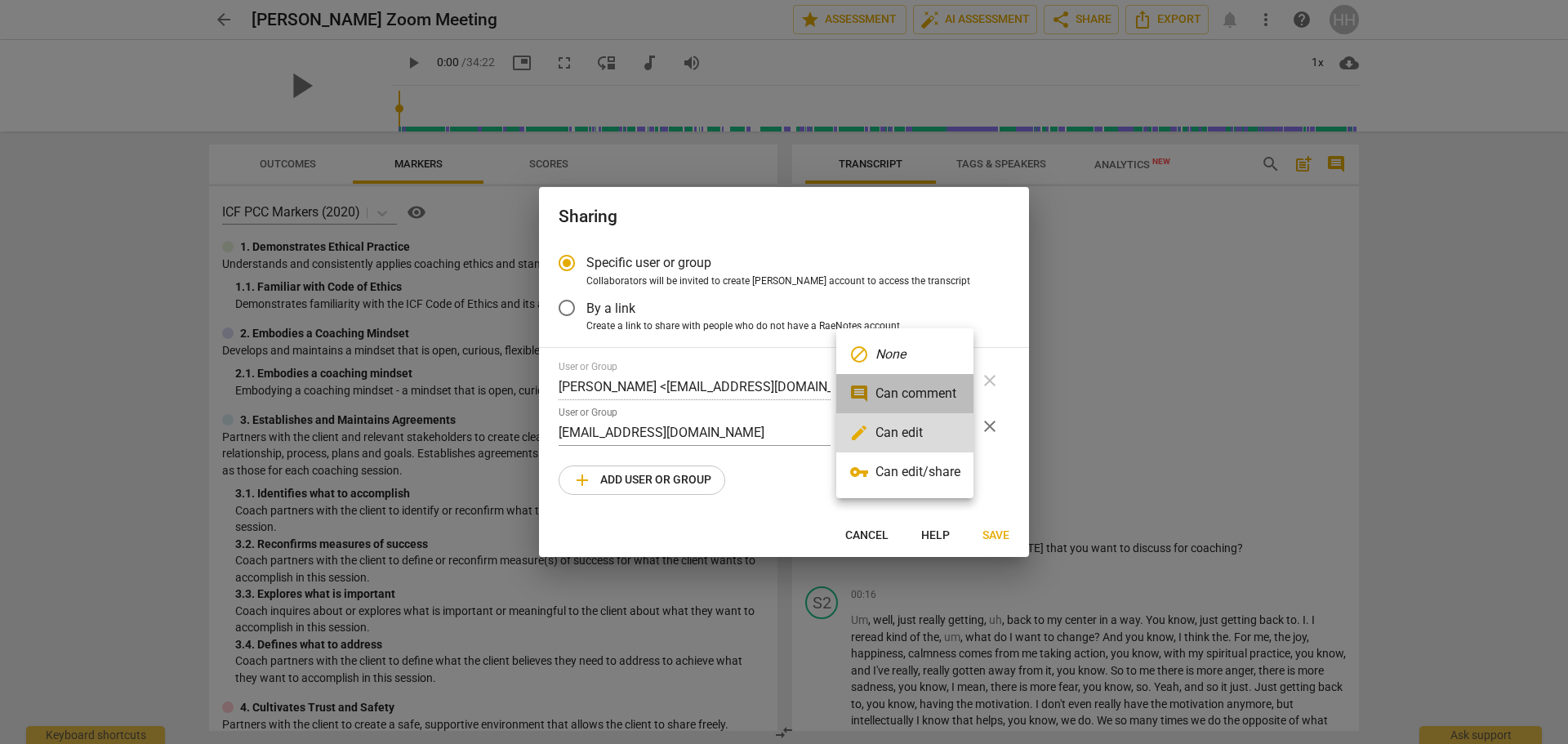
click at [944, 390] on li "comment Can comment" at bounding box center [905, 394] width 138 height 39
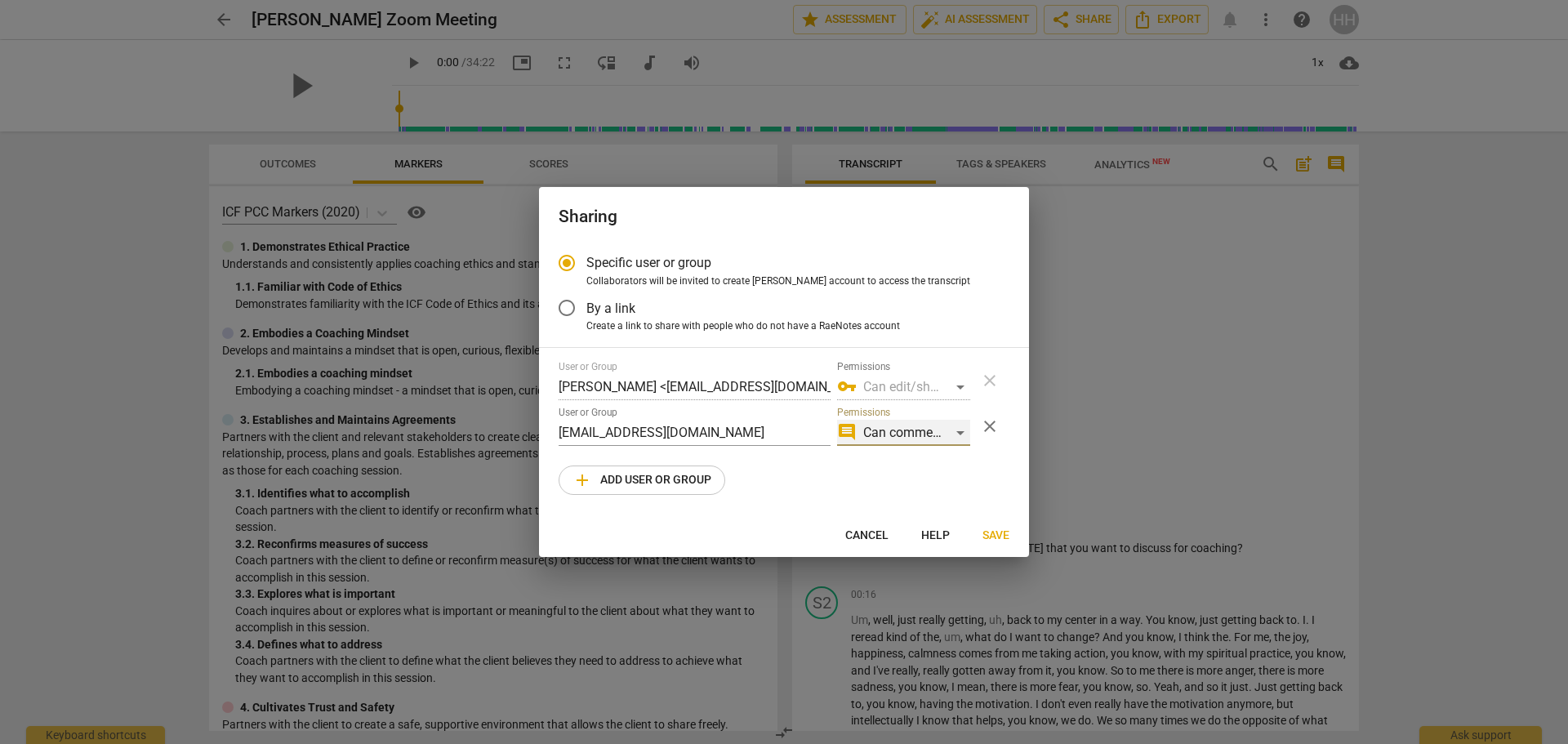
click at [960, 433] on div "comment Can comment" at bounding box center [904, 433] width 133 height 26
click at [936, 432] on li "comment Can comment" at bounding box center [905, 433] width 138 height 39
radio input "false"
click at [994, 530] on span "Save" at bounding box center [995, 536] width 27 height 16
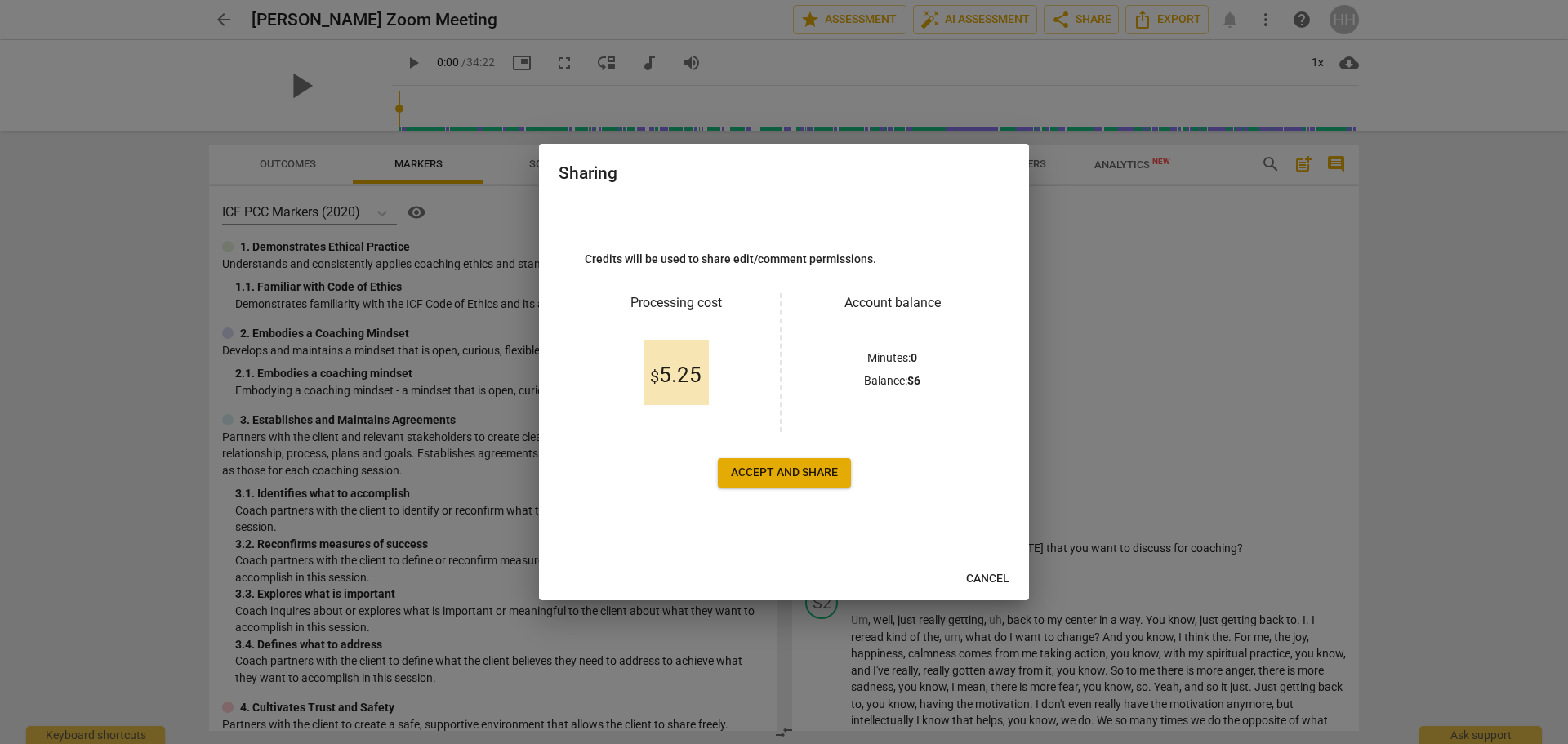
click at [797, 478] on span "Accept and share" at bounding box center [784, 472] width 107 height 16
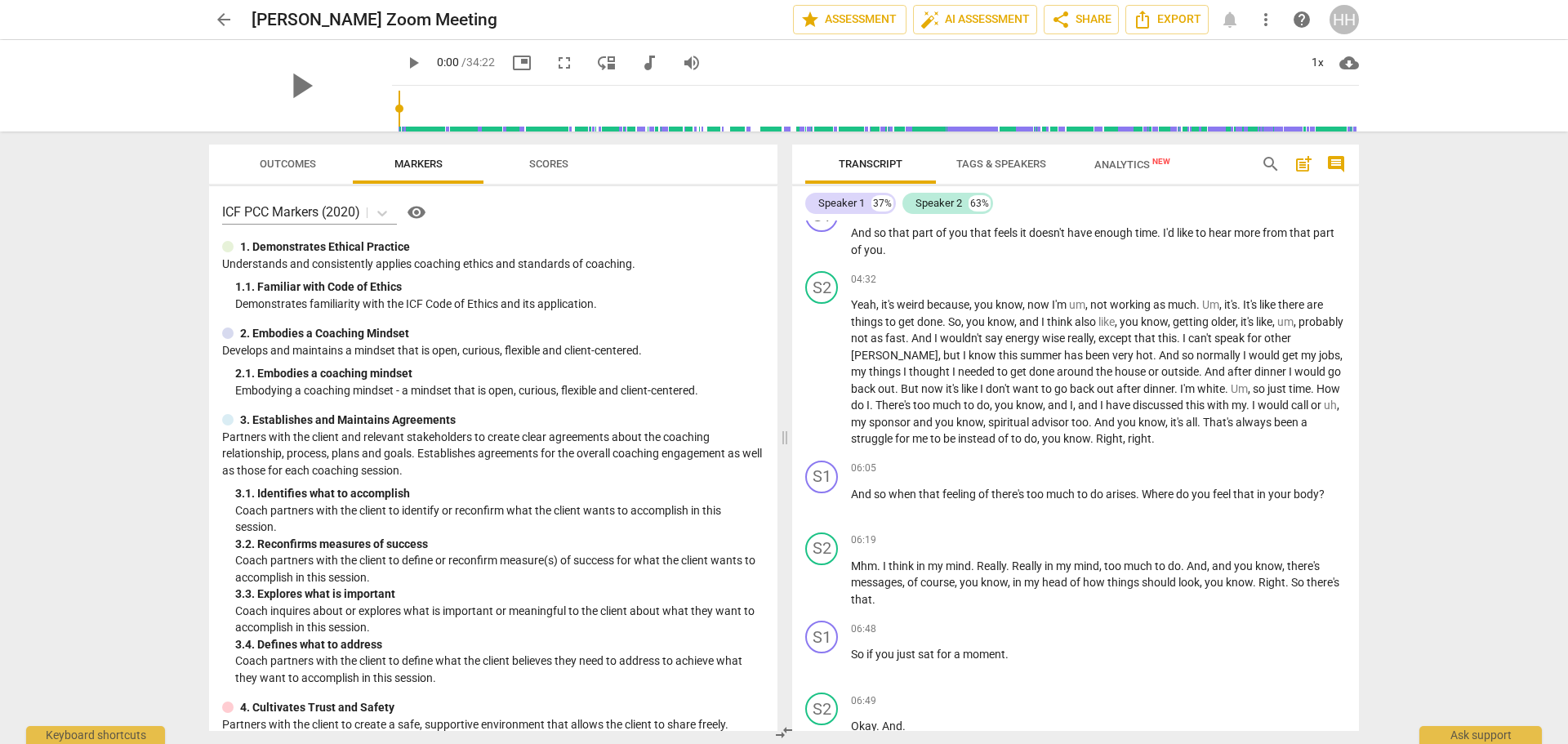
scroll to position [1126, 0]
